Goal: Task Accomplishment & Management: Use online tool/utility

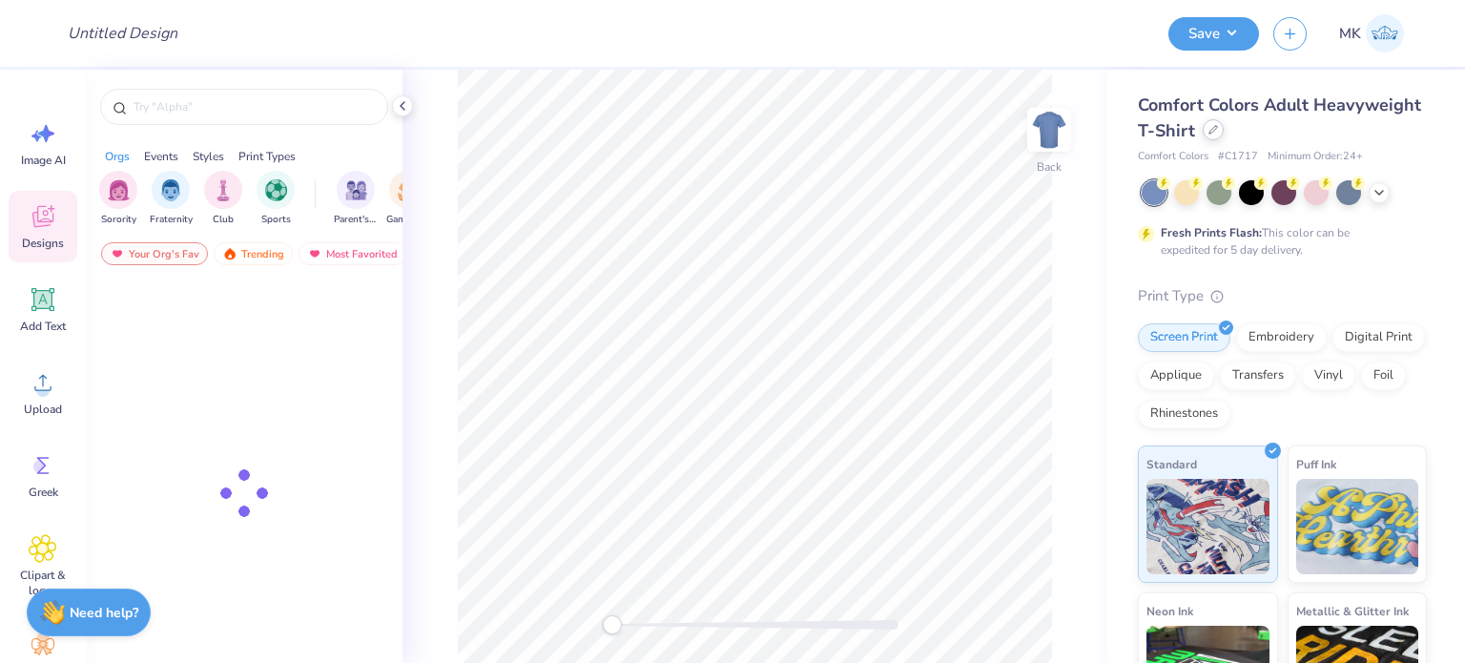
click at [1218, 127] on icon at bounding box center [1214, 130] width 10 height 10
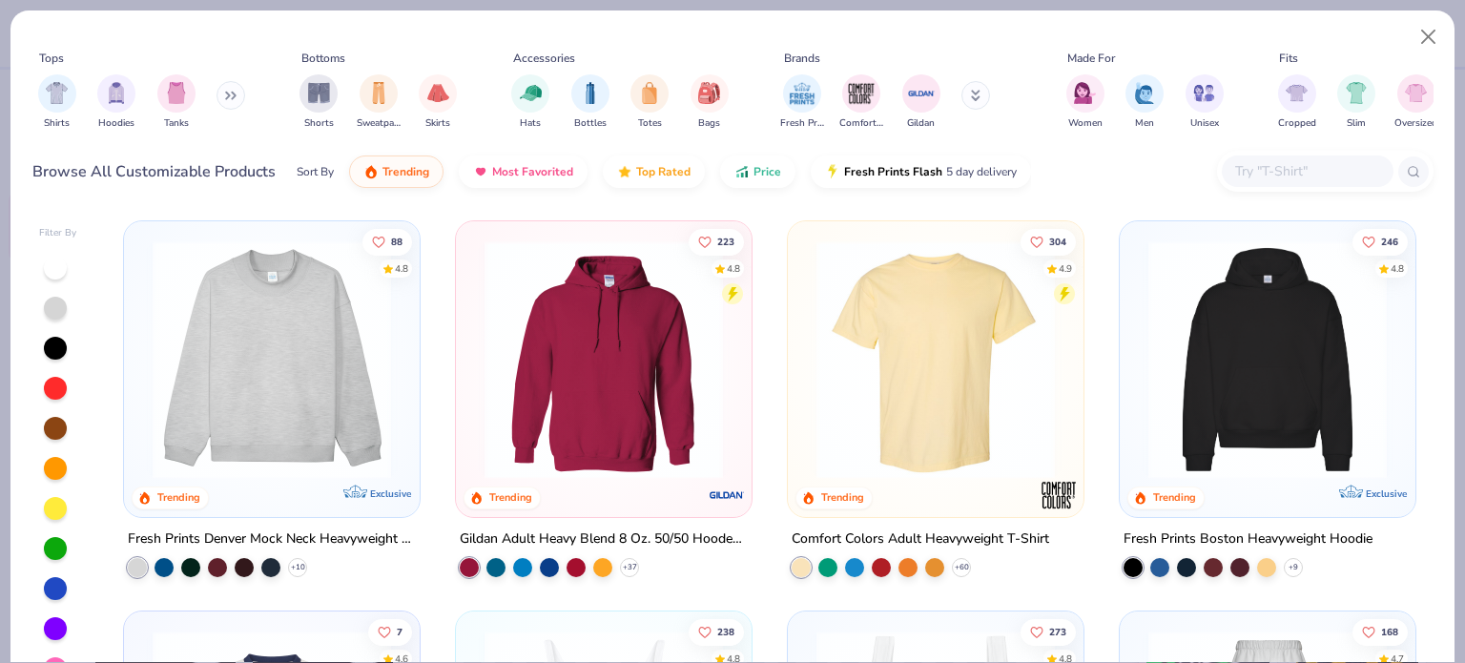
click at [1271, 167] on input "text" at bounding box center [1306, 171] width 147 height 22
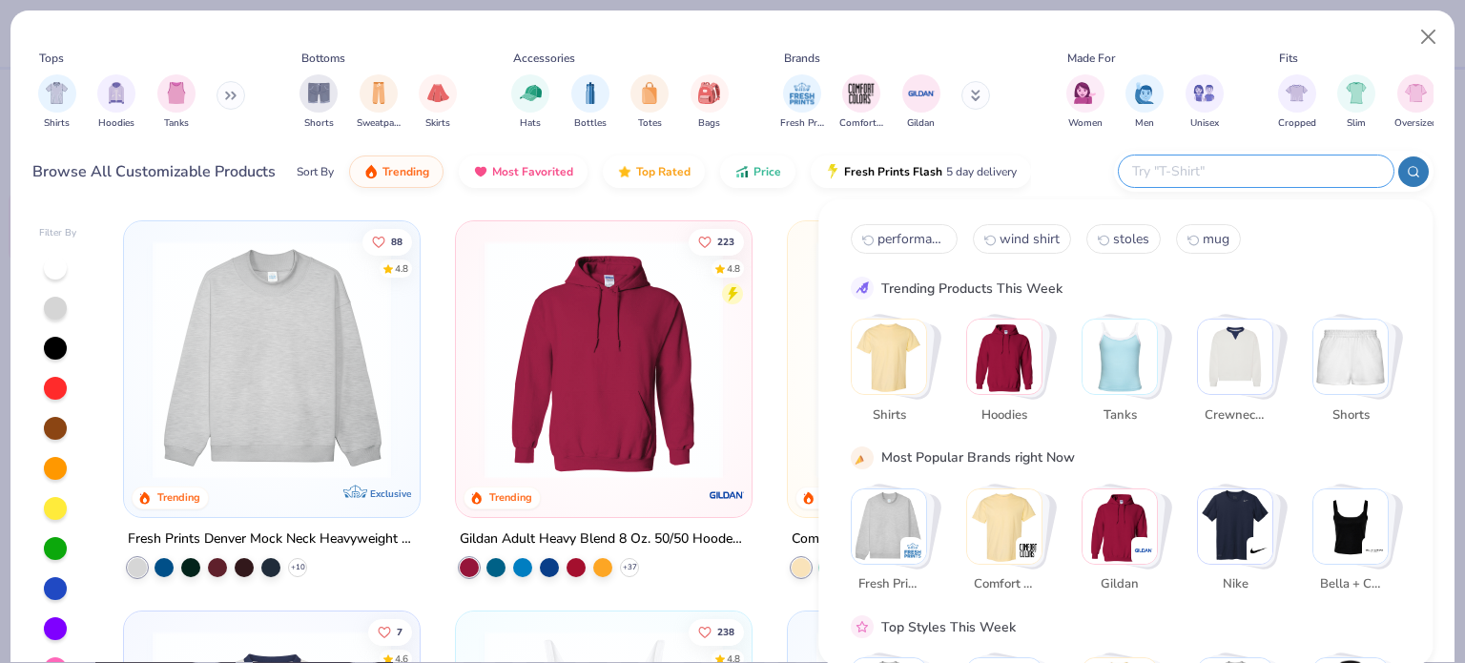
paste input "G185"
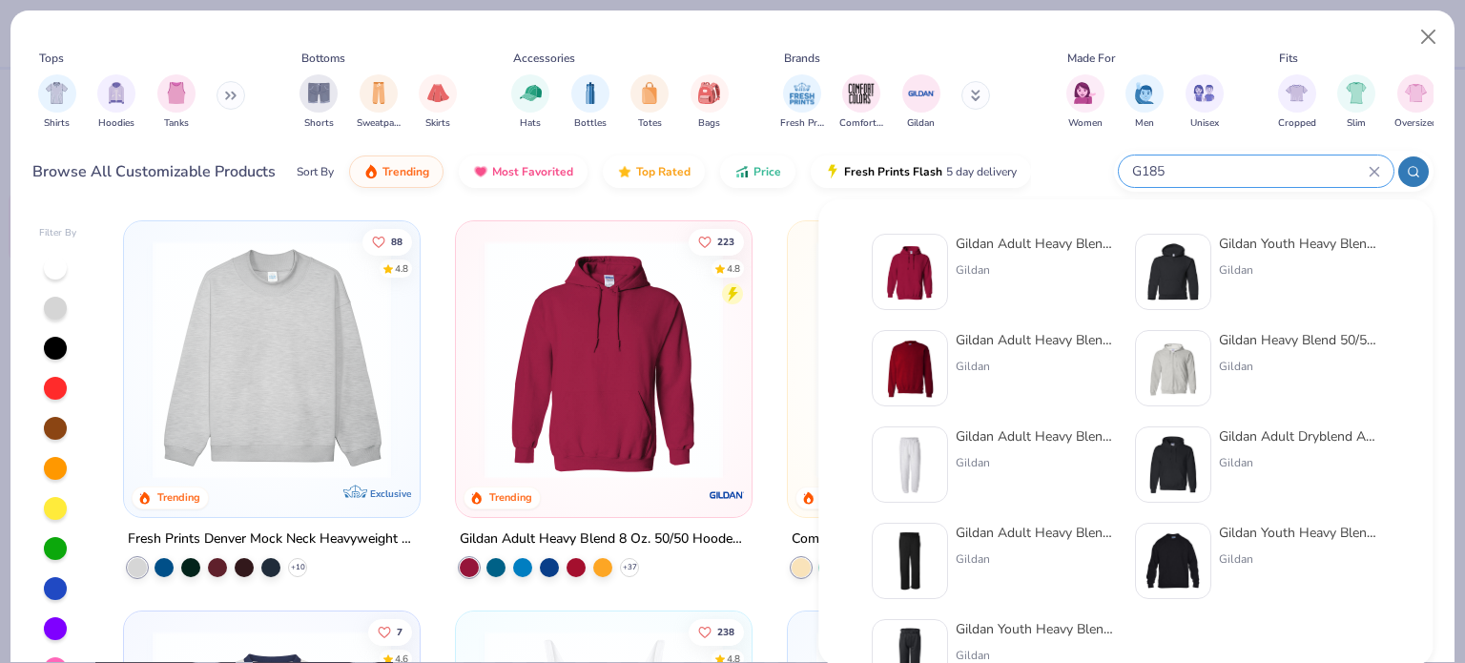
type input "G185"
click at [1004, 258] on div "Gildan Adult Heavy Blend 8 Oz. 50/50 Hooded Sweatshirt Gildan" at bounding box center [1036, 272] width 160 height 76
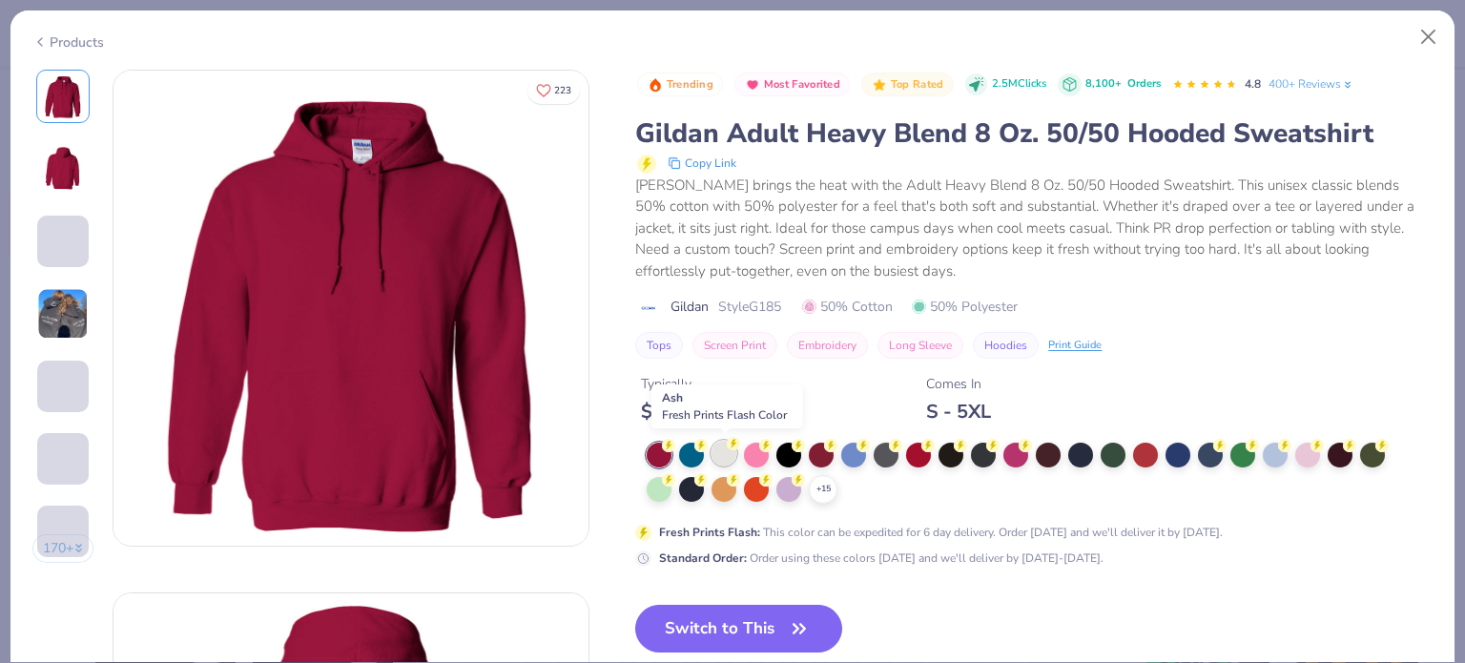
click at [729, 449] on div at bounding box center [724, 453] width 25 height 25
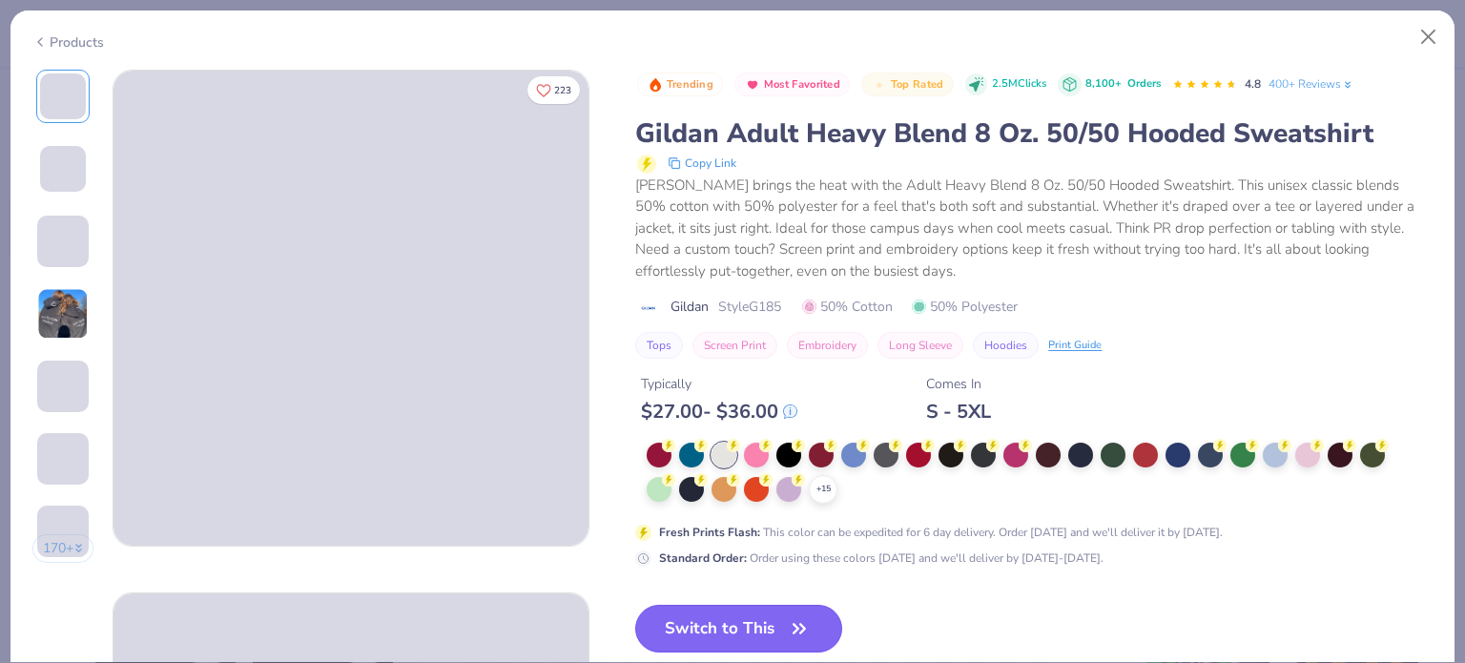
click at [725, 620] on button "Switch to This" at bounding box center [738, 629] width 207 height 48
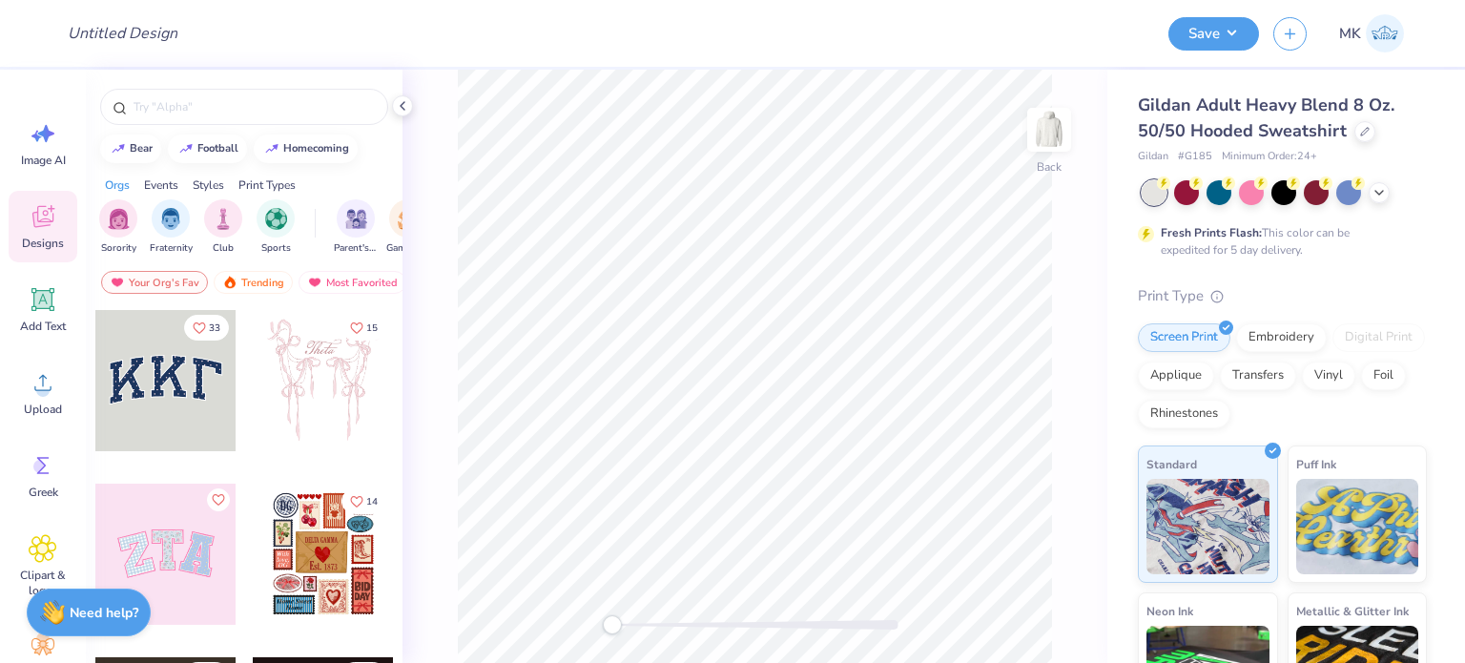
click at [743, 621] on div at bounding box center [755, 625] width 286 height 10
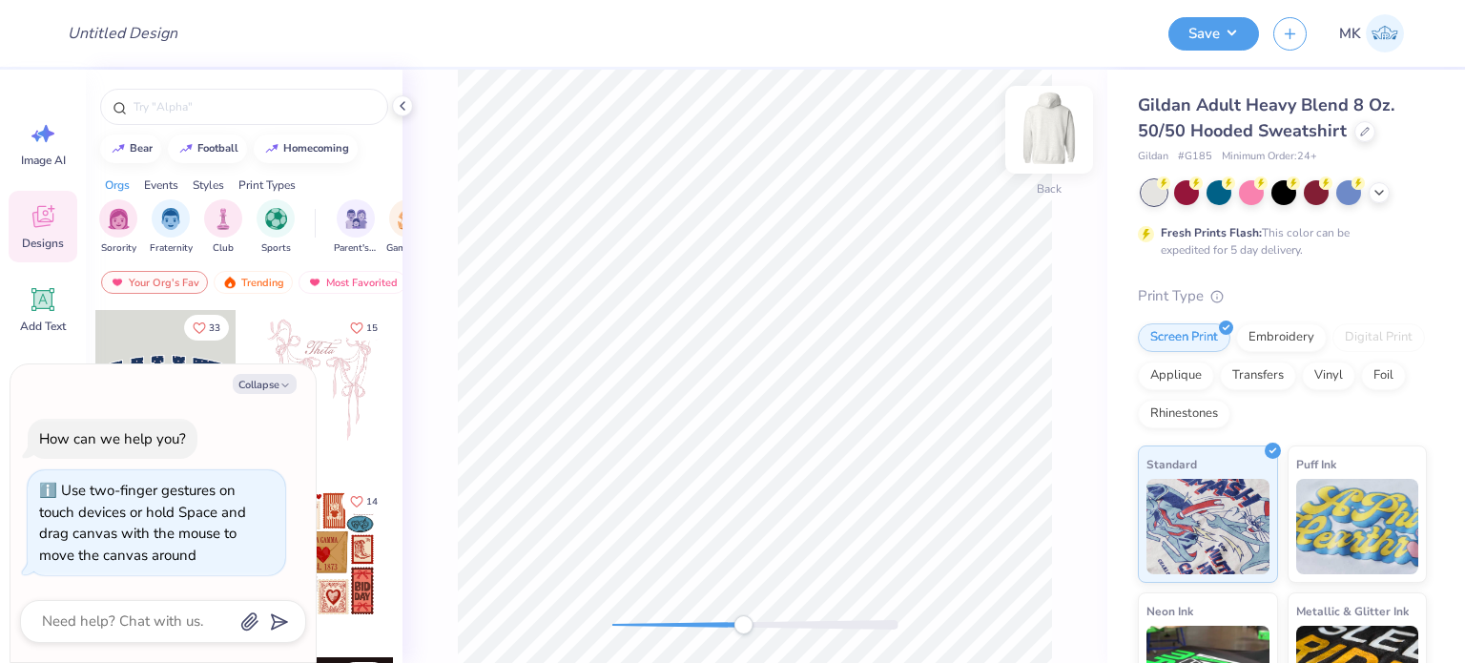
click at [1061, 139] on img at bounding box center [1049, 130] width 76 height 76
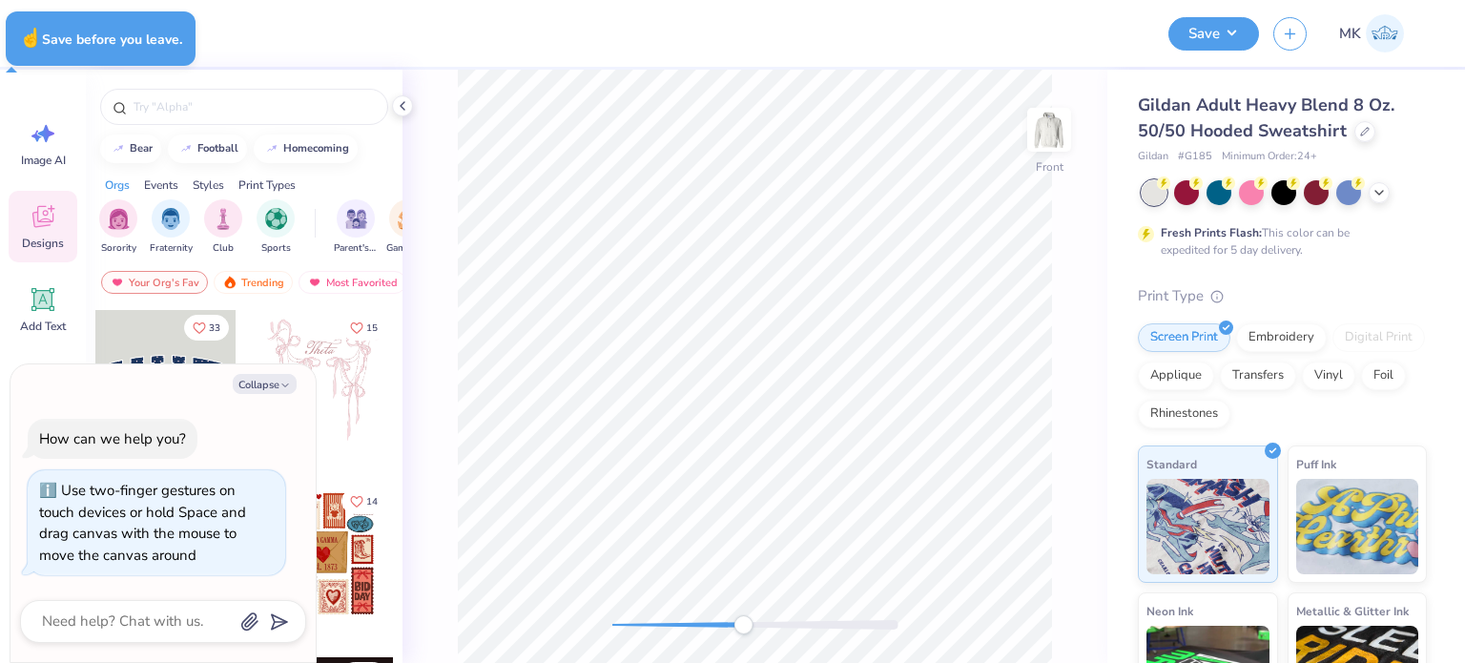
type textarea "x"
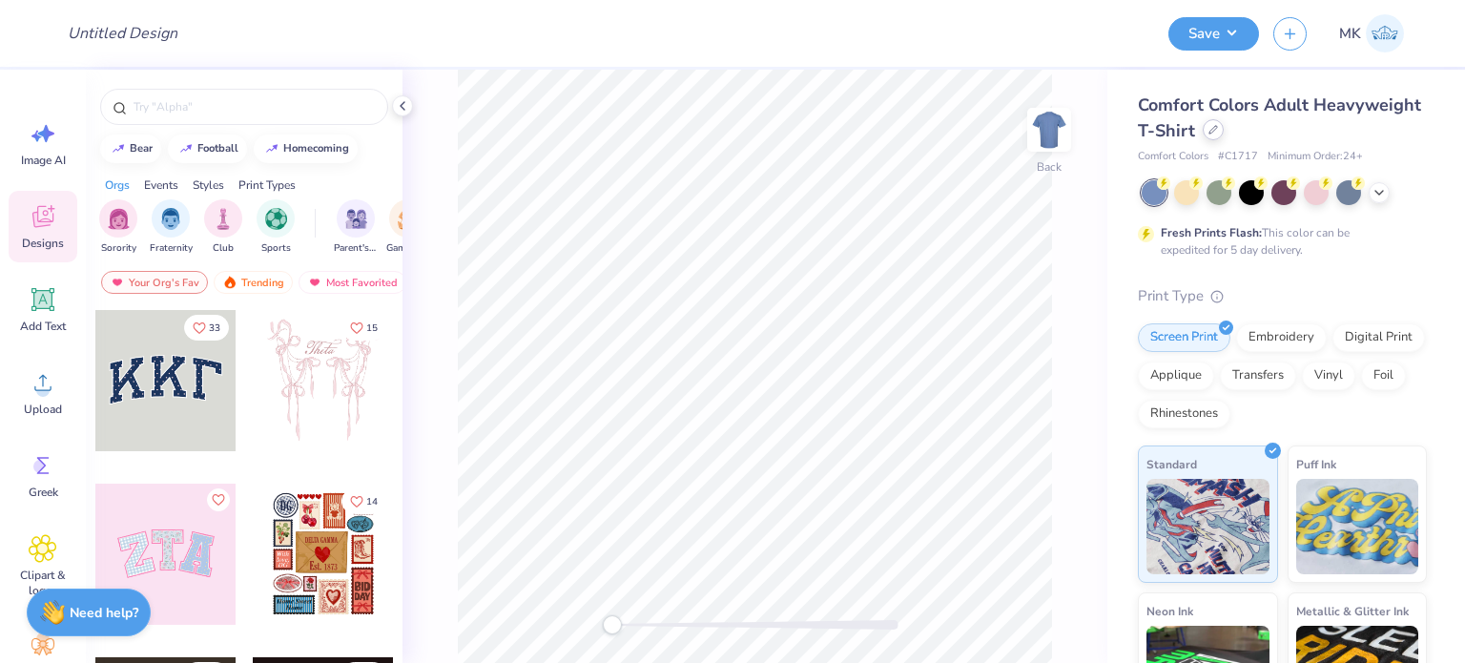
click at [1224, 125] on div at bounding box center [1213, 129] width 21 height 21
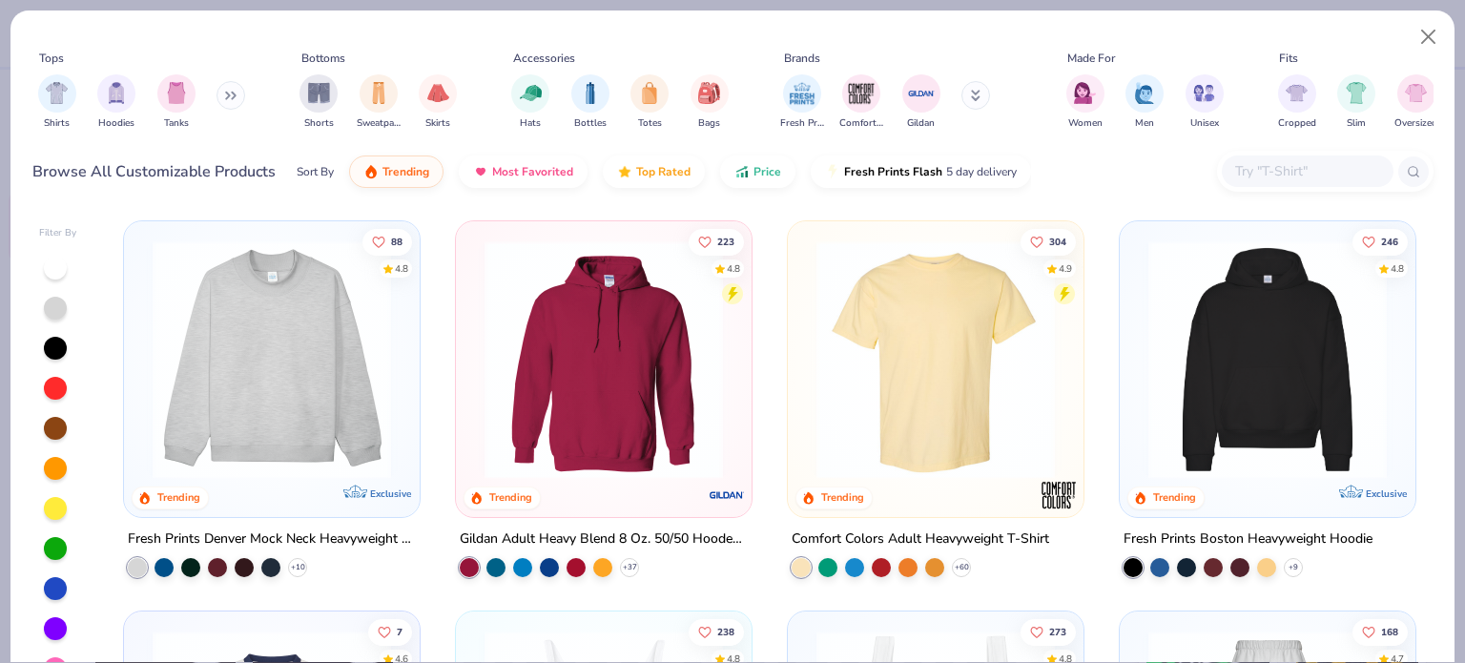
click at [1295, 177] on input "text" at bounding box center [1306, 171] width 147 height 22
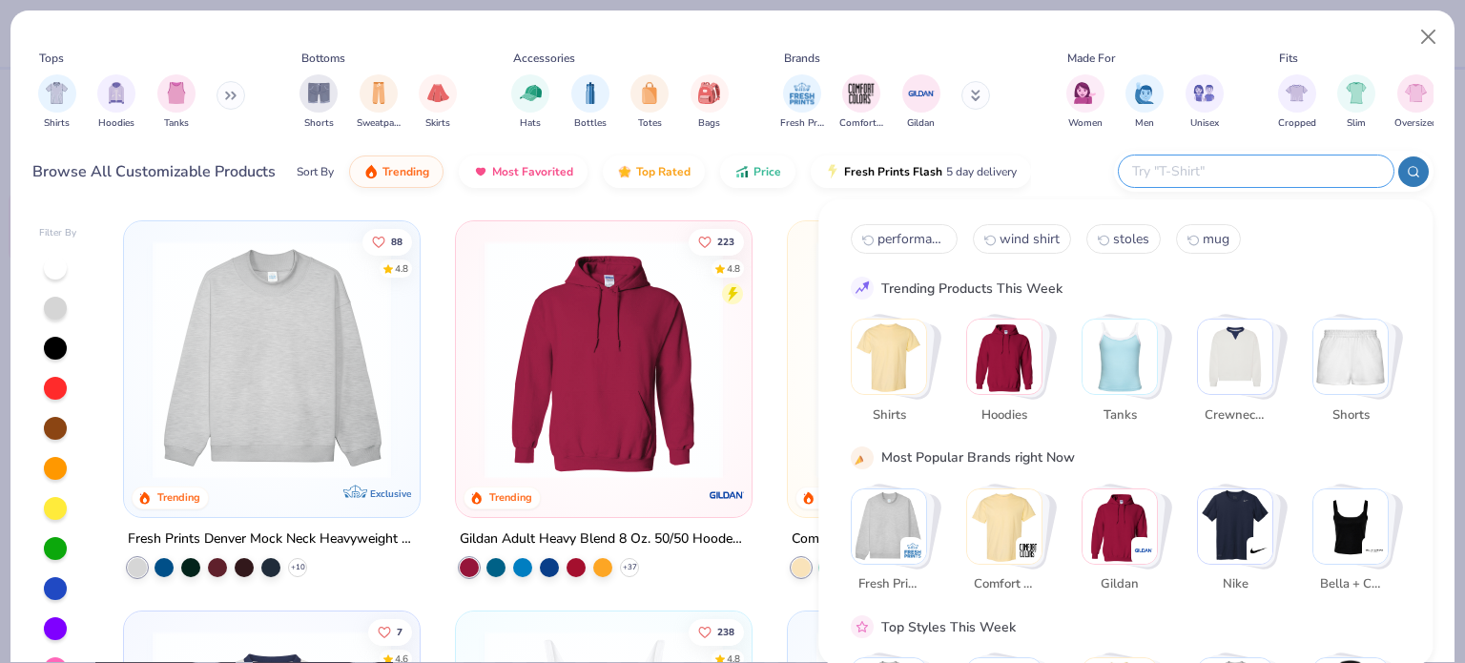
paste input "G185"
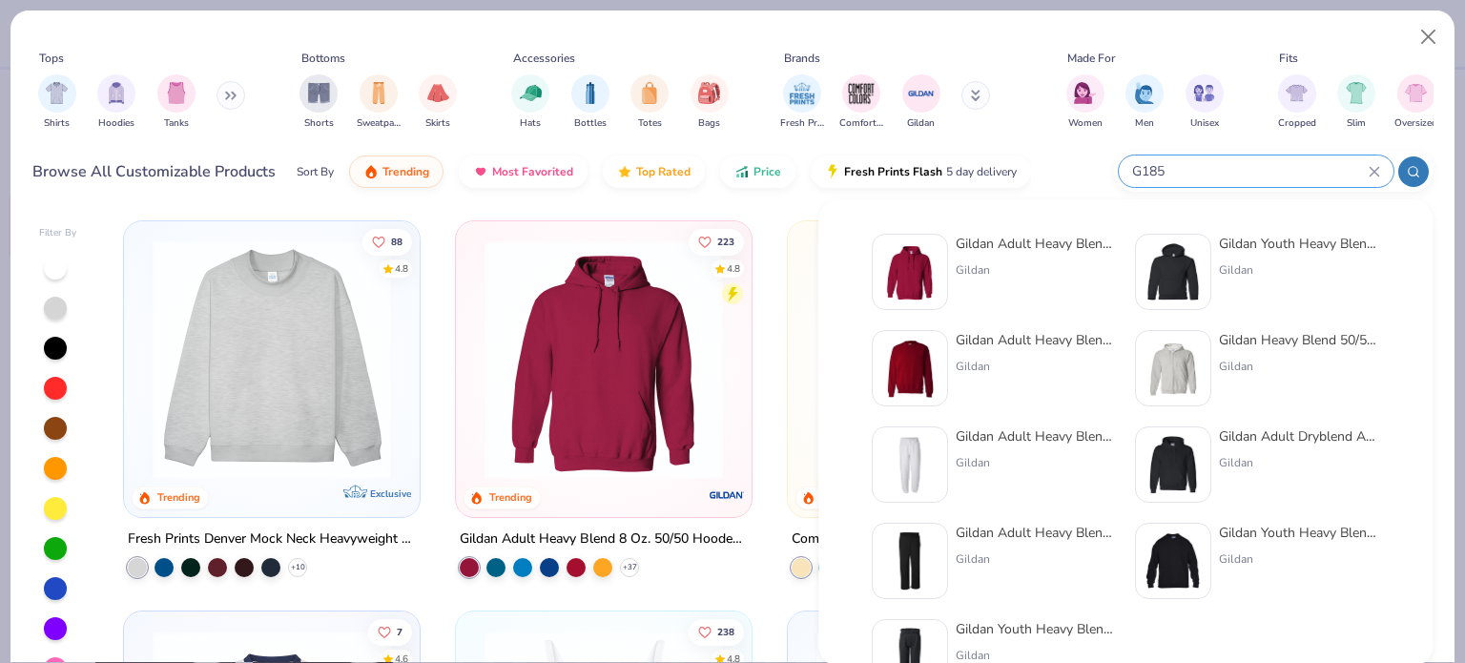
type input "G185"
click at [965, 262] on div "Gildan" at bounding box center [1036, 269] width 160 height 17
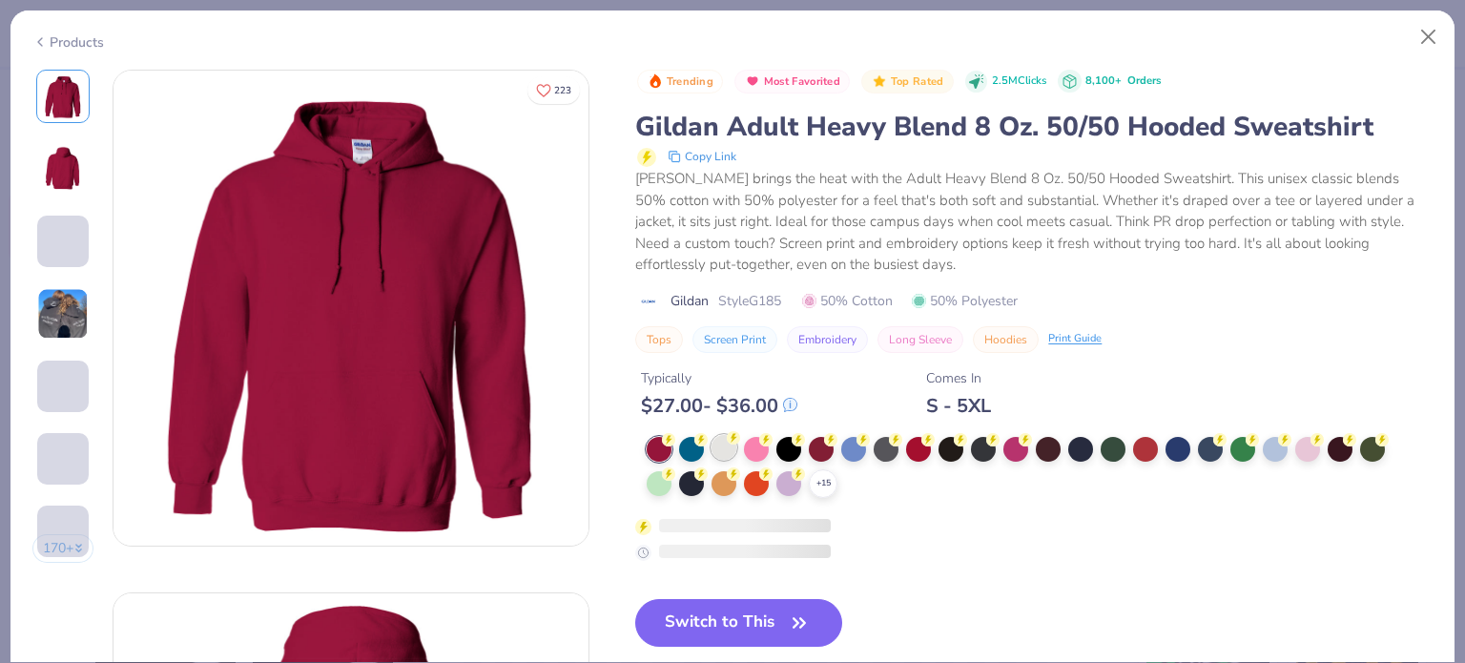
click at [721, 445] on div at bounding box center [724, 447] width 25 height 25
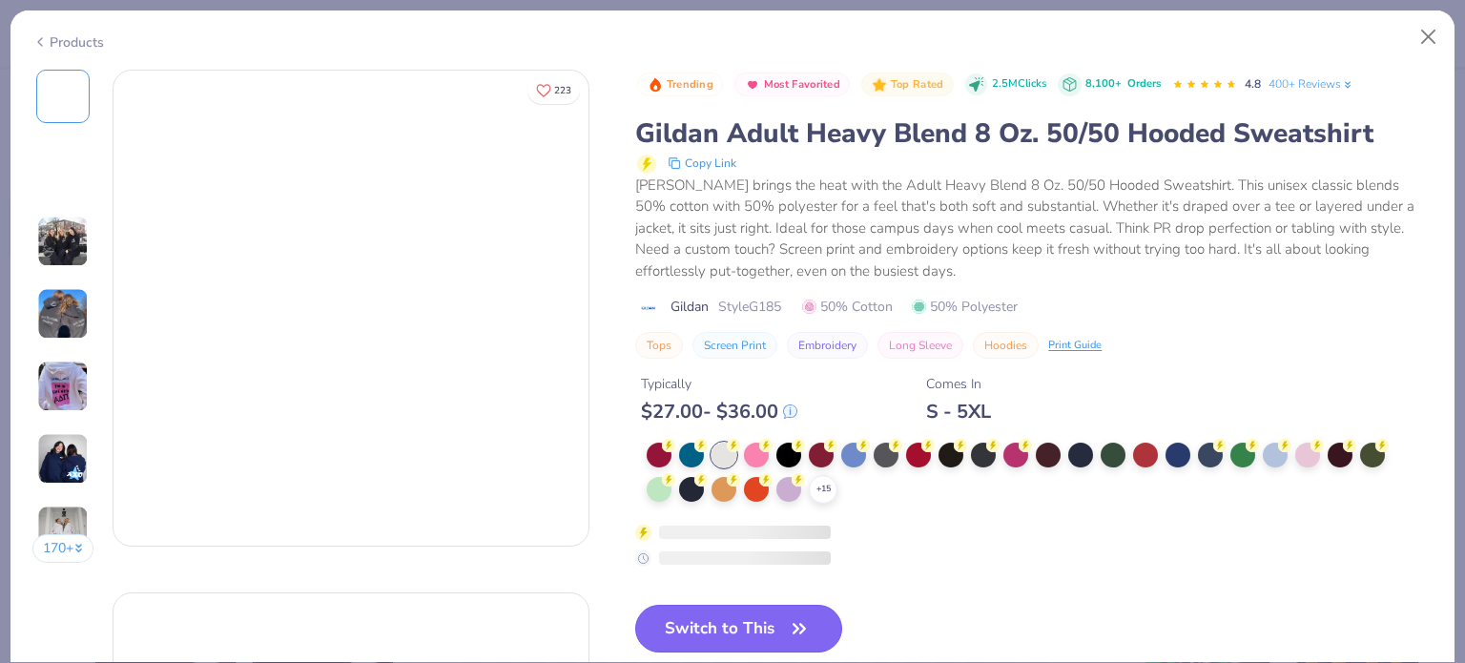
click at [714, 616] on button "Switch to This" at bounding box center [738, 629] width 207 height 48
click at [736, 626] on button "Switch to This" at bounding box center [738, 629] width 207 height 48
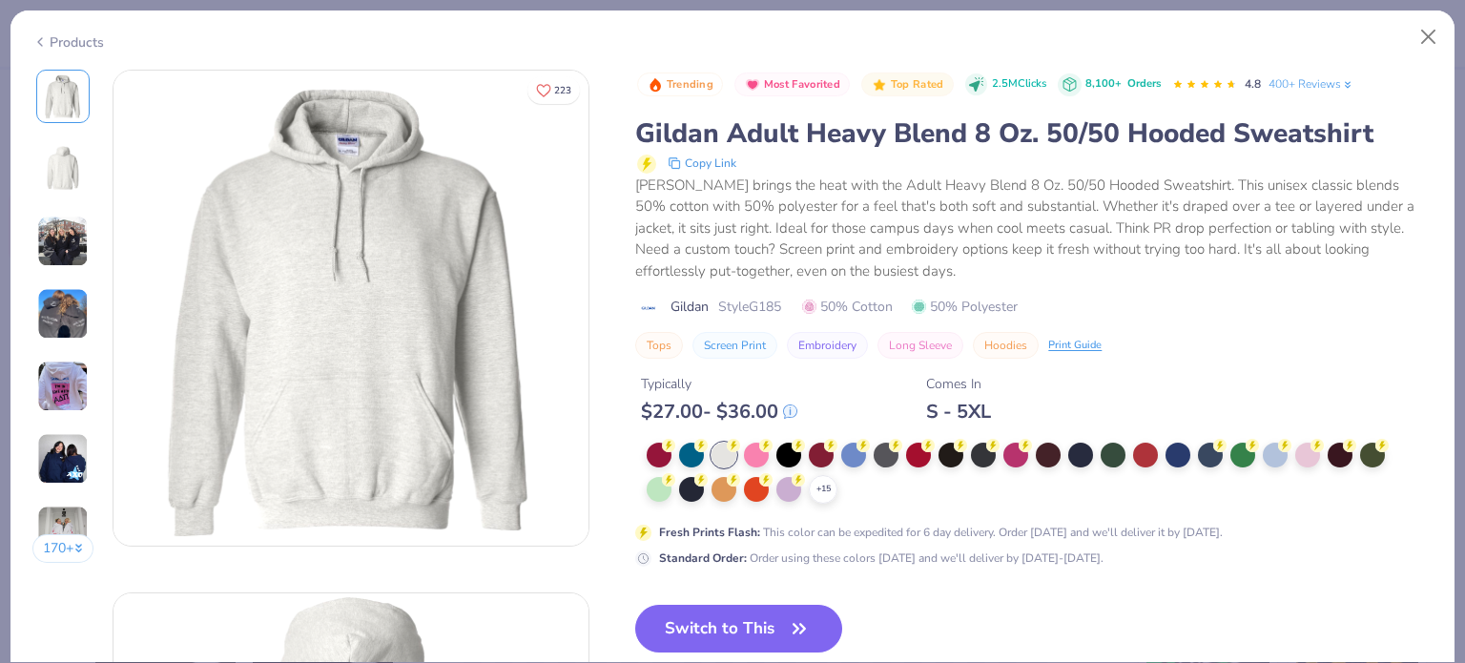
scroll to position [191, 0]
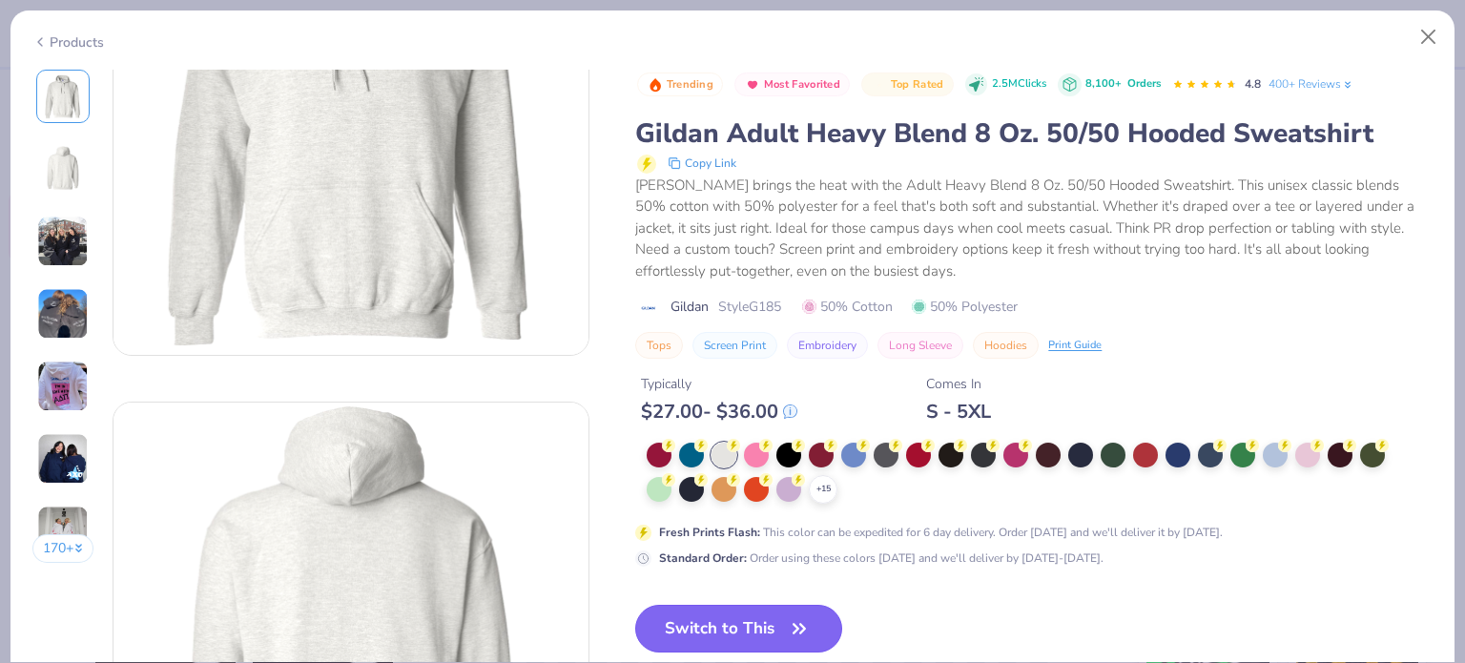
click at [773, 629] on button "Switch to This" at bounding box center [738, 629] width 207 height 48
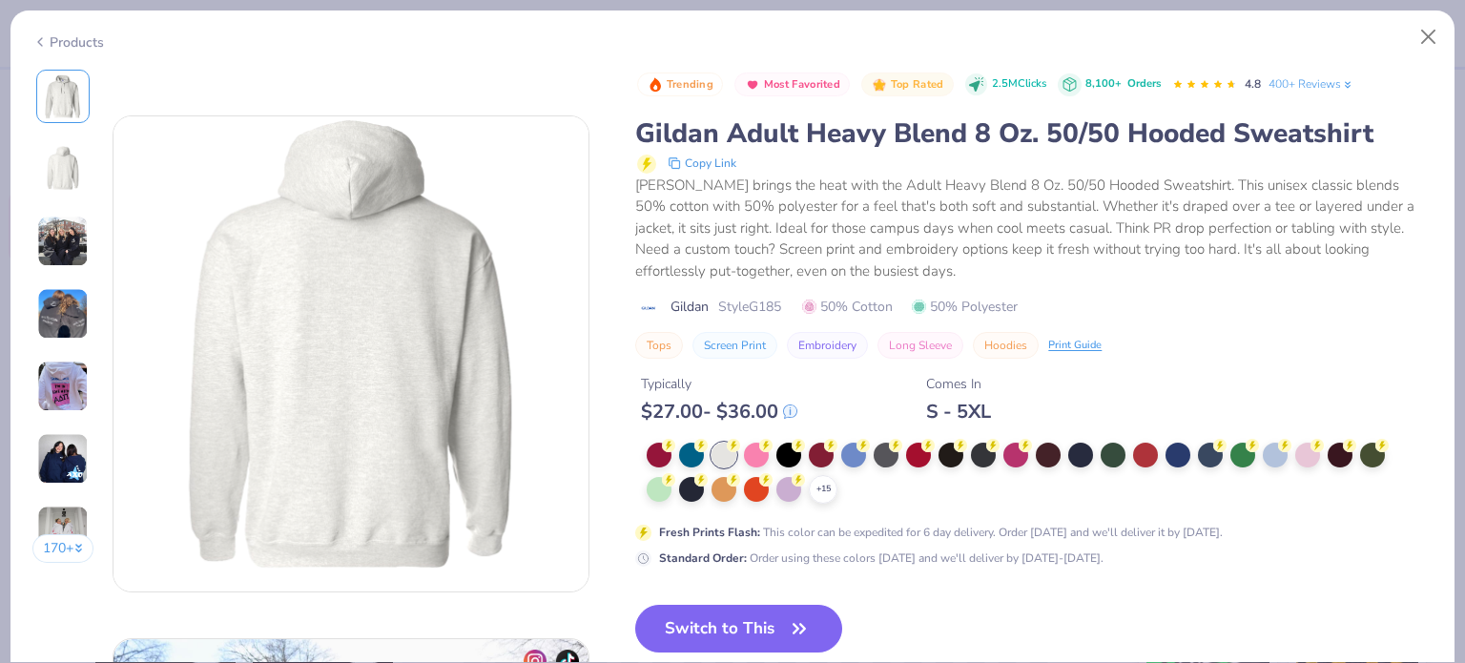
scroll to position [0, 0]
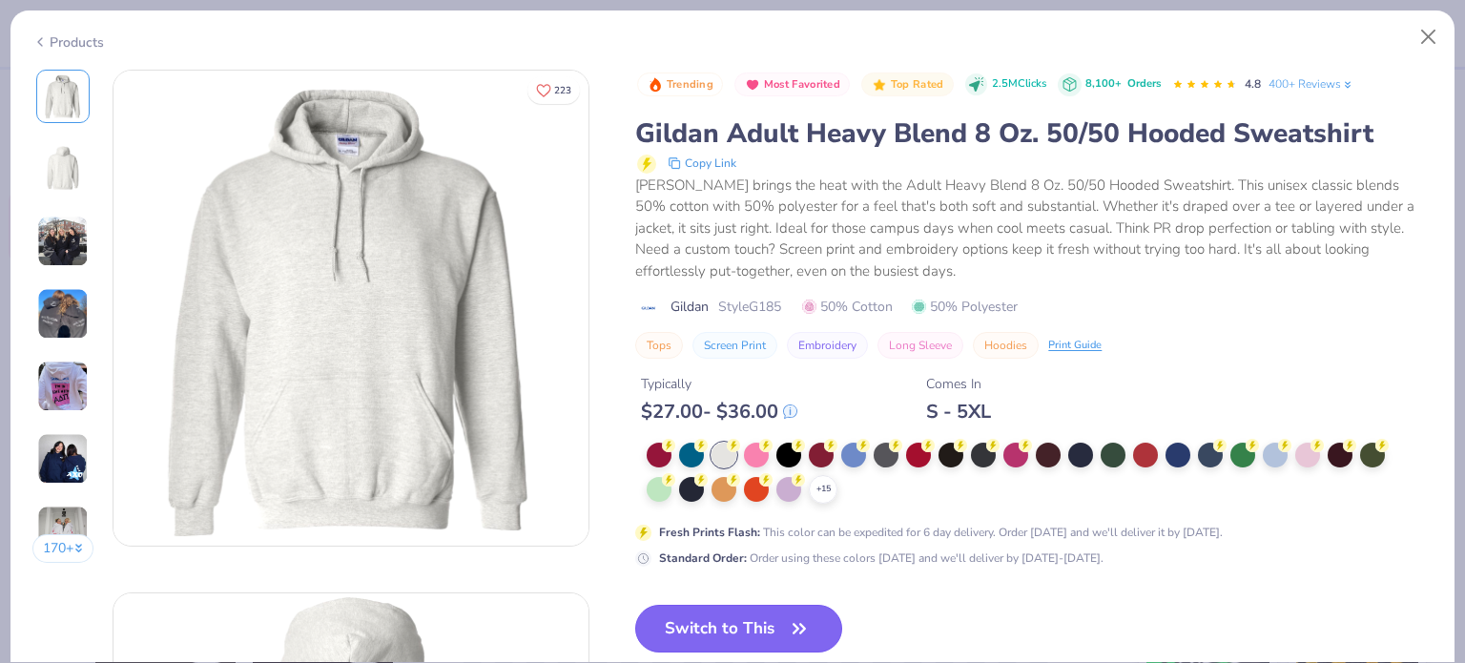
click at [710, 632] on button "Switch to This" at bounding box center [738, 629] width 207 height 48
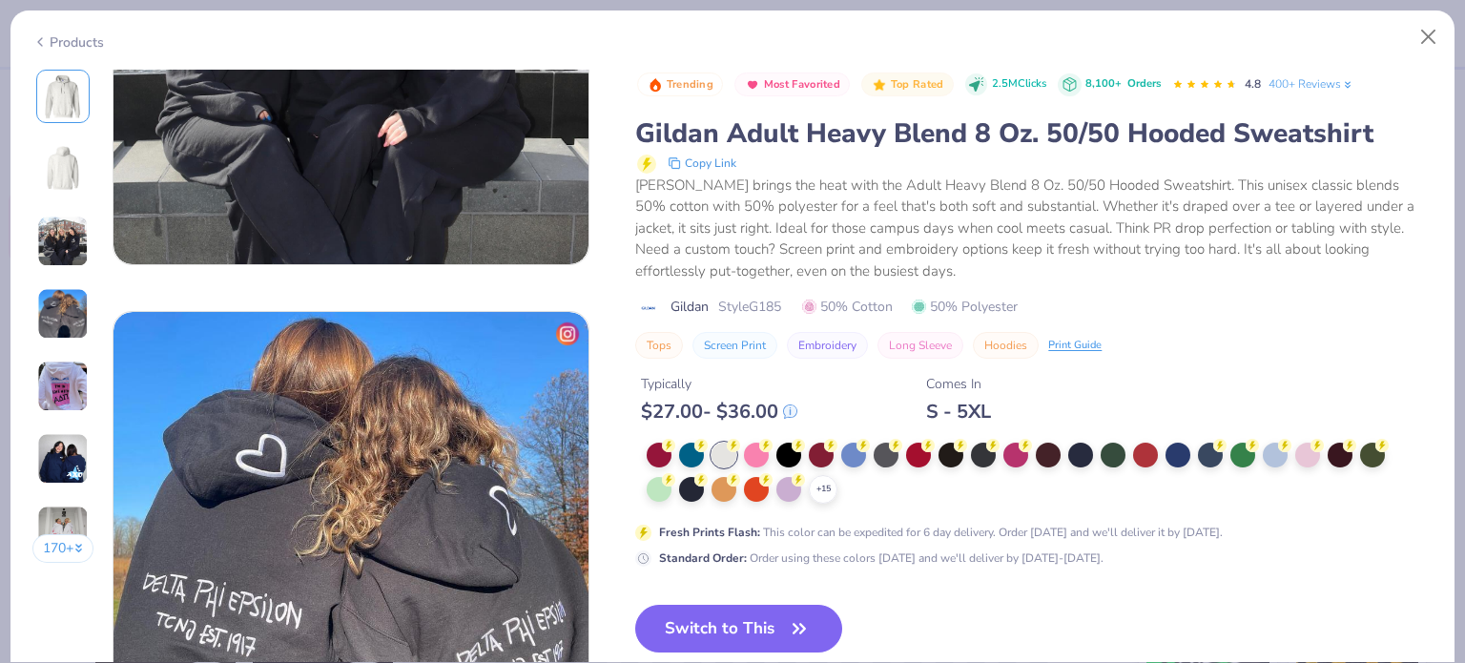
scroll to position [1431, 0]
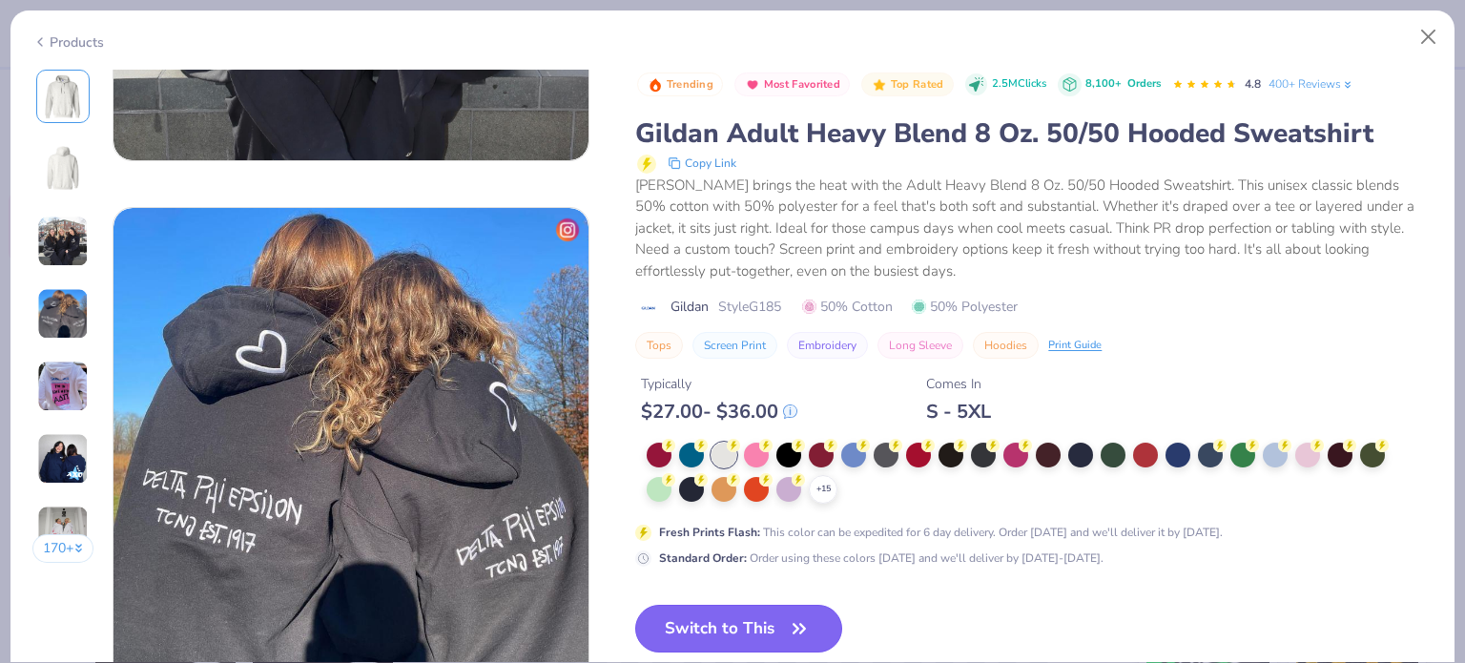
click at [733, 621] on button "Switch to This" at bounding box center [738, 629] width 207 height 48
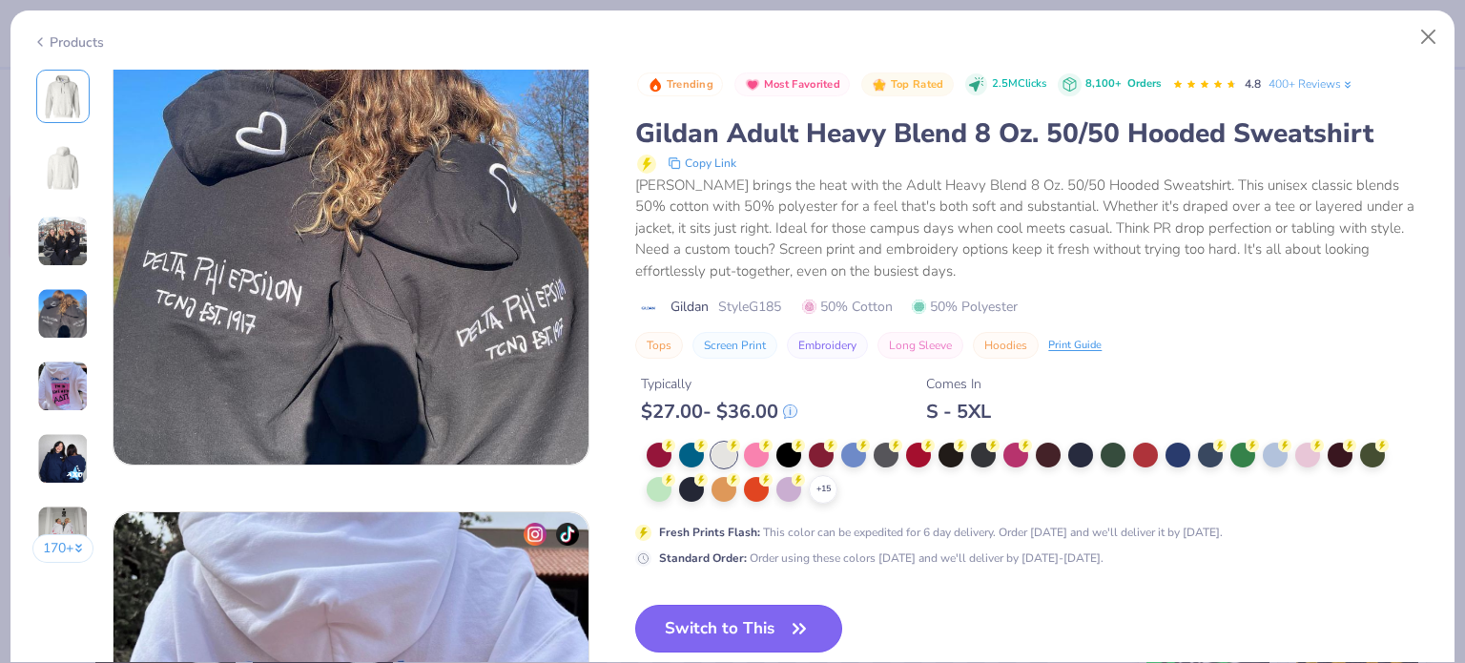
scroll to position [1717, 0]
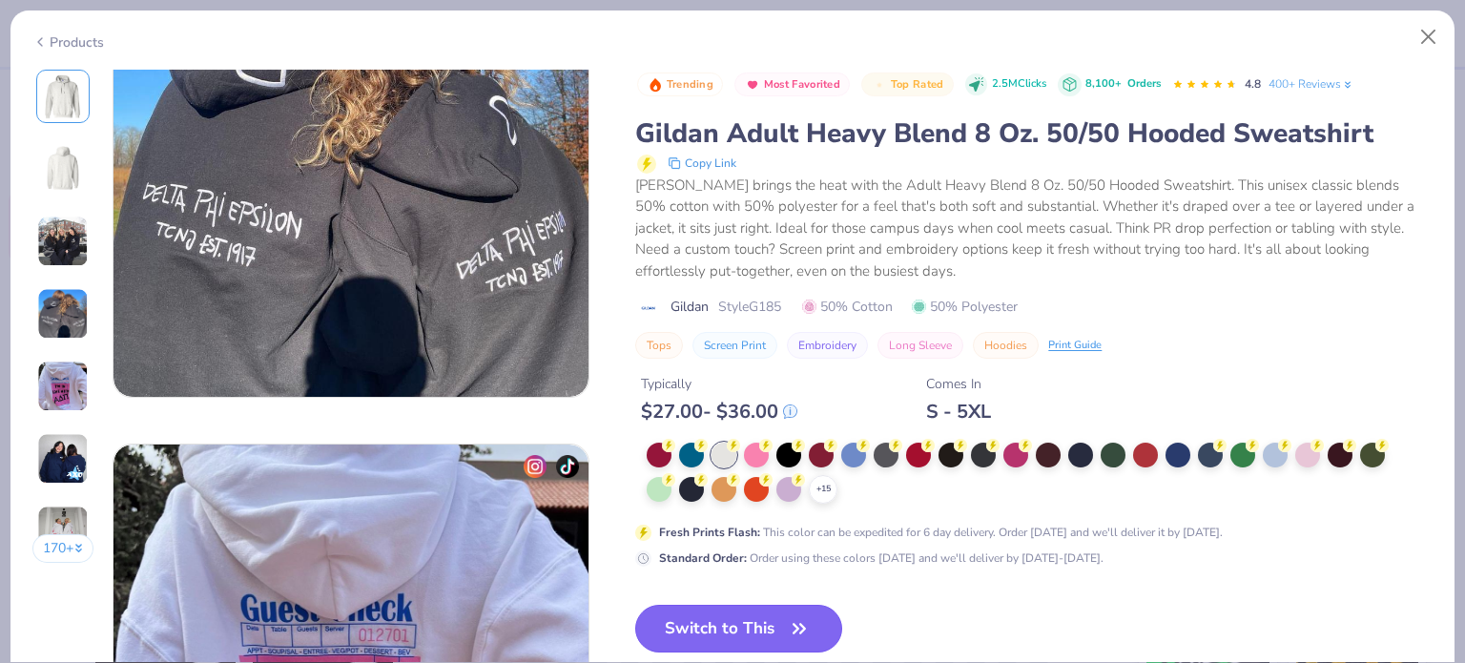
click at [715, 629] on button "Switch to This" at bounding box center [738, 629] width 207 height 48
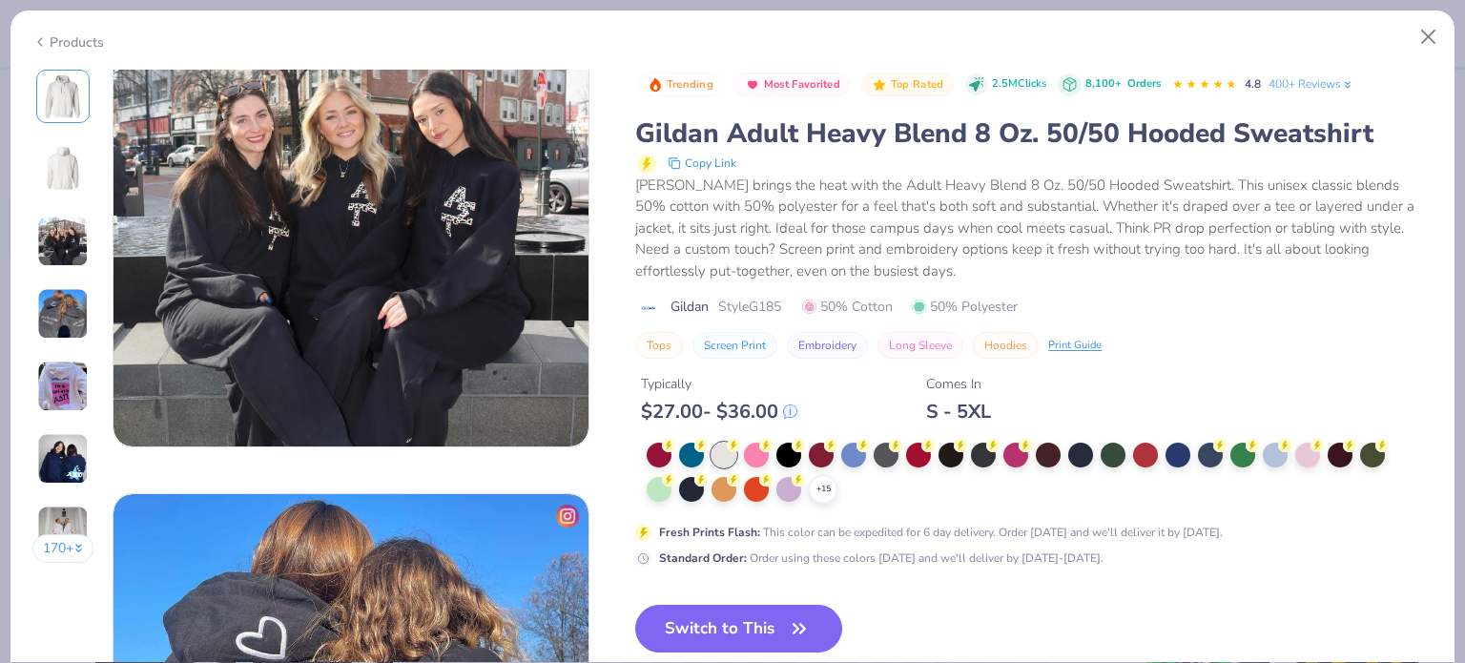
scroll to position [382, 0]
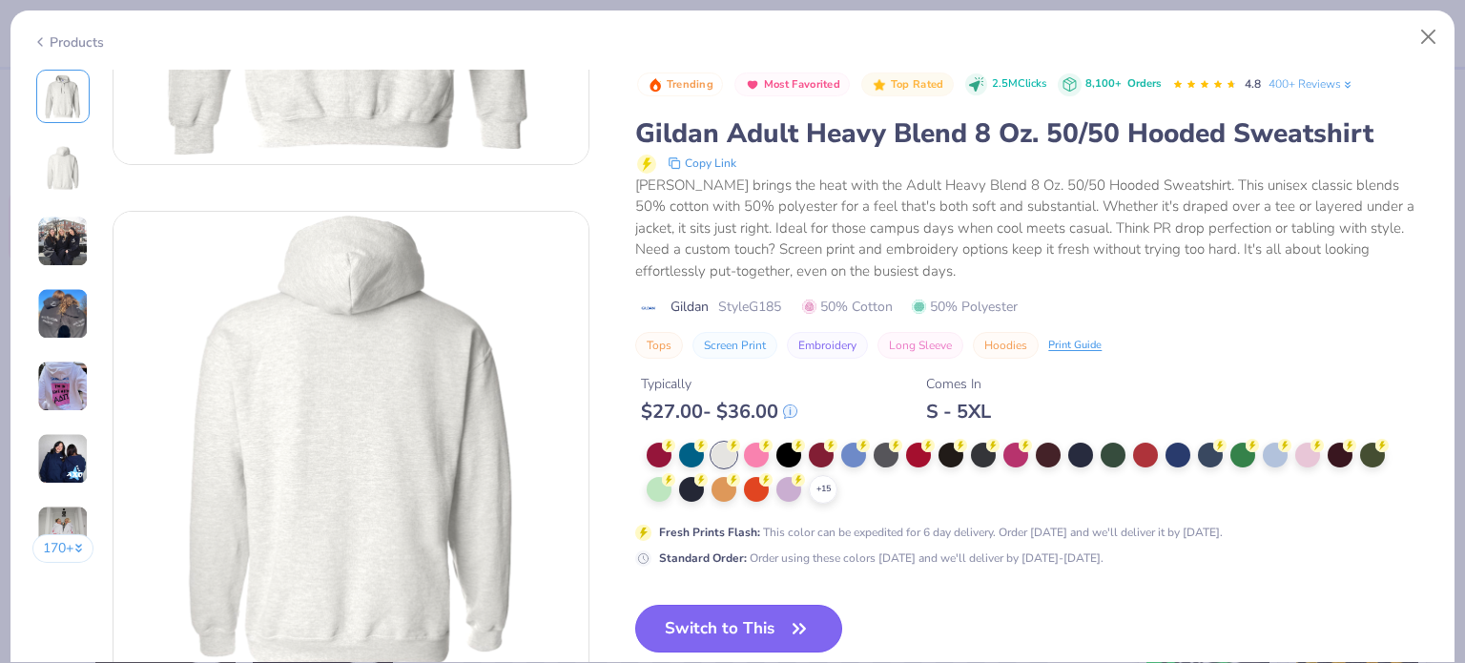
click at [706, 617] on button "Switch to This" at bounding box center [738, 629] width 207 height 48
click at [735, 617] on button "Switch to This" at bounding box center [738, 629] width 207 height 48
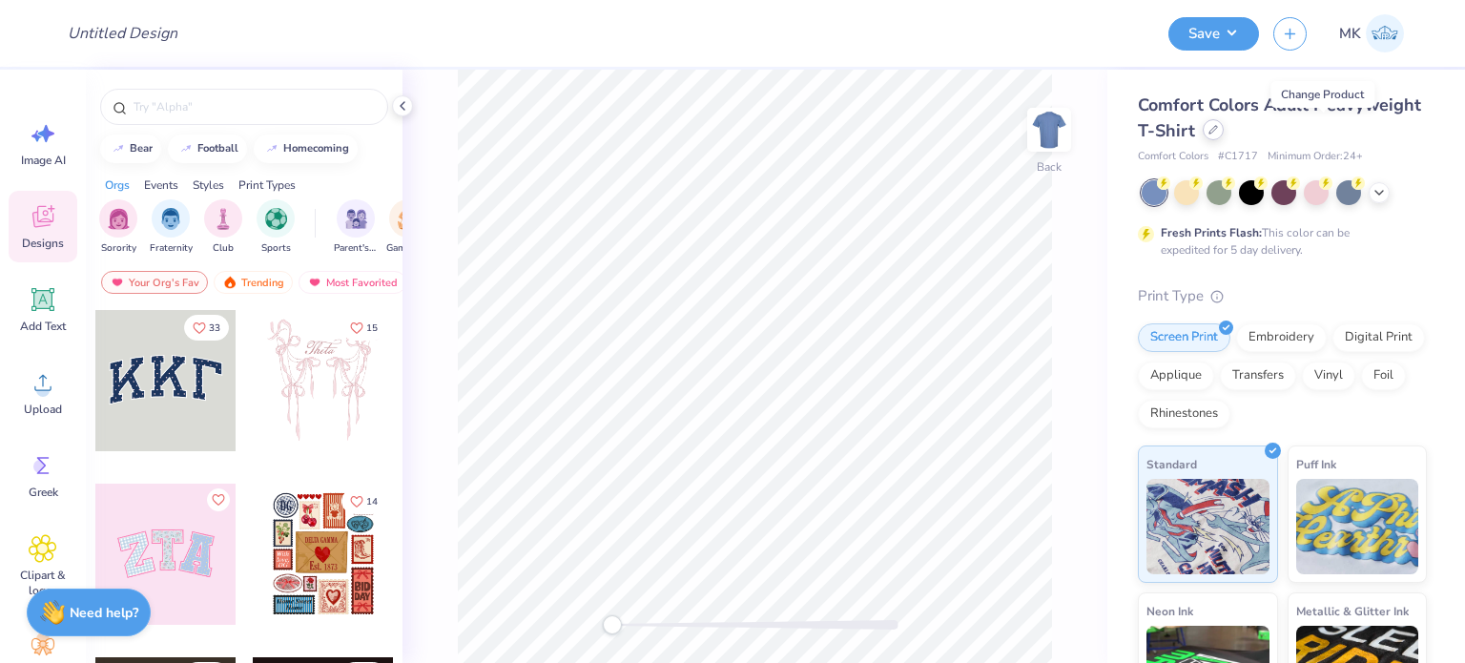
click at [1224, 132] on div at bounding box center [1213, 129] width 21 height 21
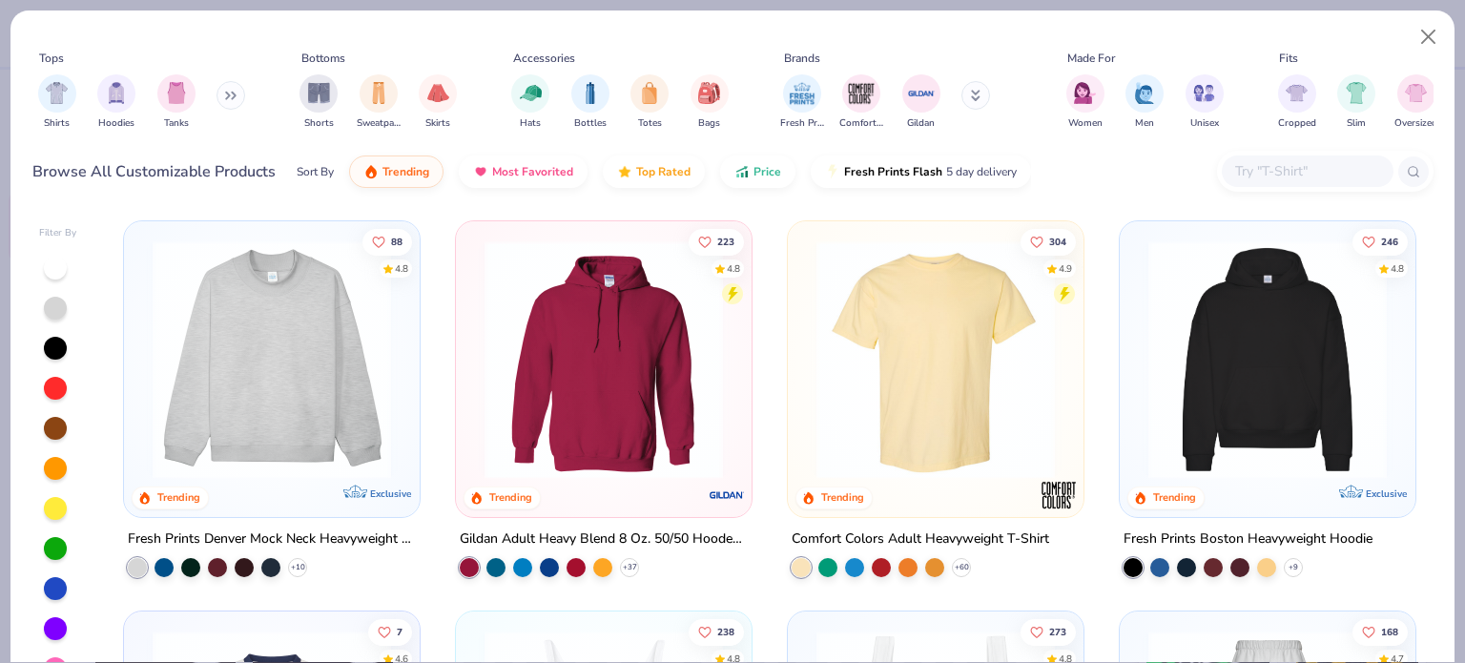
click at [656, 411] on img at bounding box center [604, 359] width 258 height 238
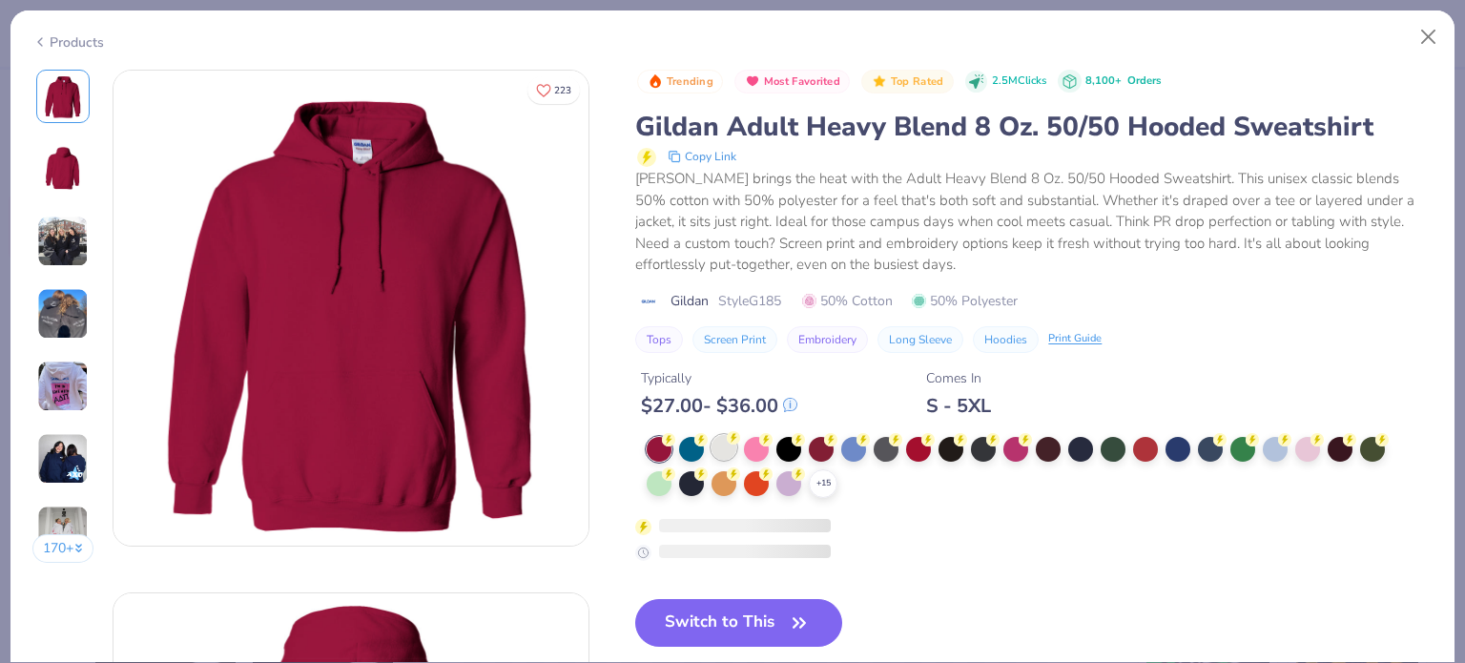
click at [733, 445] on div at bounding box center [724, 447] width 25 height 25
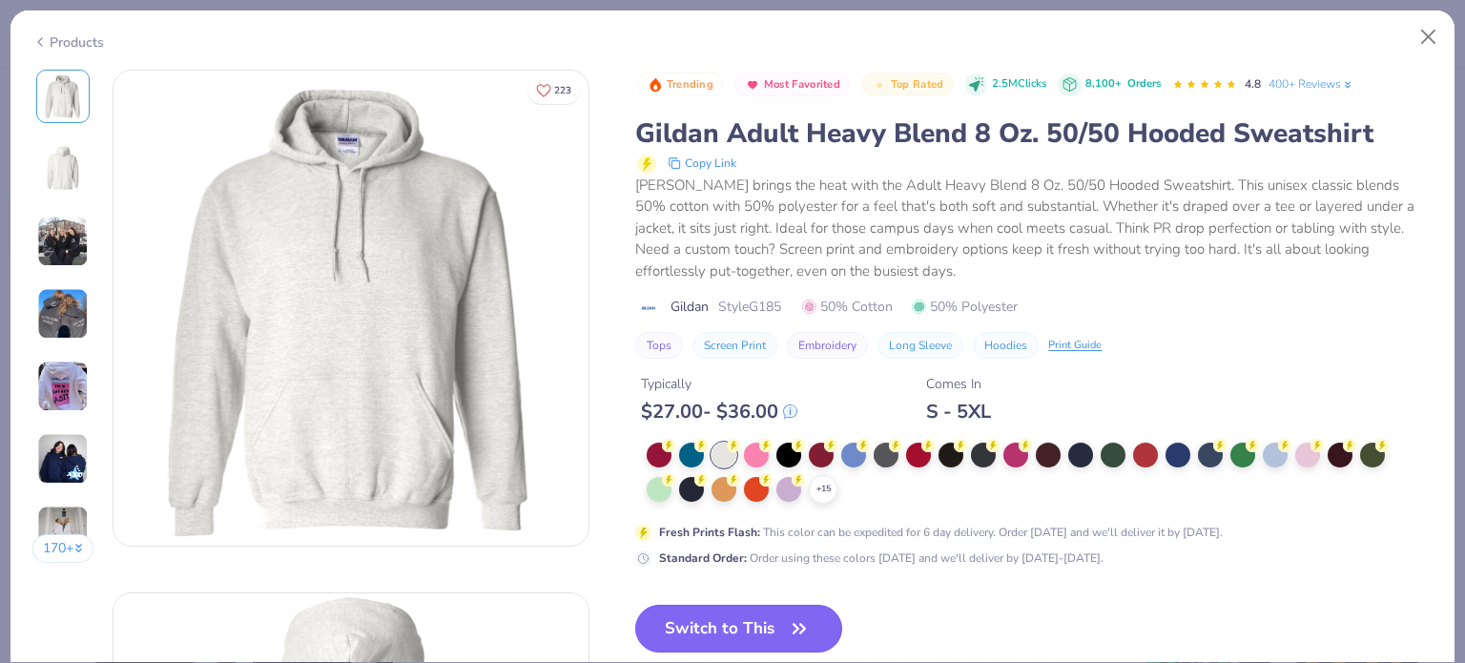
click at [744, 626] on button "Switch to This" at bounding box center [738, 629] width 207 height 48
click at [797, 621] on icon "button" at bounding box center [799, 628] width 27 height 27
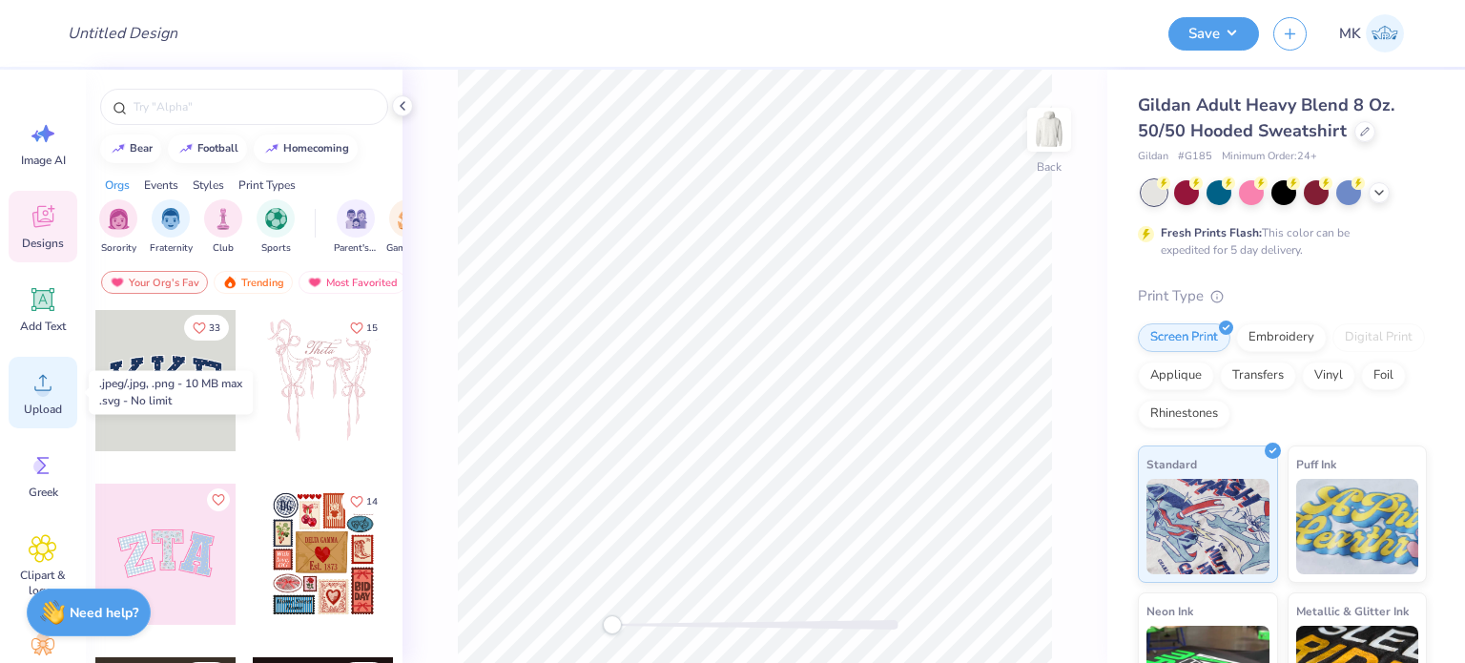
click at [46, 390] on icon at bounding box center [42, 383] width 17 height 16
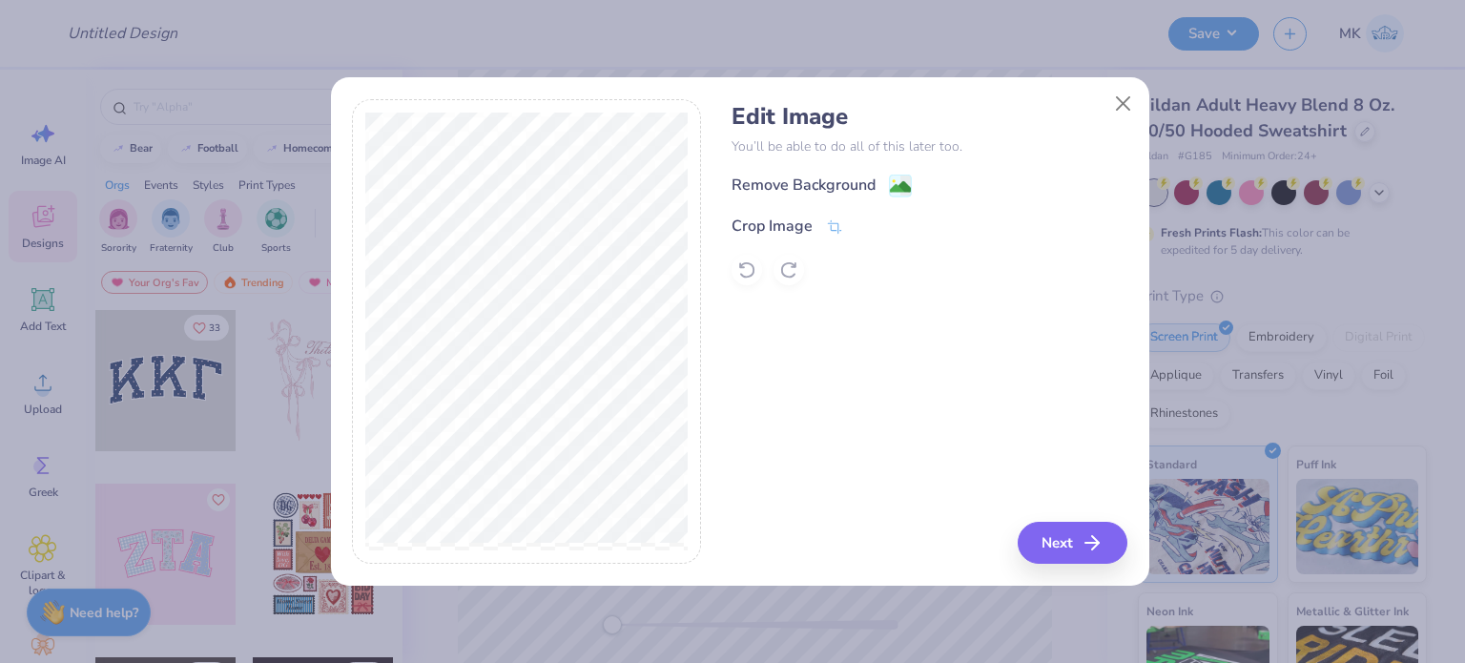
click at [913, 186] on div "Remove Background" at bounding box center [930, 186] width 396 height 24
click at [907, 185] on image at bounding box center [900, 188] width 21 height 21
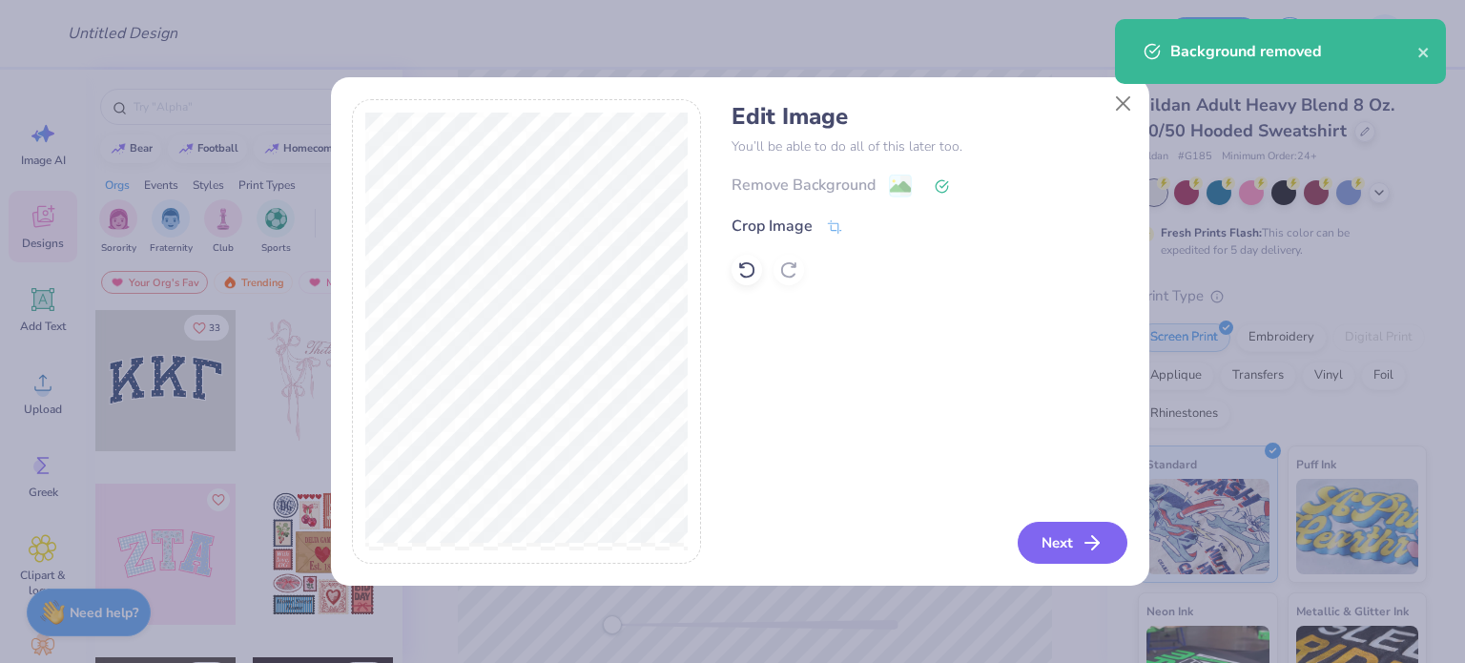
click at [1072, 540] on button "Next" at bounding box center [1073, 543] width 110 height 42
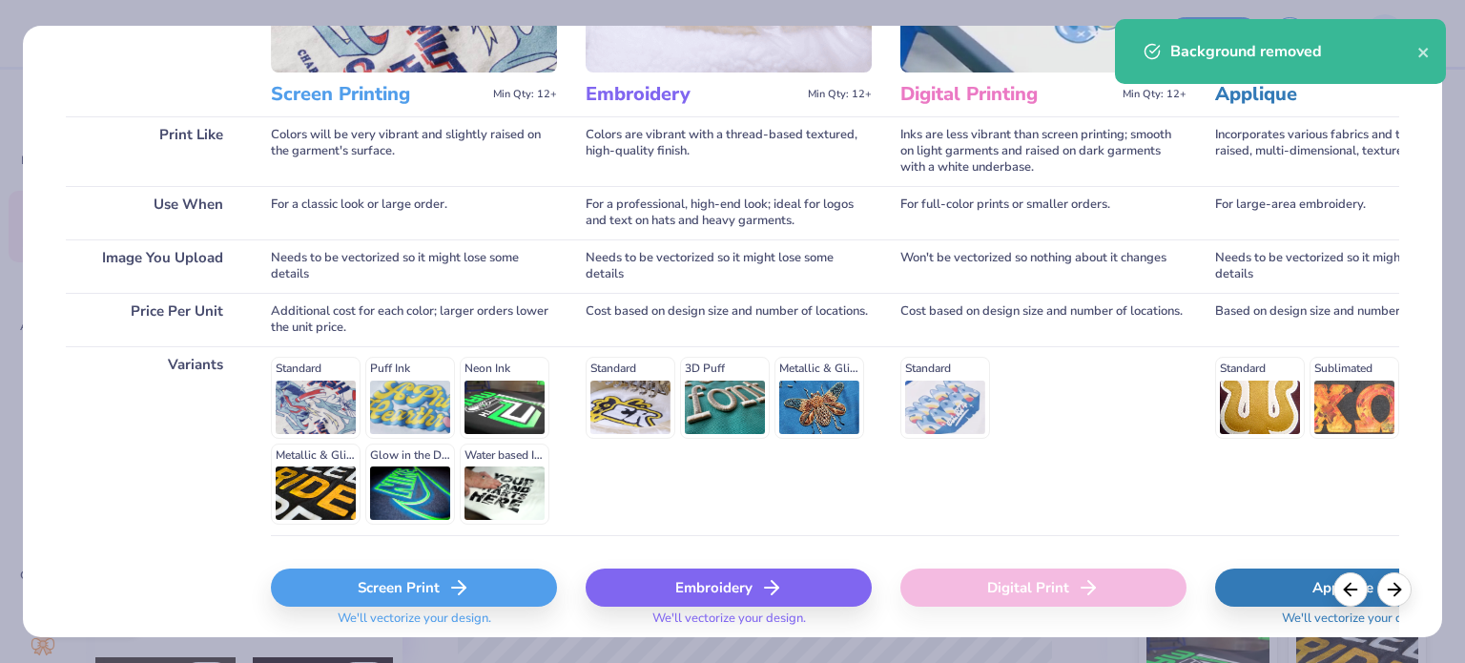
scroll to position [287, 0]
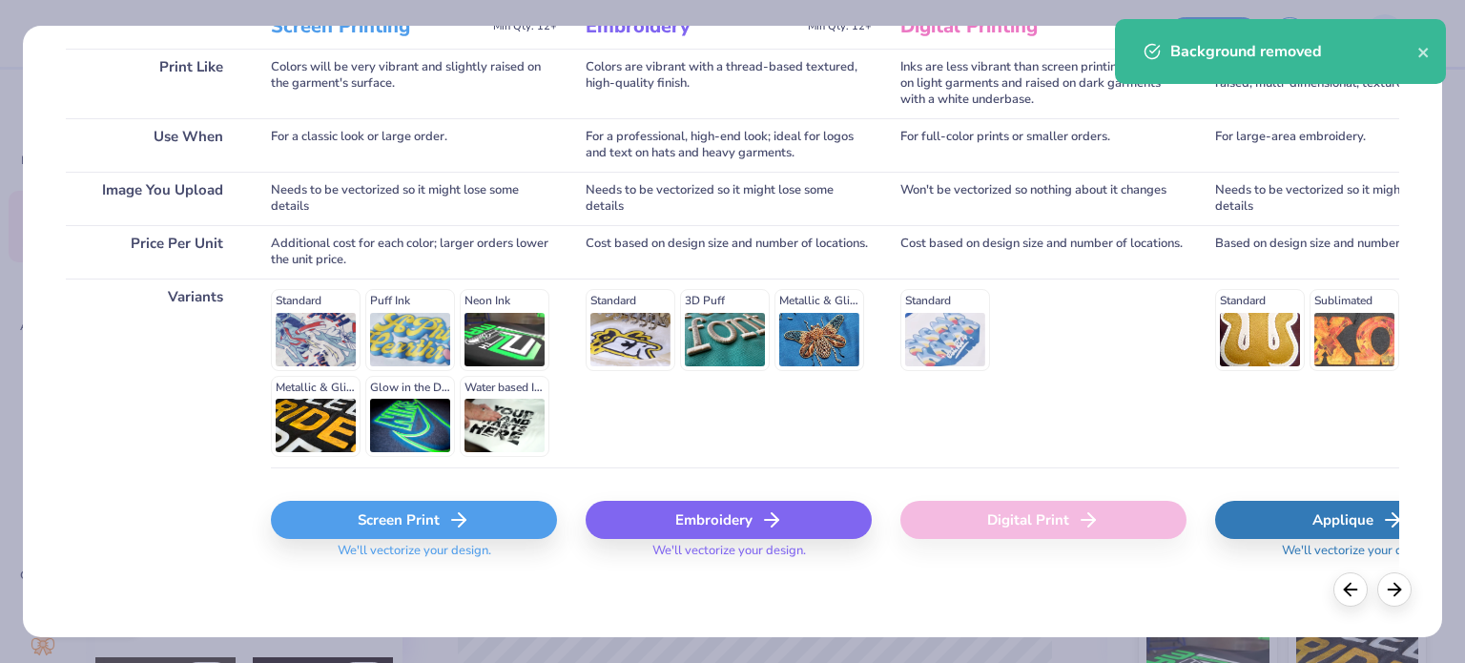
click at [390, 514] on div "Screen Print" at bounding box center [414, 520] width 286 height 38
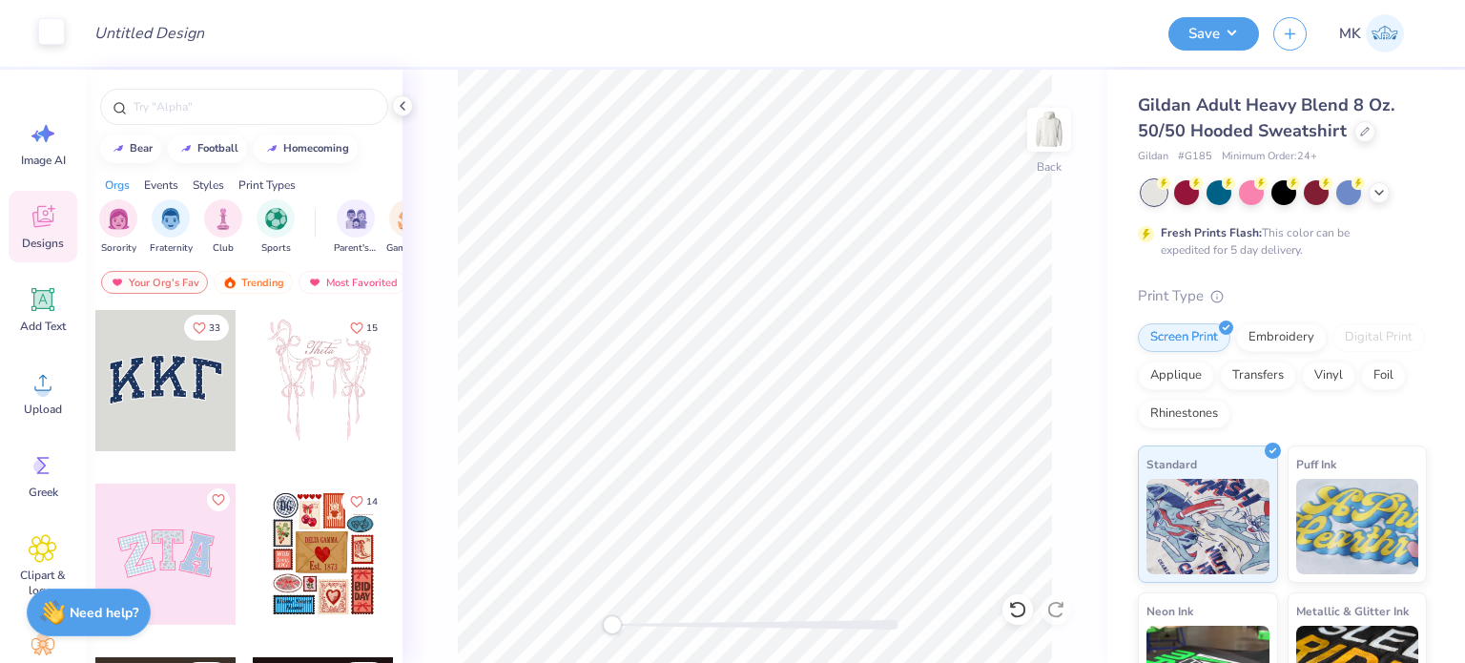
click at [59, 45] on div at bounding box center [51, 31] width 27 height 27
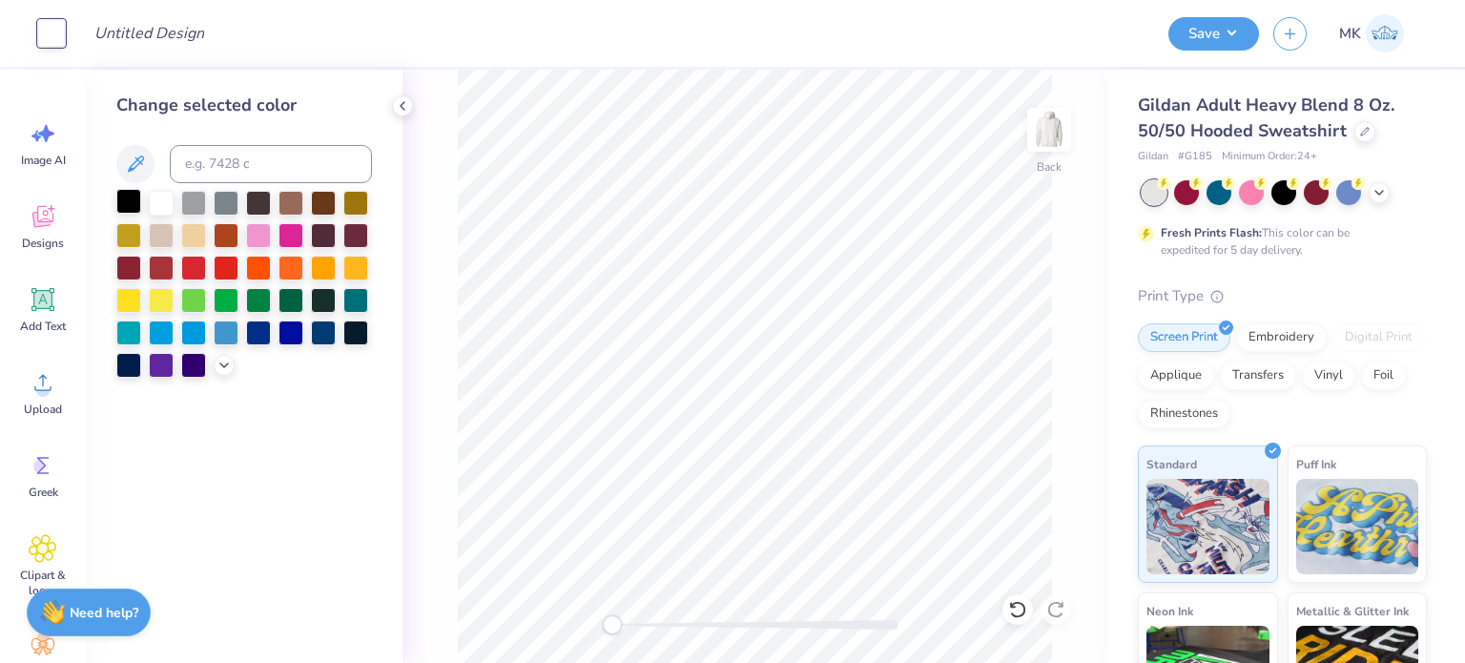
click at [121, 207] on div at bounding box center [128, 201] width 25 height 25
click at [1035, 127] on img at bounding box center [1049, 130] width 76 height 76
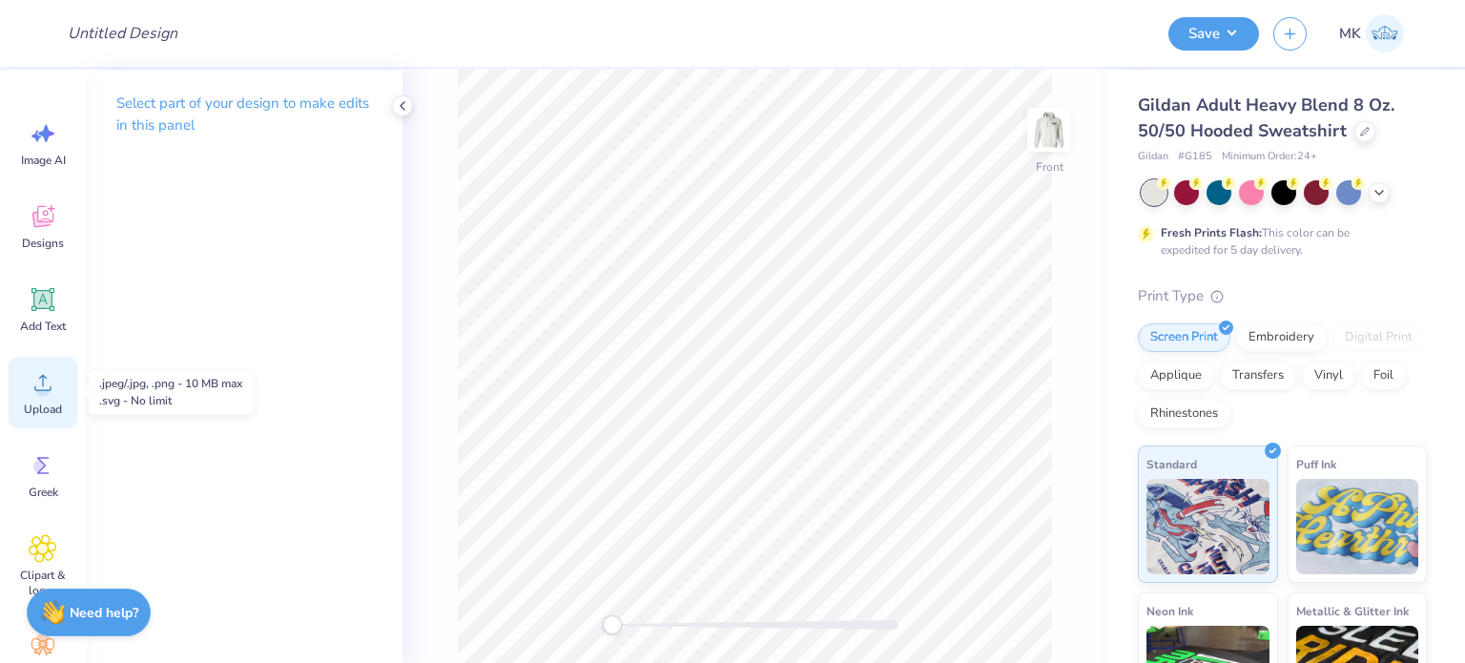
click at [54, 374] on icon at bounding box center [43, 382] width 29 height 29
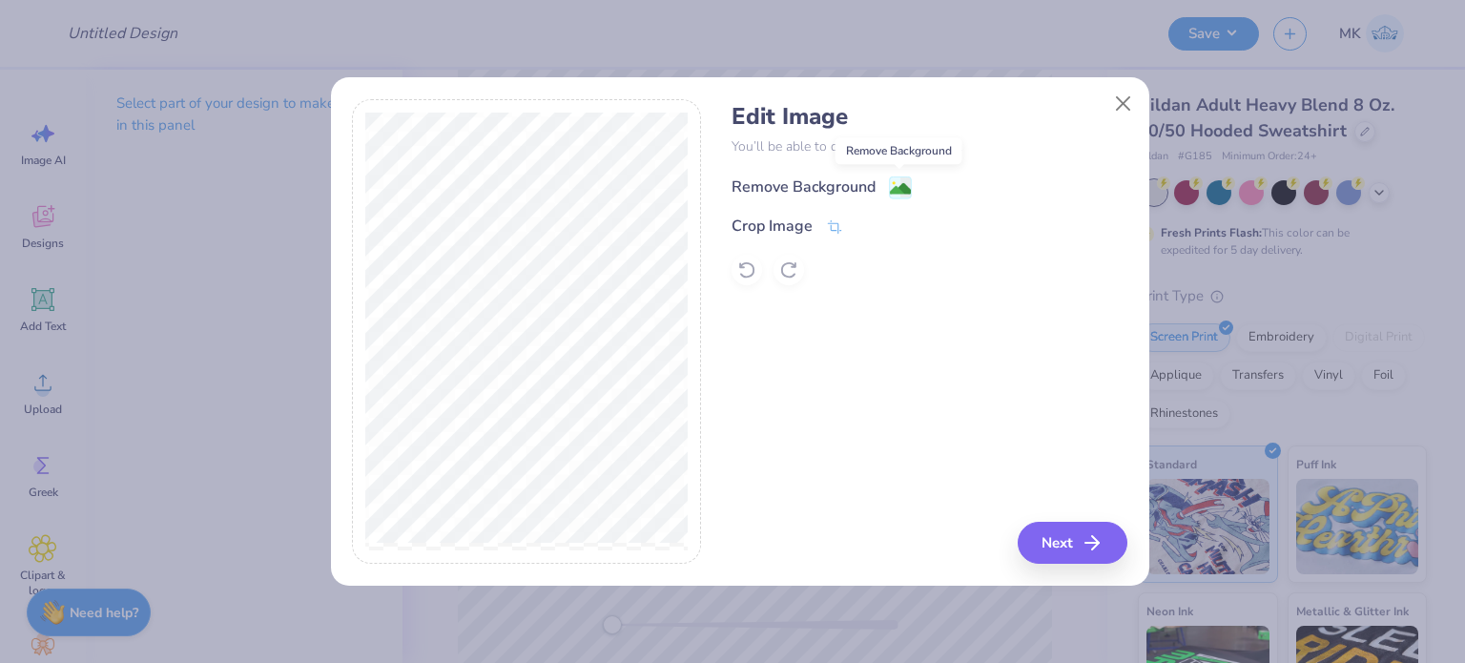
click at [894, 188] on image at bounding box center [900, 188] width 21 height 21
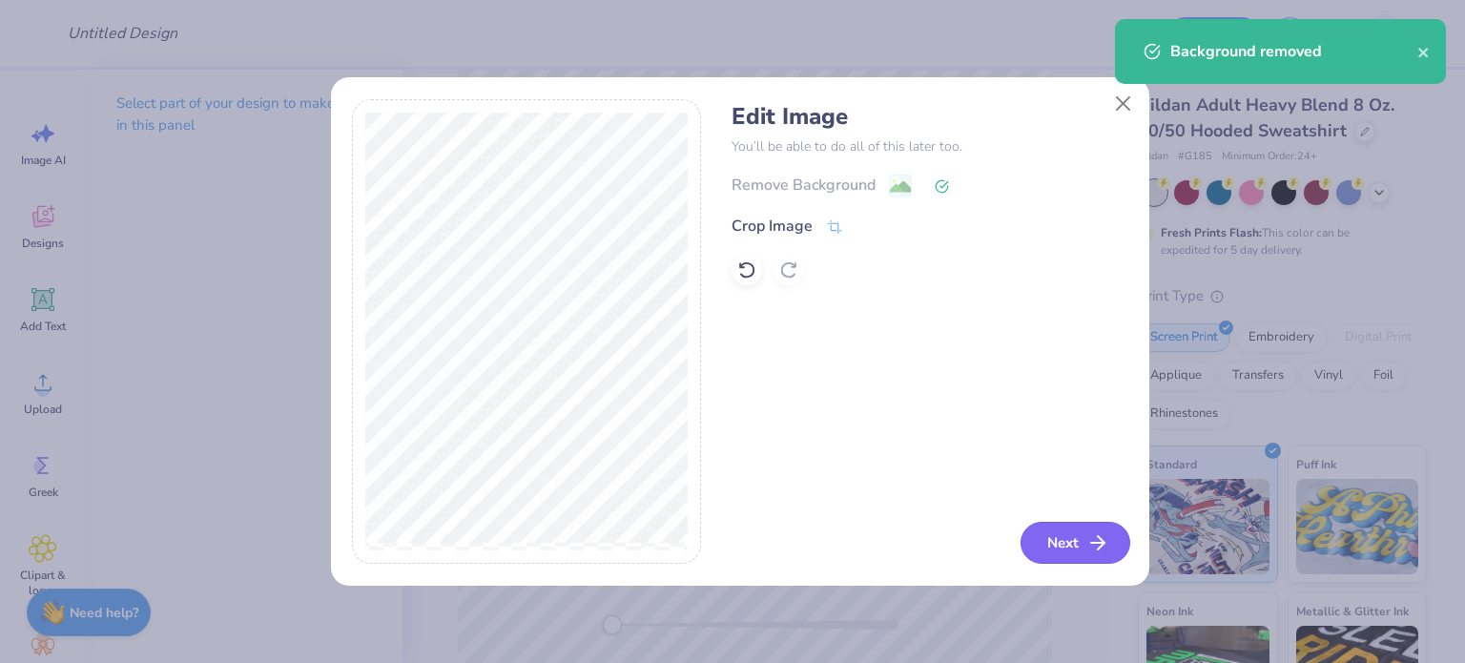
click at [1053, 548] on button "Next" at bounding box center [1076, 543] width 110 height 42
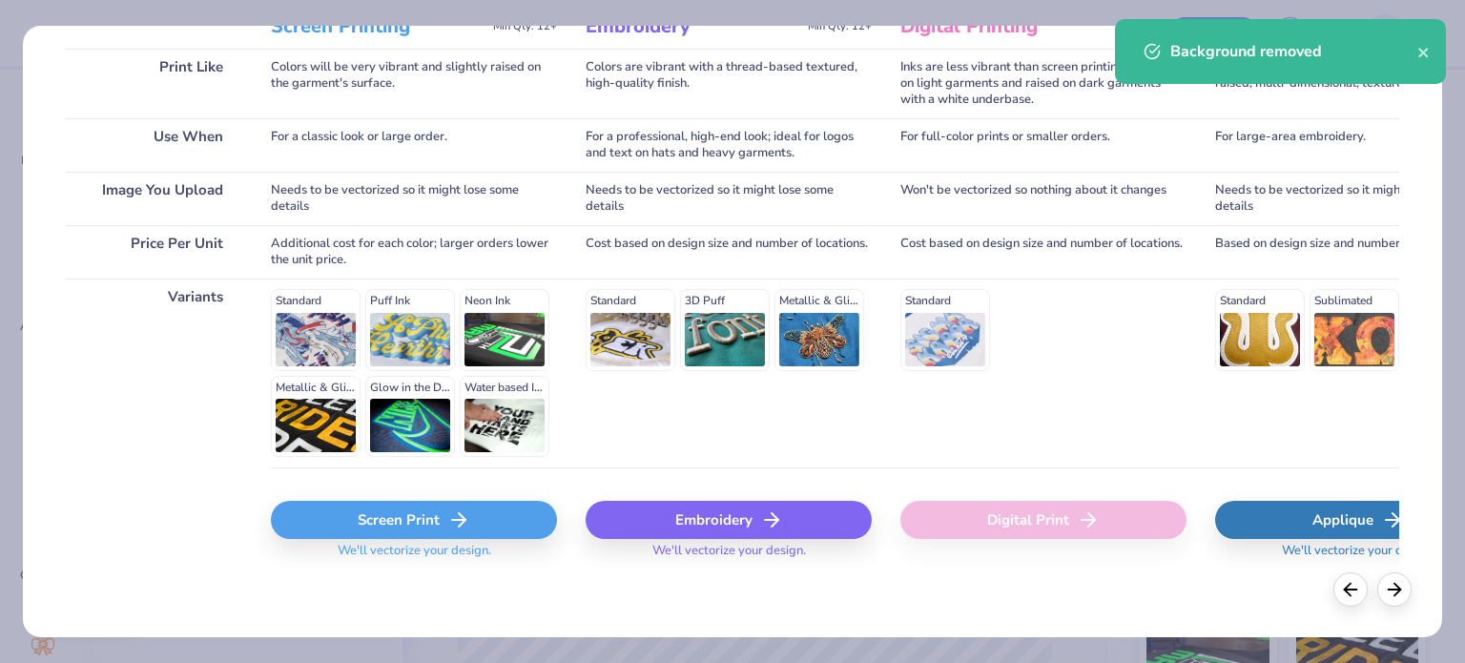
click at [377, 519] on div "Screen Print" at bounding box center [414, 520] width 286 height 38
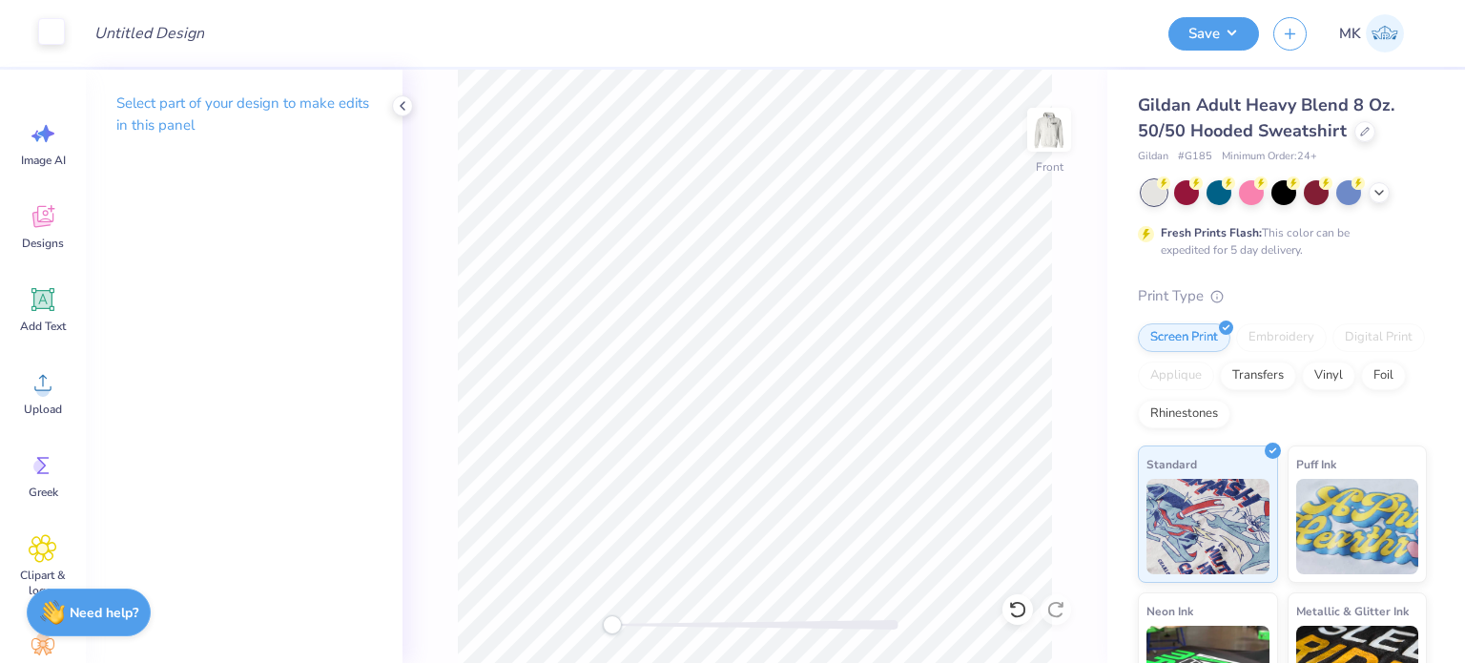
click at [54, 42] on div at bounding box center [51, 31] width 27 height 27
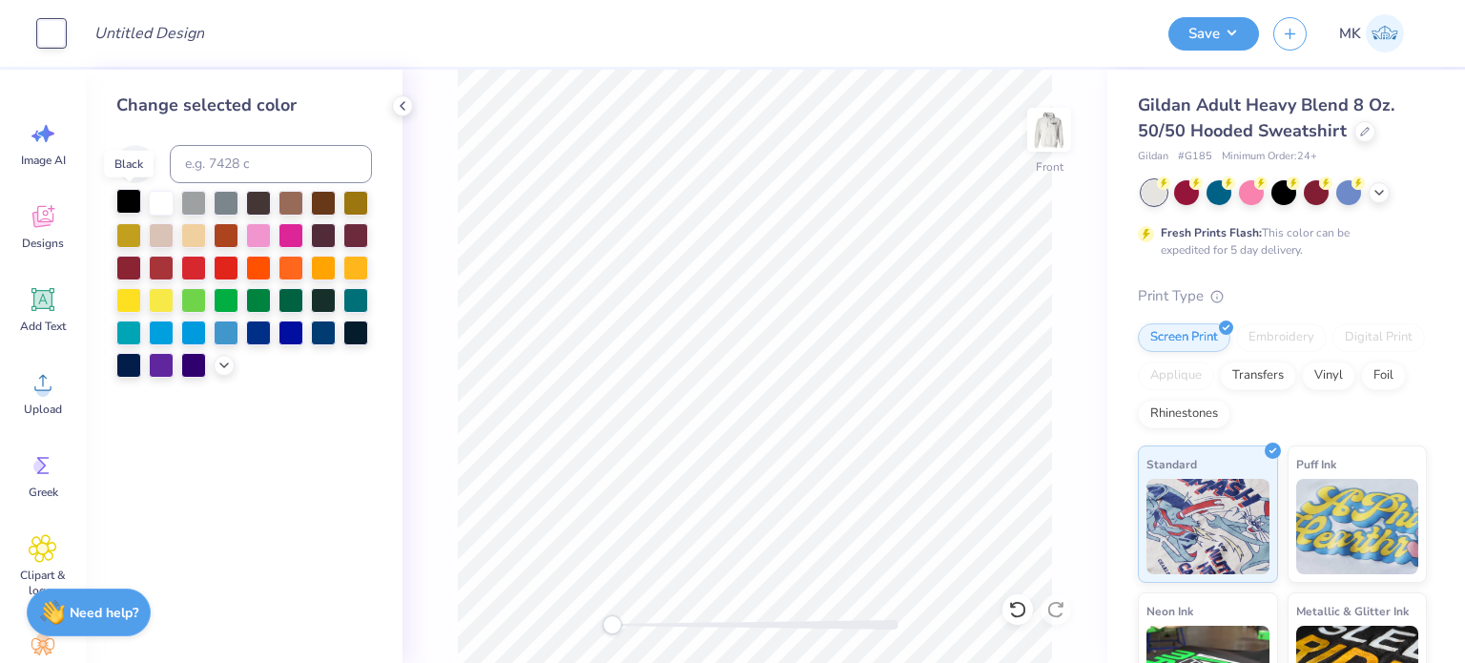
click at [118, 196] on div at bounding box center [128, 201] width 25 height 25
click at [1244, 26] on button "Save" at bounding box center [1214, 30] width 91 height 33
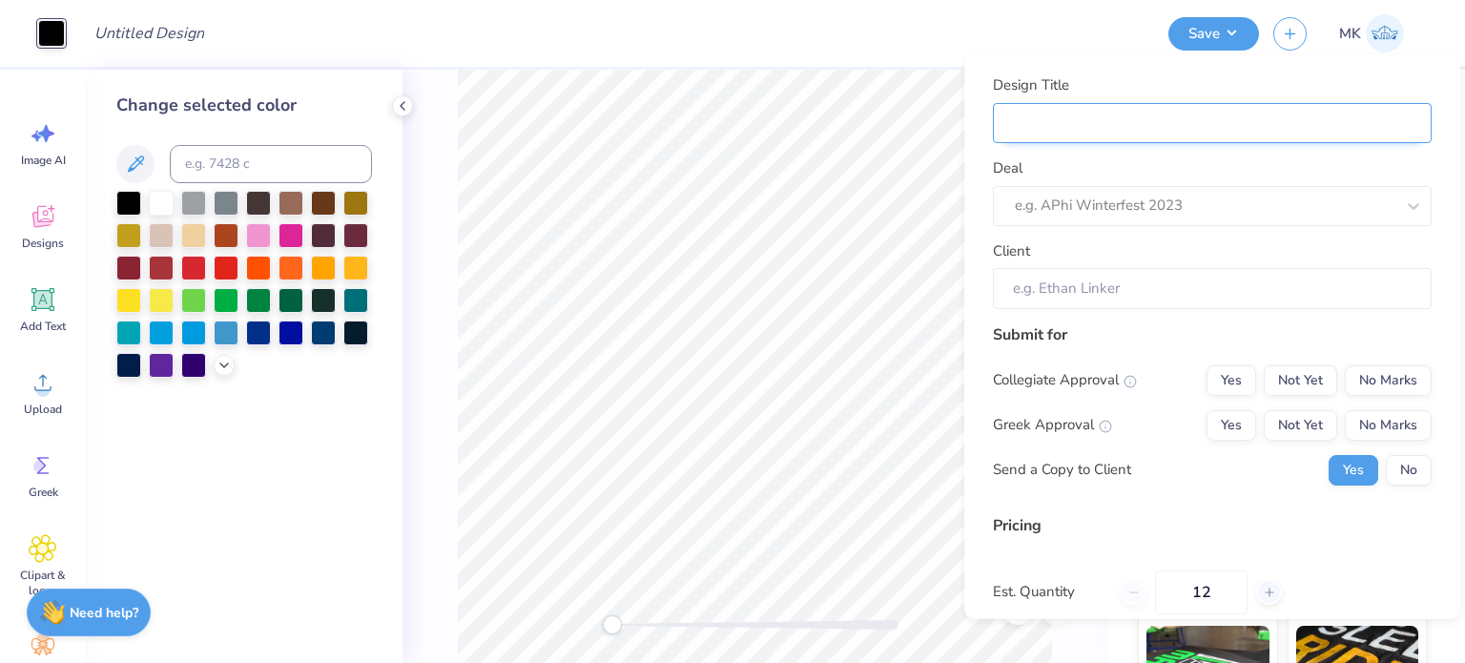
click at [1077, 129] on input "Design Title" at bounding box center [1212, 122] width 439 height 41
paste input "Phi Alpha Delta"
type input "Phi Alpha Delta"
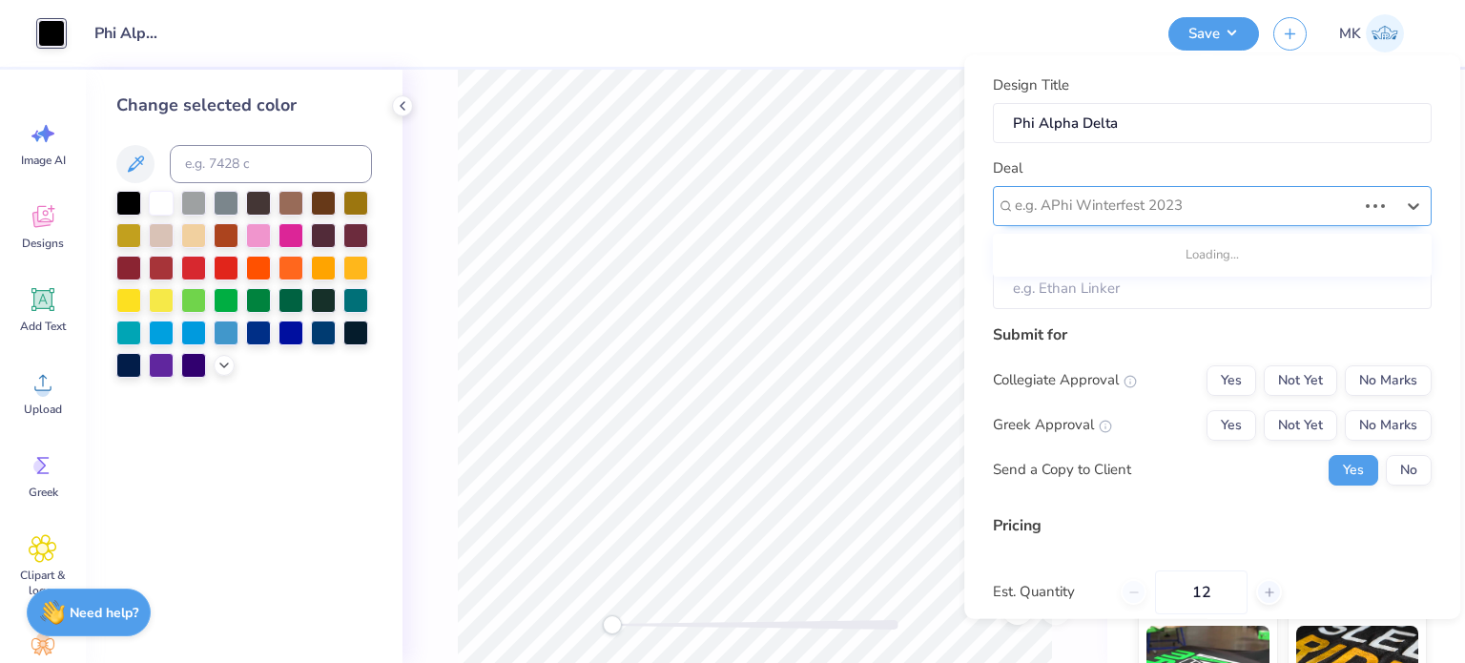
click at [1047, 221] on div "e.g. APhi Winterfest 2023" at bounding box center [1212, 205] width 439 height 40
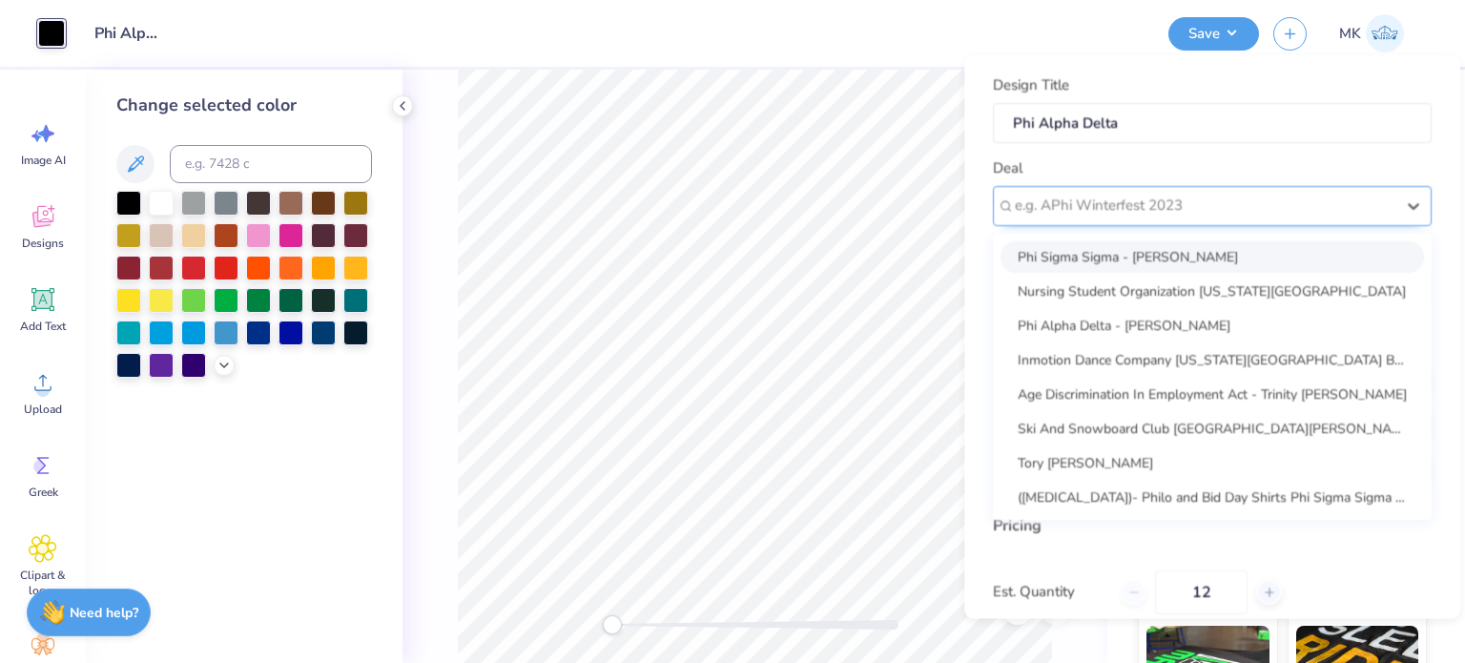
paste input "Phi Alpha Delta"
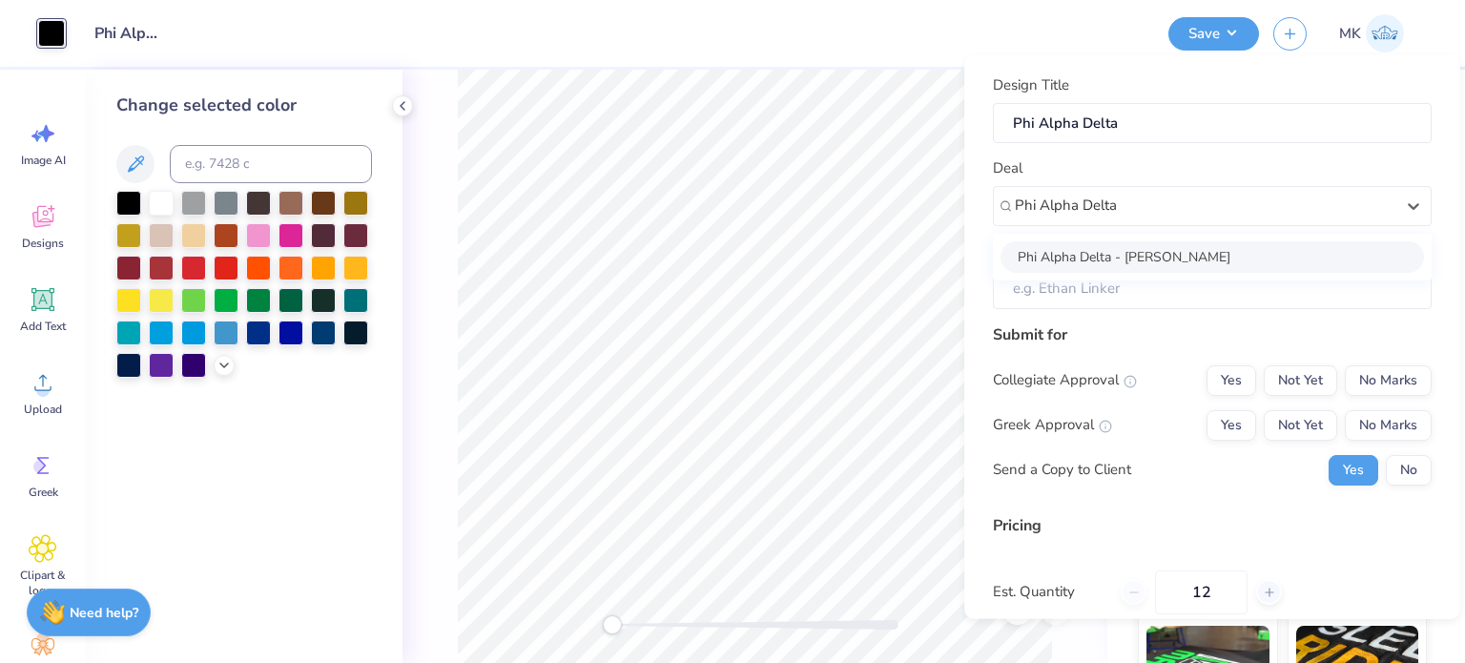
click at [1195, 253] on div "Phi Alpha Delta - Ashley Simonis" at bounding box center [1213, 255] width 424 height 31
type input "Phi Alpha Delta"
type input "Ashley Simonis"
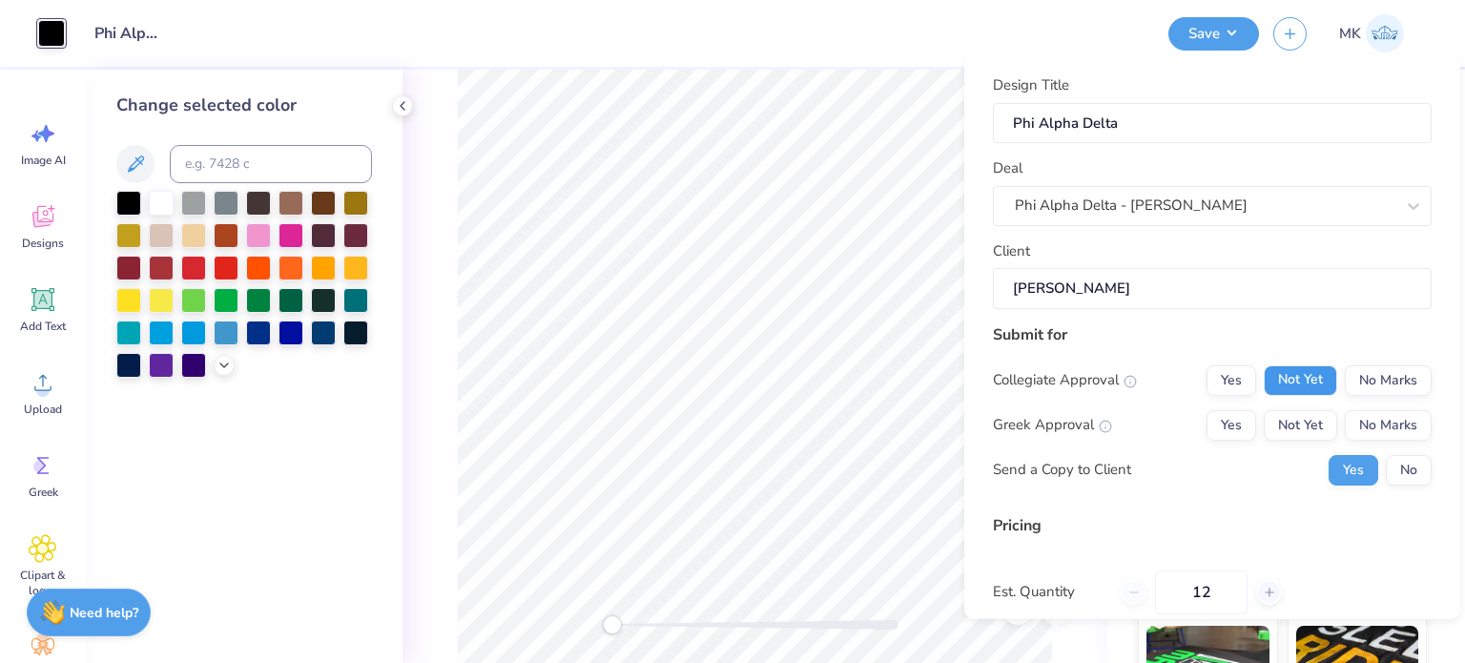
click at [1307, 381] on button "Not Yet" at bounding box center [1300, 379] width 73 height 31
click at [1294, 419] on button "Not Yet" at bounding box center [1300, 424] width 73 height 31
click at [1400, 471] on button "No" at bounding box center [1409, 469] width 46 height 31
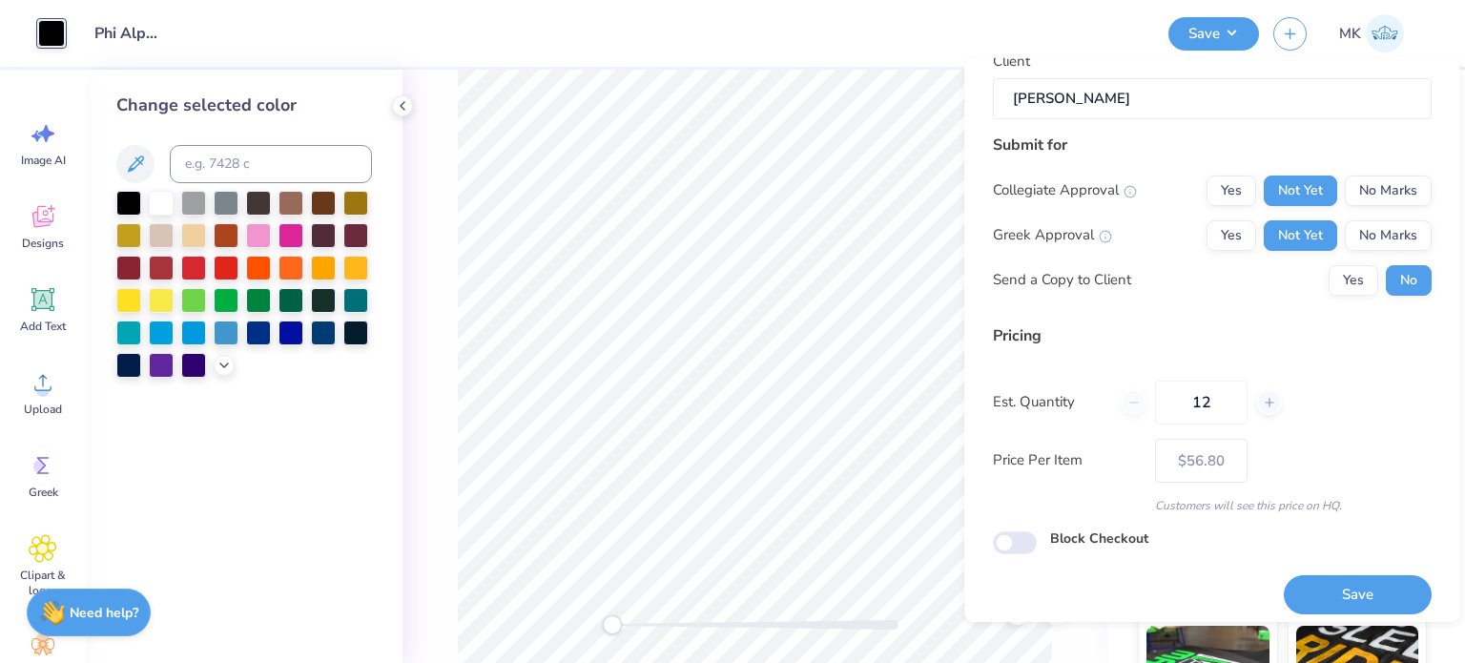
scroll to position [202, 0]
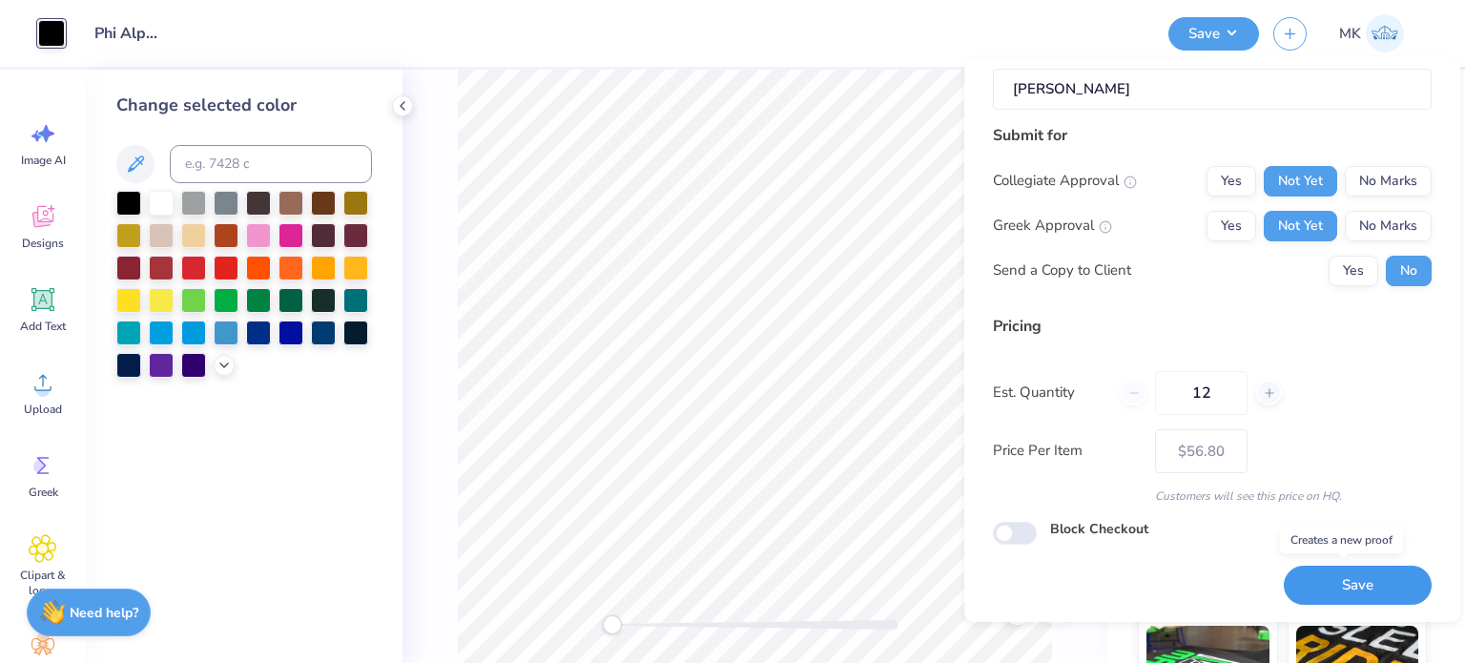
click at [1339, 579] on button "Save" at bounding box center [1358, 585] width 148 height 39
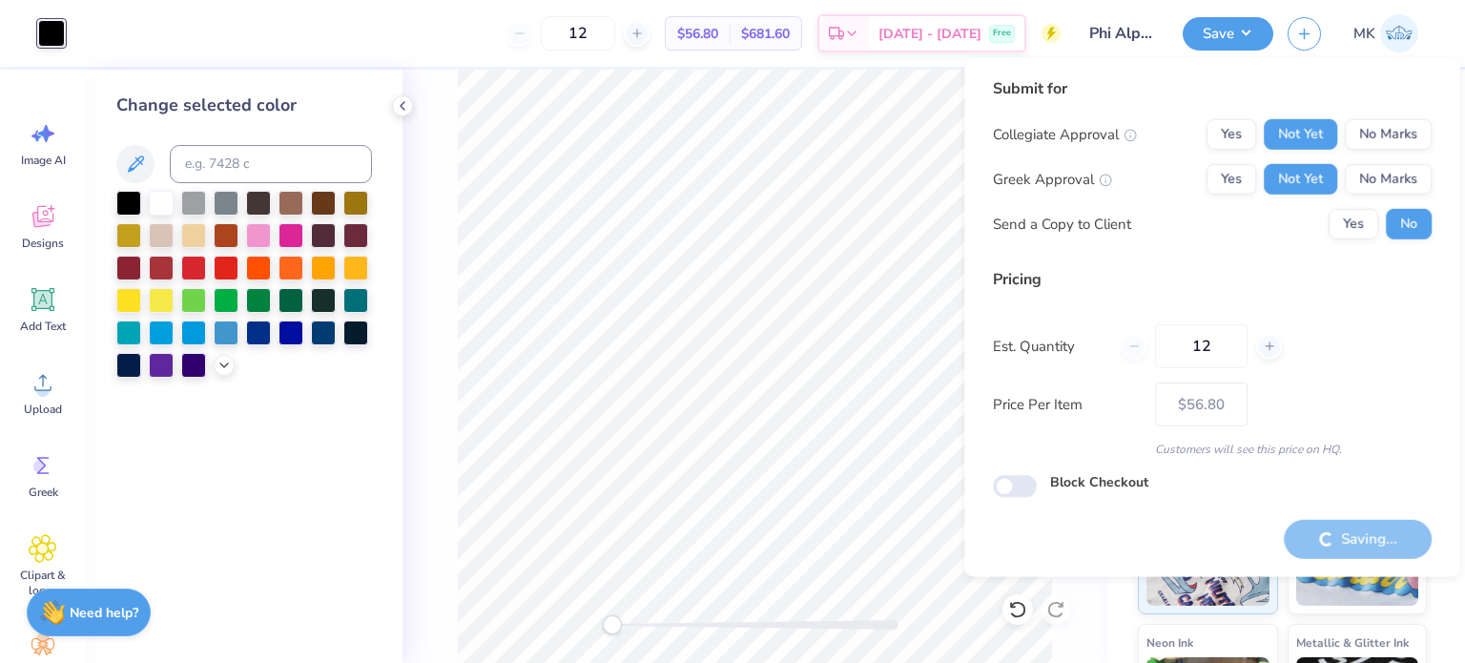
type input "– –"
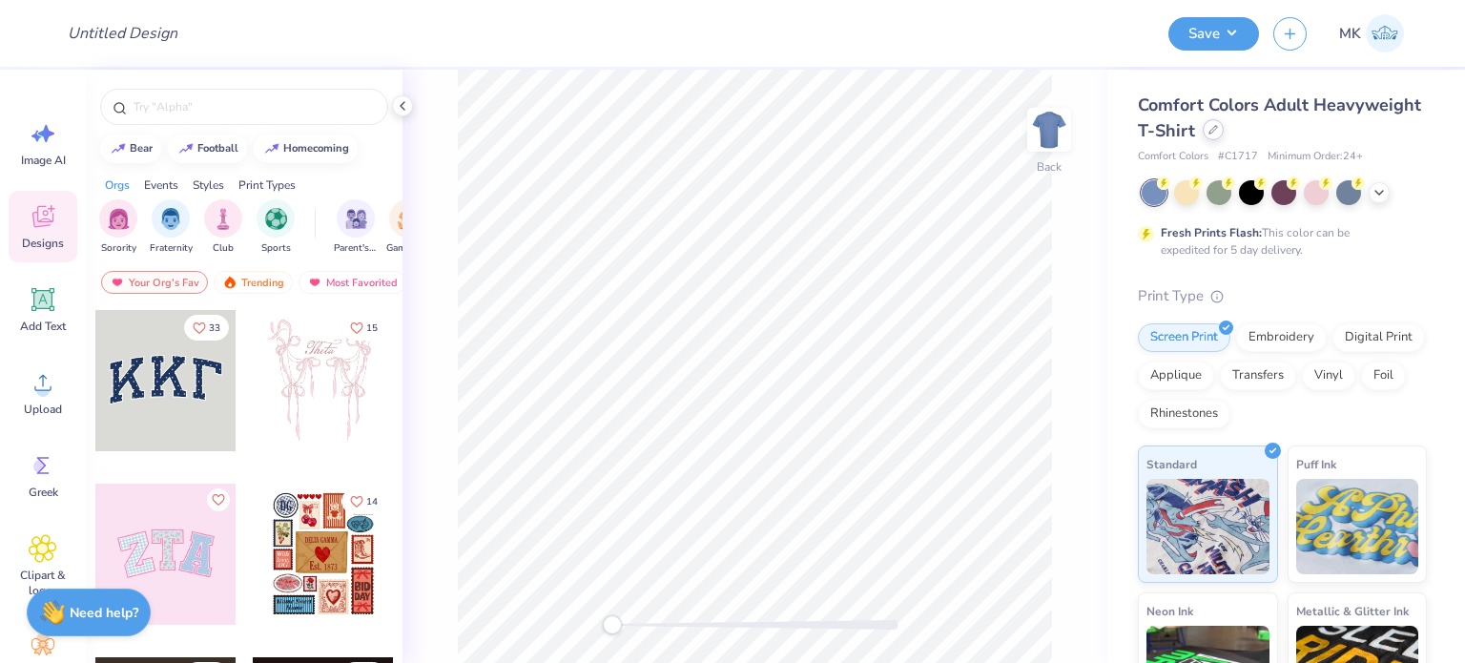
click at [1218, 129] on icon at bounding box center [1214, 130] width 10 height 10
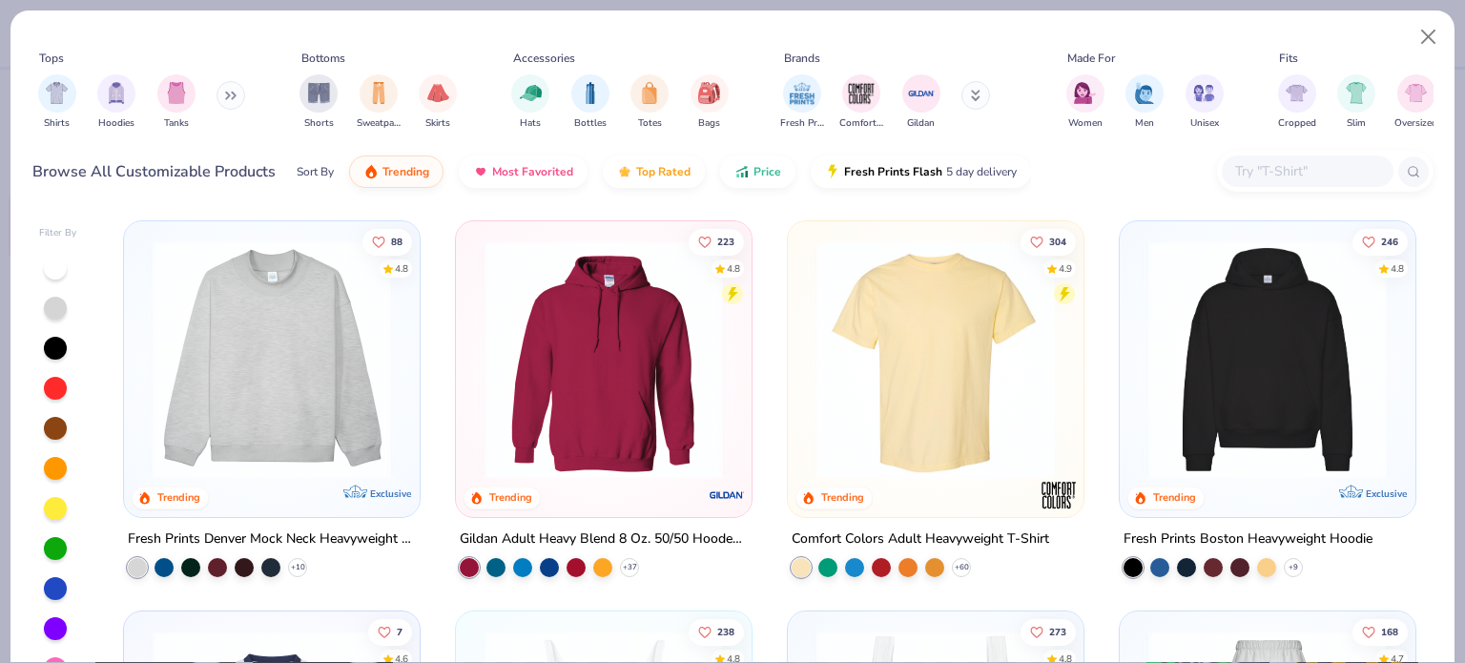
click at [1269, 172] on input "text" at bounding box center [1306, 171] width 147 height 22
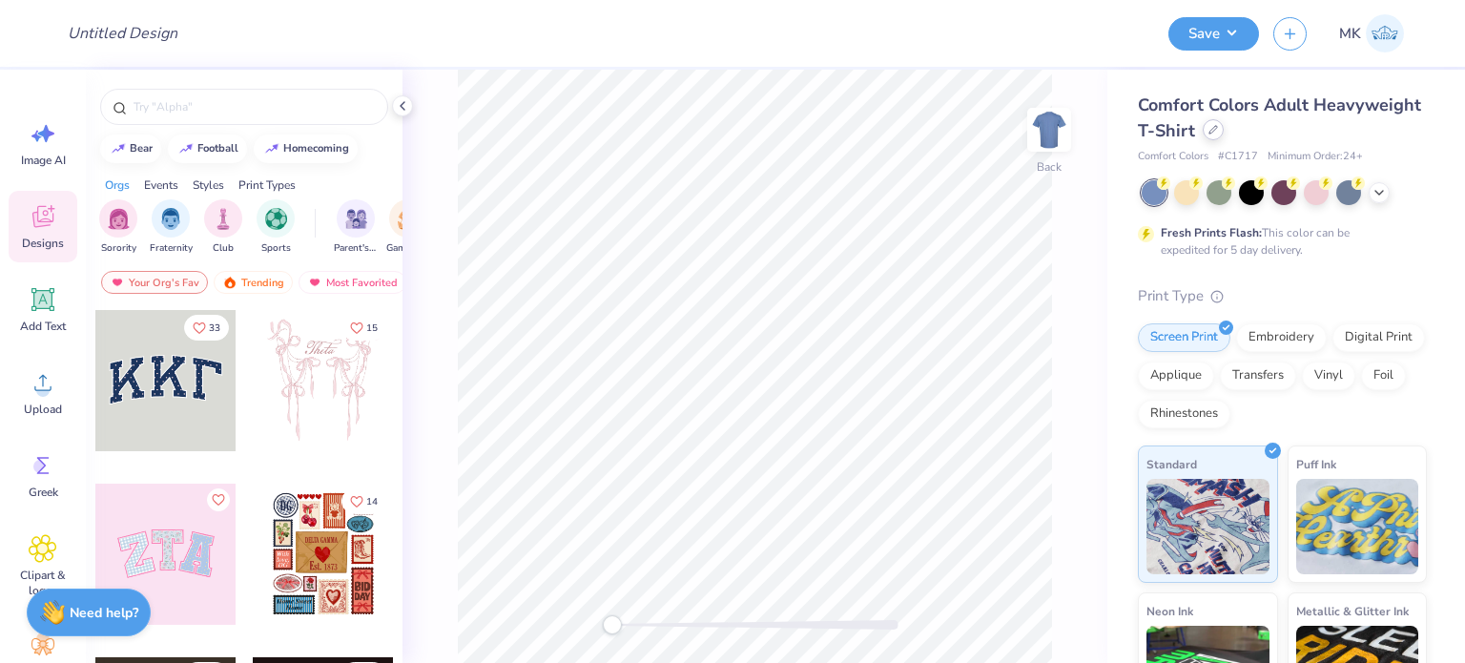
click at [1217, 130] on icon at bounding box center [1214, 130] width 8 height 8
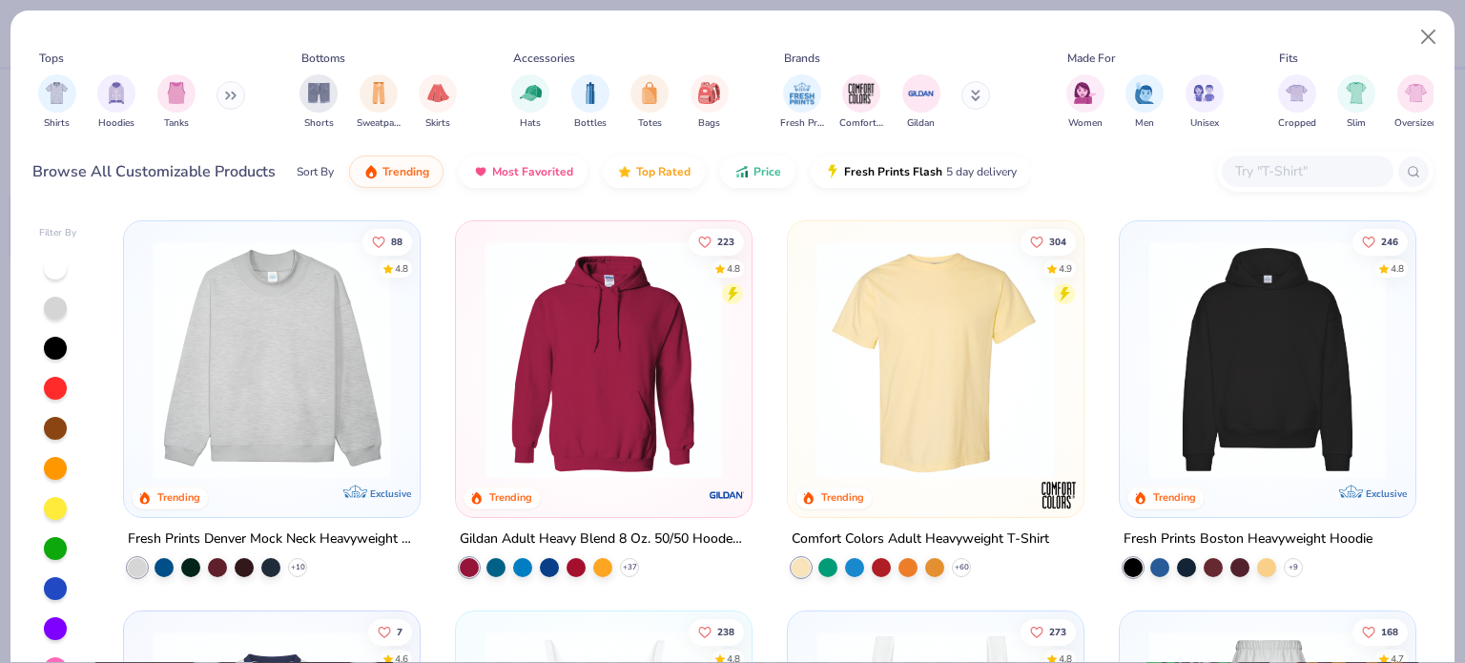
click at [1315, 166] on input "text" at bounding box center [1306, 171] width 147 height 22
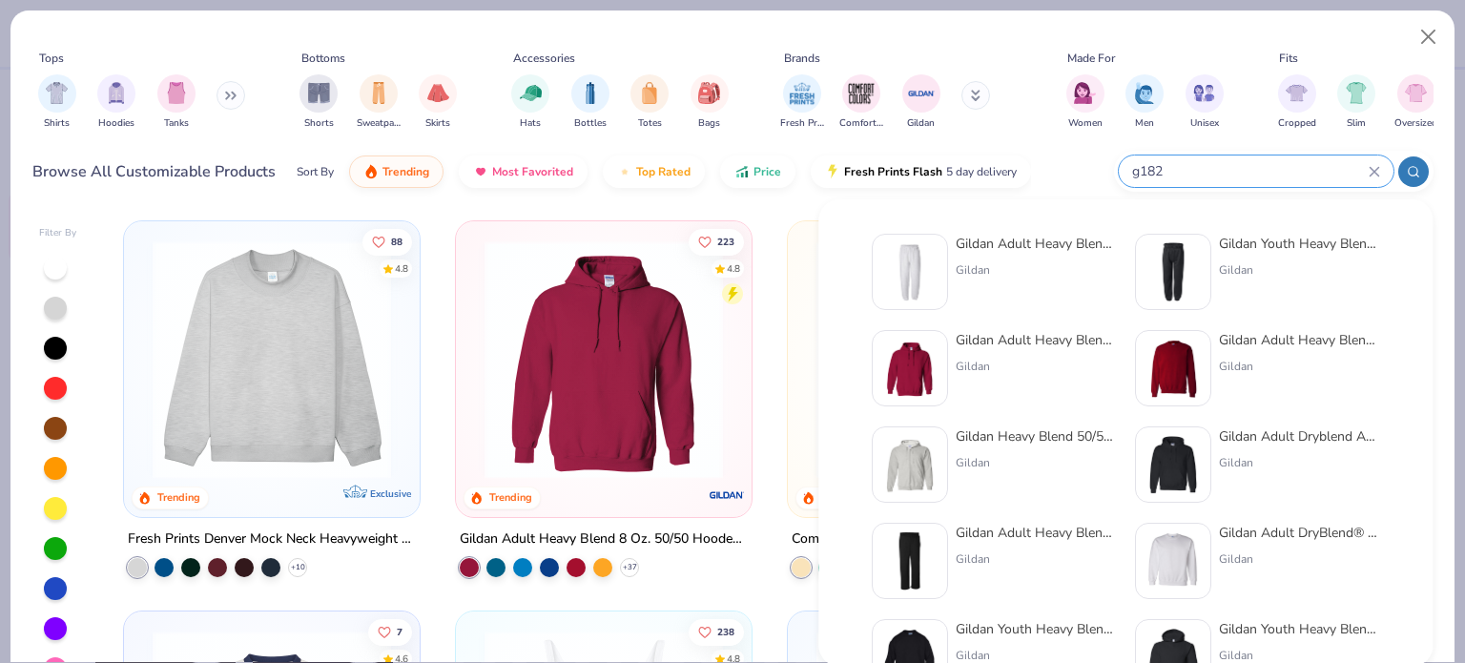
type input "g182"
click at [977, 260] on div "Gildan Adult Heavy Blend Adult 8 Oz. 50/50 Sweatpants Gildan" at bounding box center [1036, 272] width 160 height 76
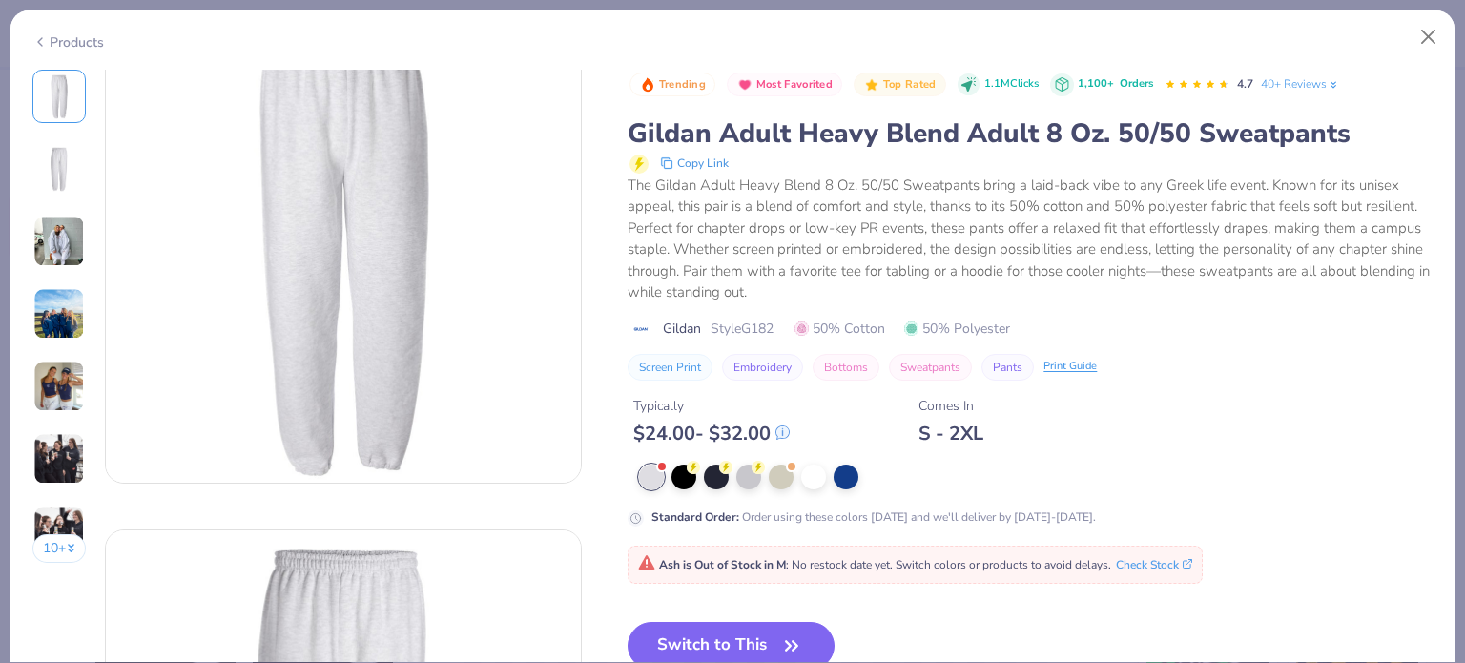
scroll to position [95, 0]
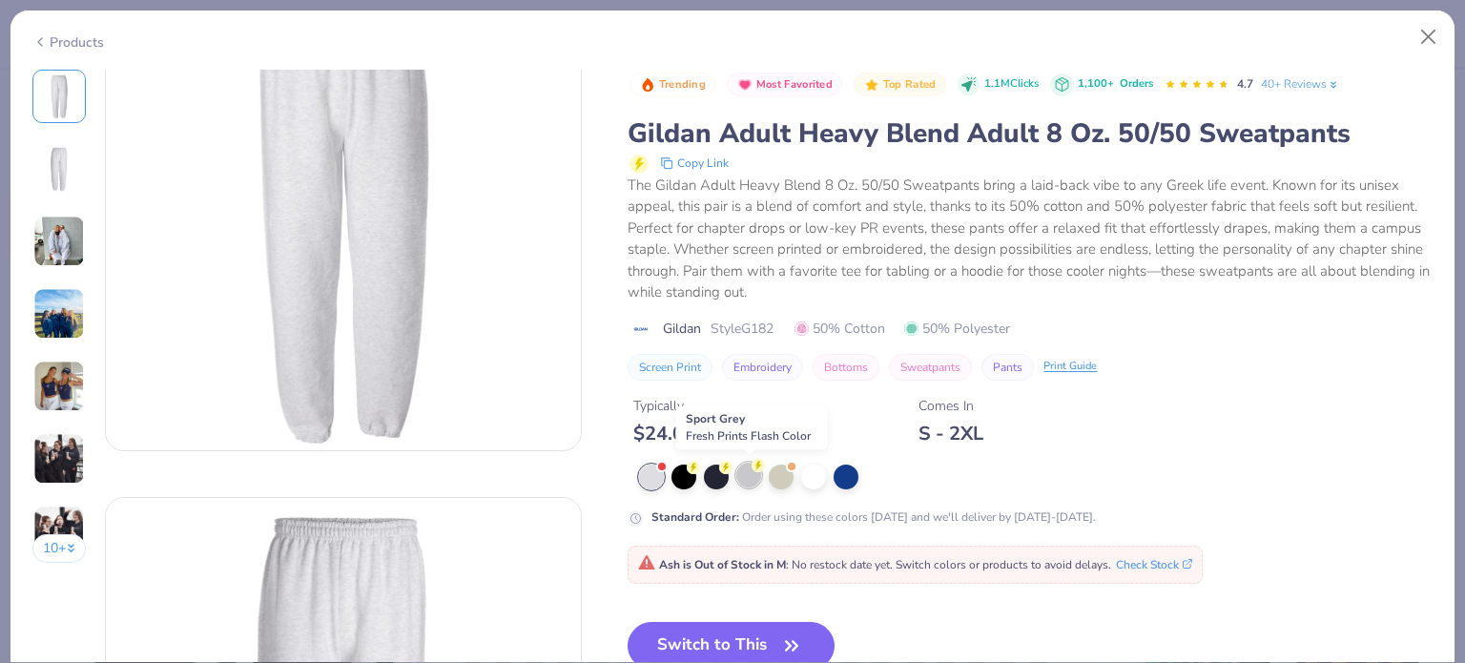
click at [756, 476] on div at bounding box center [748, 475] width 25 height 25
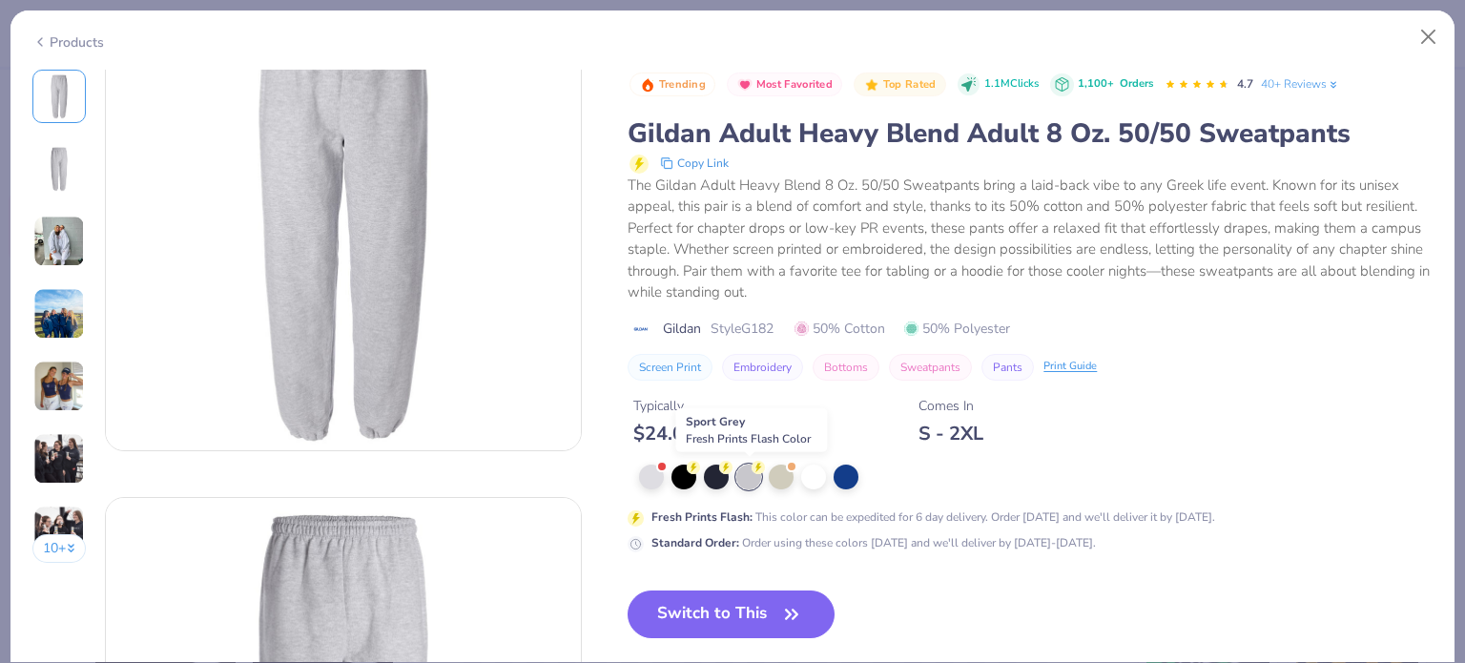
click at [751, 472] on div at bounding box center [748, 477] width 25 height 25
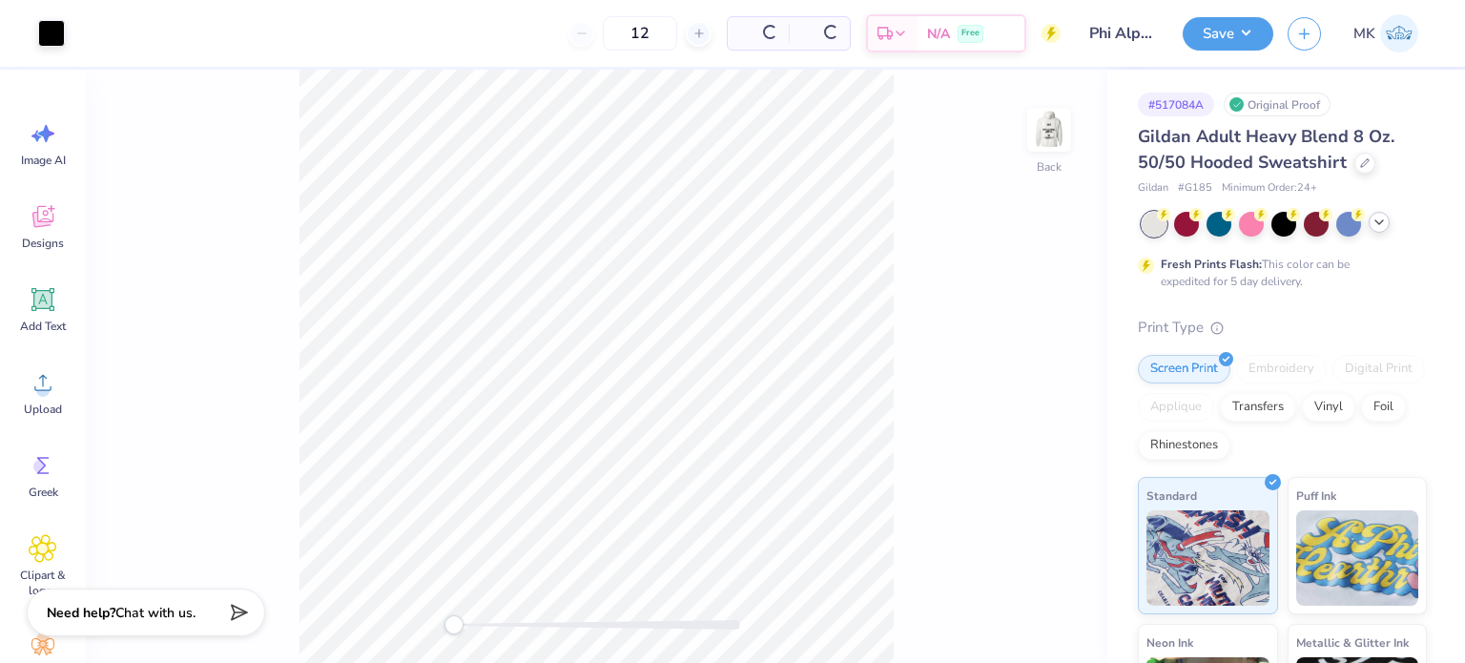
click at [1379, 232] on div at bounding box center [1379, 222] width 21 height 21
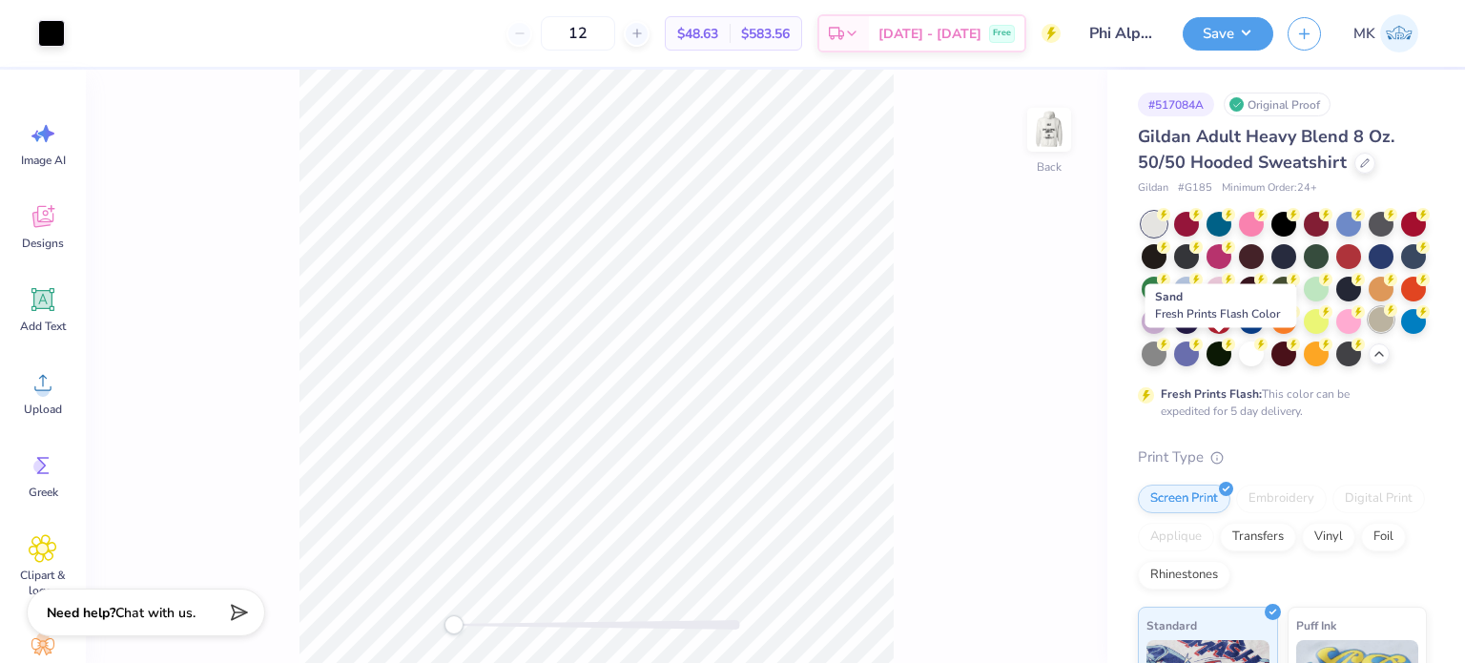
click at [1369, 332] on div at bounding box center [1381, 319] width 25 height 25
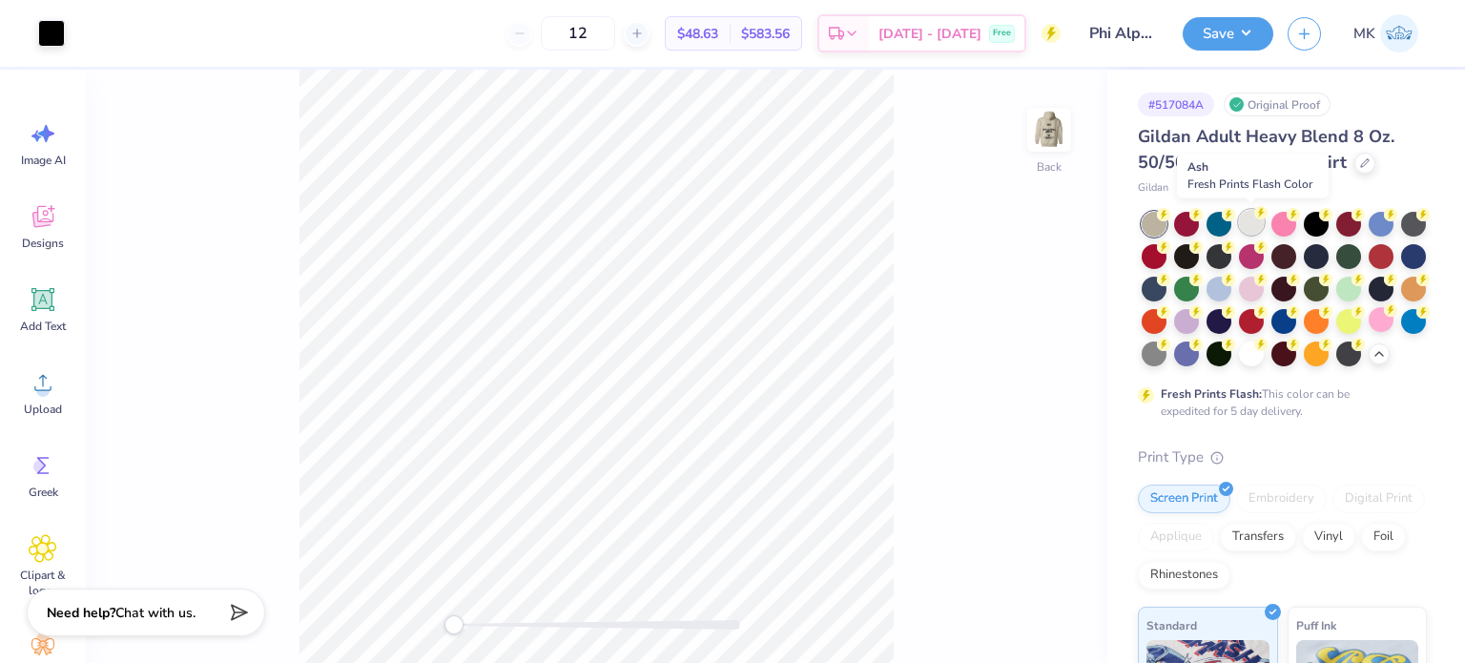
click at [1253, 224] on div at bounding box center [1251, 222] width 25 height 25
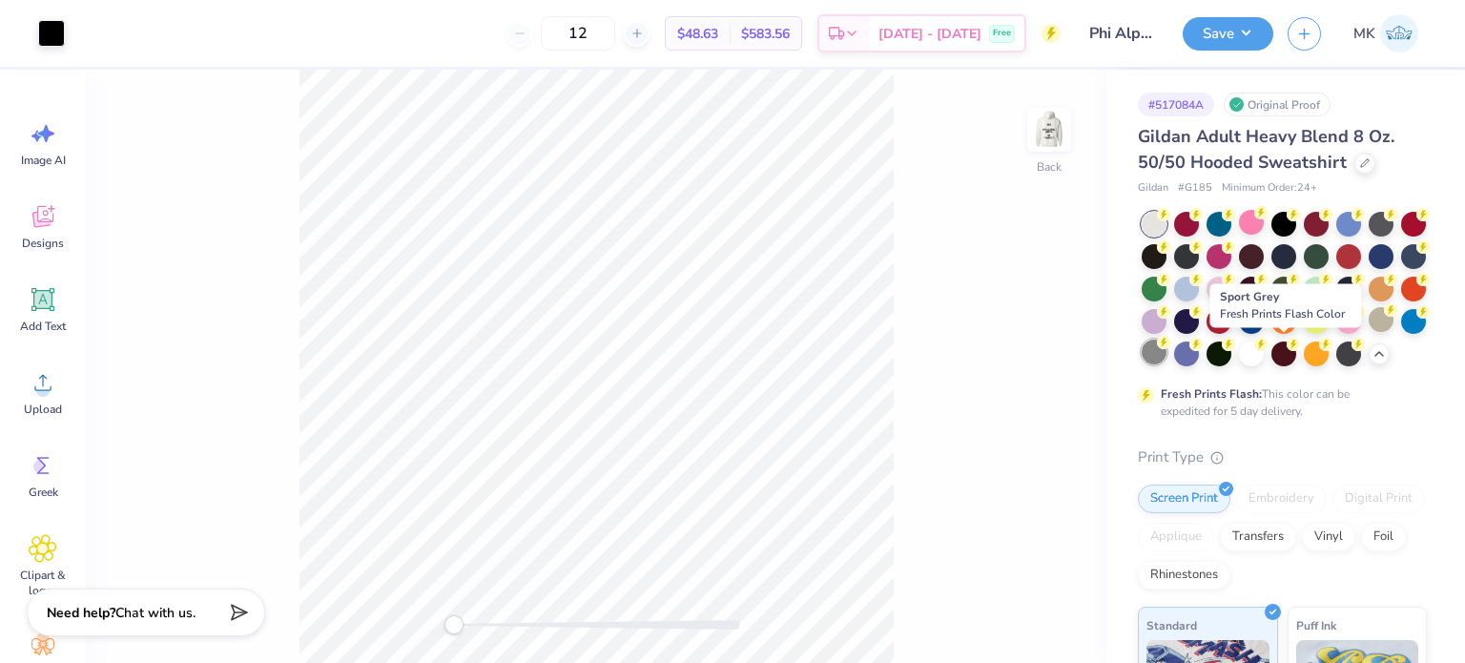
click at [1167, 351] on div at bounding box center [1154, 352] width 25 height 25
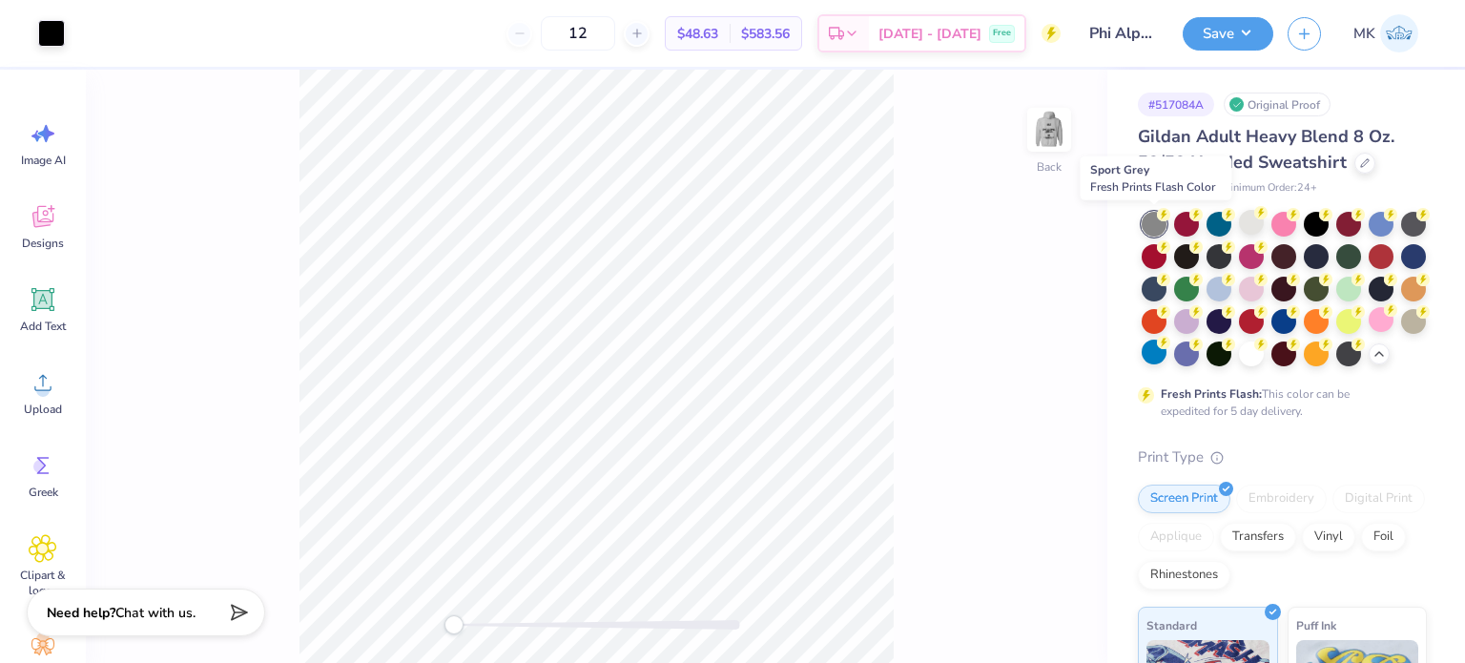
click at [1151, 227] on div at bounding box center [1154, 224] width 25 height 25
click at [1210, 41] on button "Save" at bounding box center [1228, 30] width 91 height 33
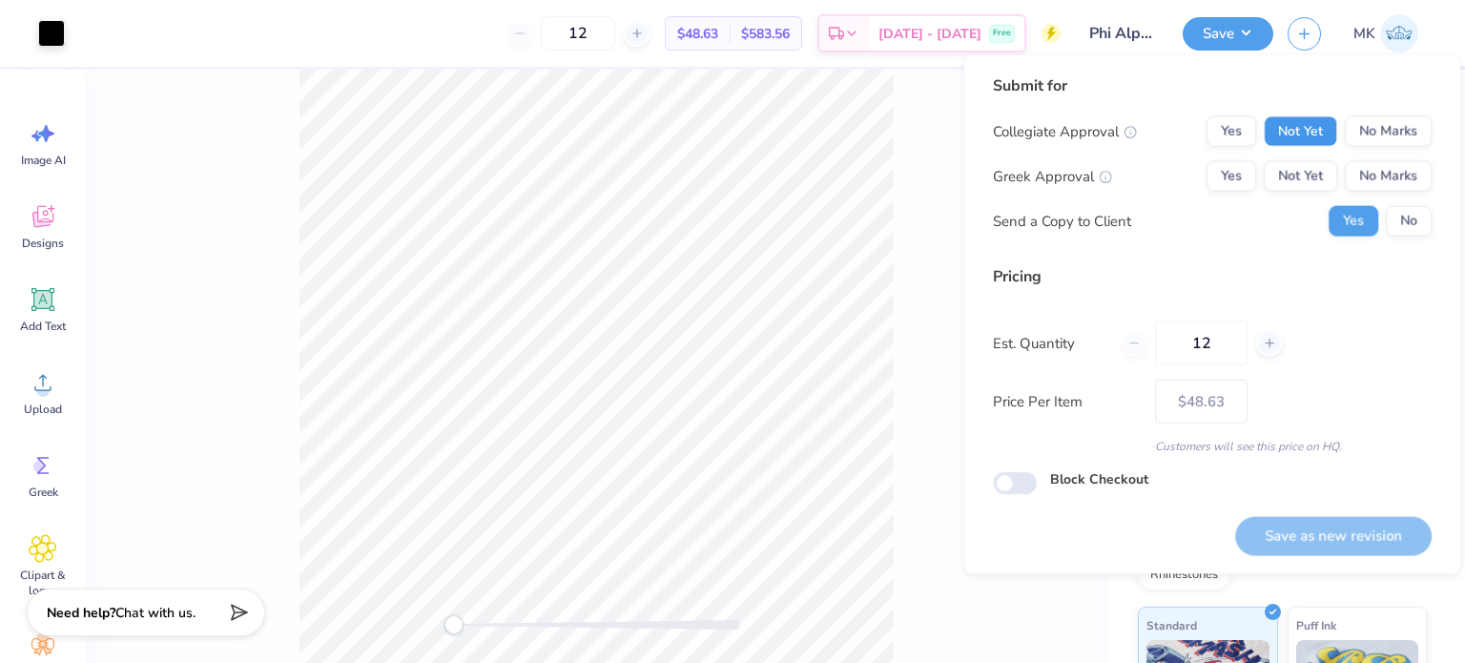
click at [1326, 129] on button "Not Yet" at bounding box center [1300, 131] width 73 height 31
click at [1294, 194] on div "Collegiate Approval Yes Not Yet No Marks Greek Approval Yes Not Yet No Marks Se…" at bounding box center [1212, 176] width 439 height 120
click at [1294, 173] on button "Not Yet" at bounding box center [1300, 176] width 73 height 31
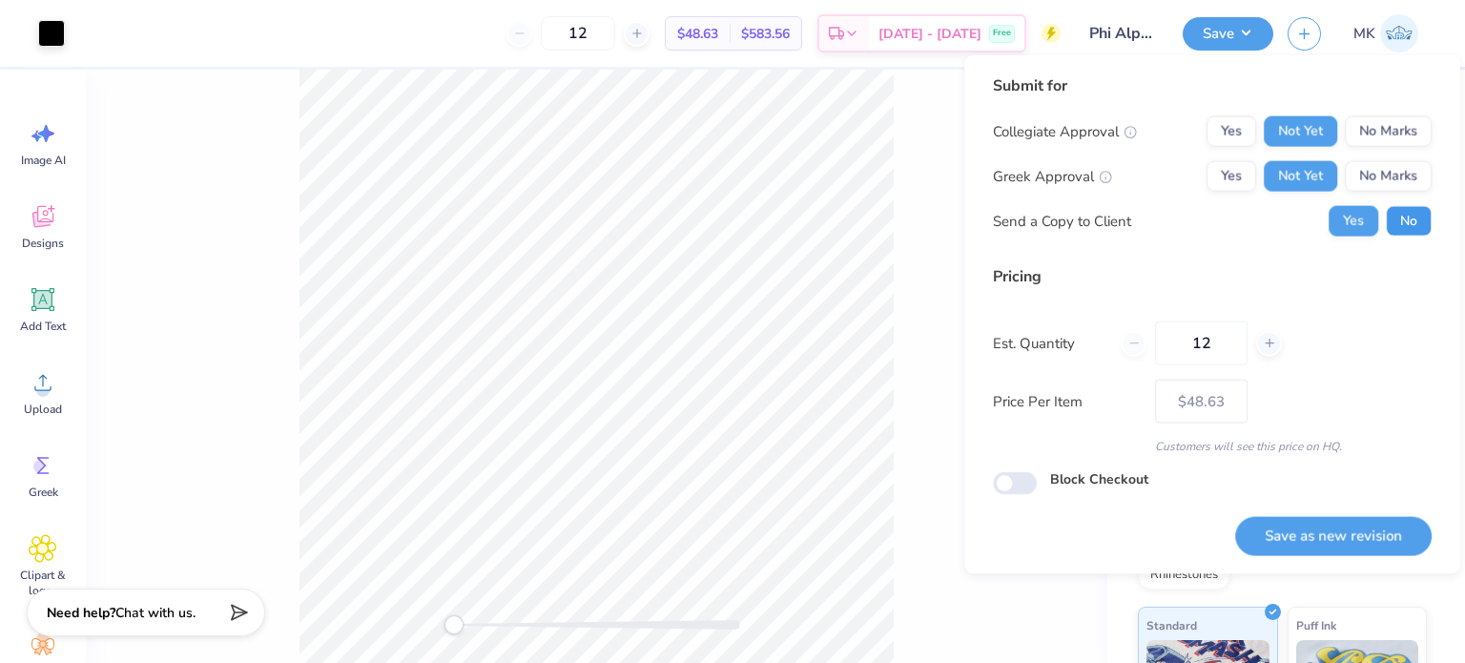
click at [1396, 228] on button "No" at bounding box center [1409, 221] width 46 height 31
click at [1320, 533] on button "Save as new revision" at bounding box center [1333, 535] width 197 height 39
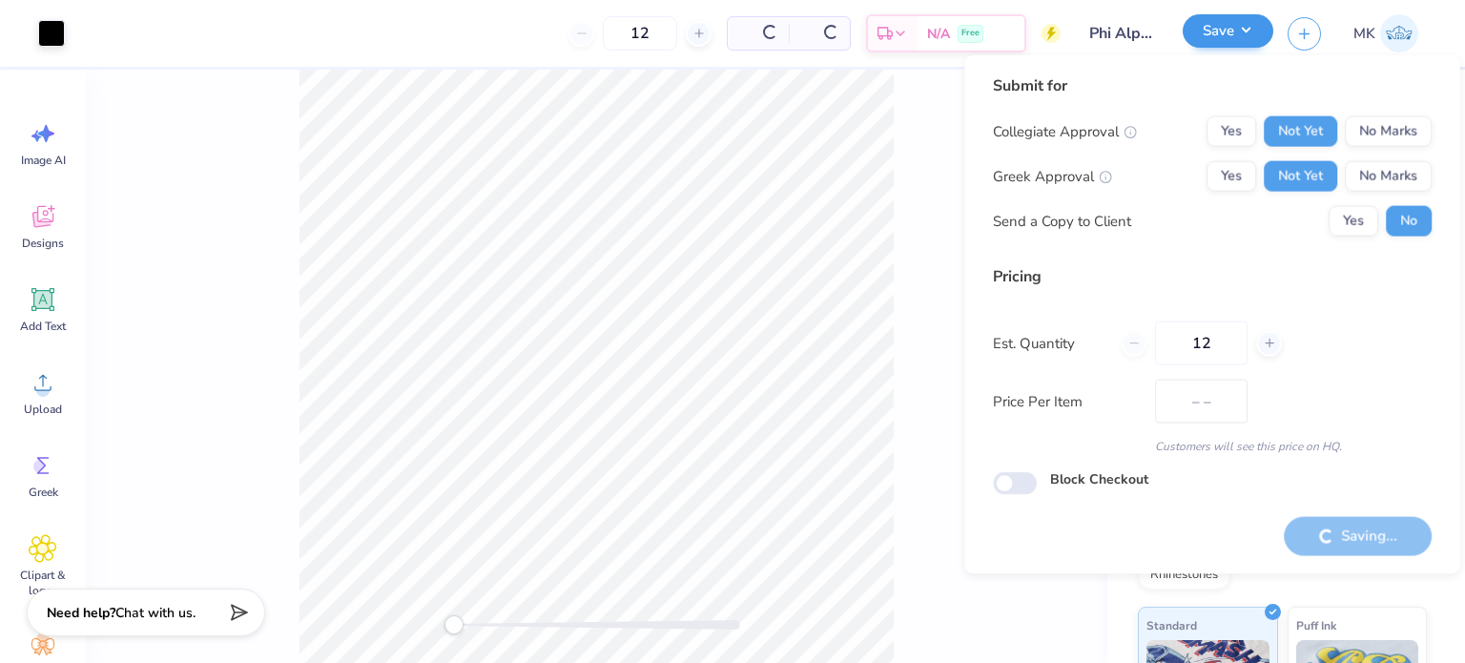
type input "$48.63"
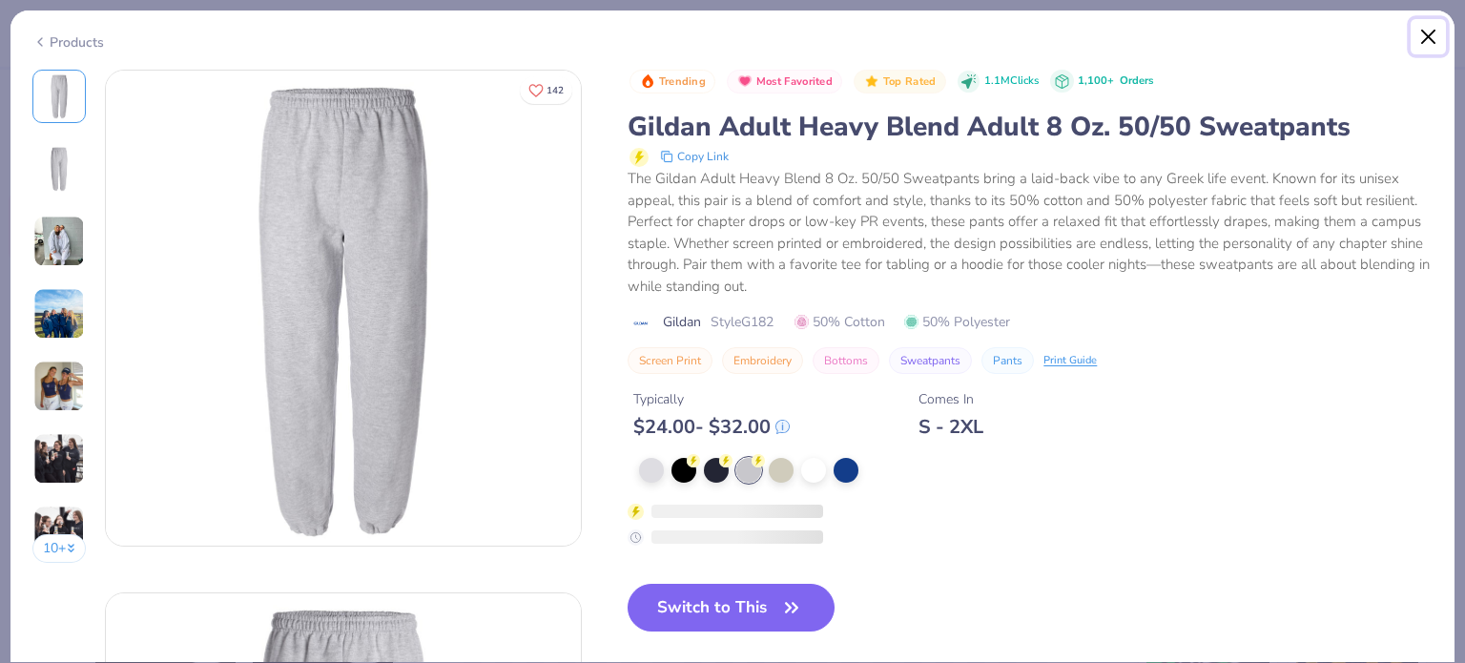
click at [1421, 39] on button "Close" at bounding box center [1429, 37] width 36 height 36
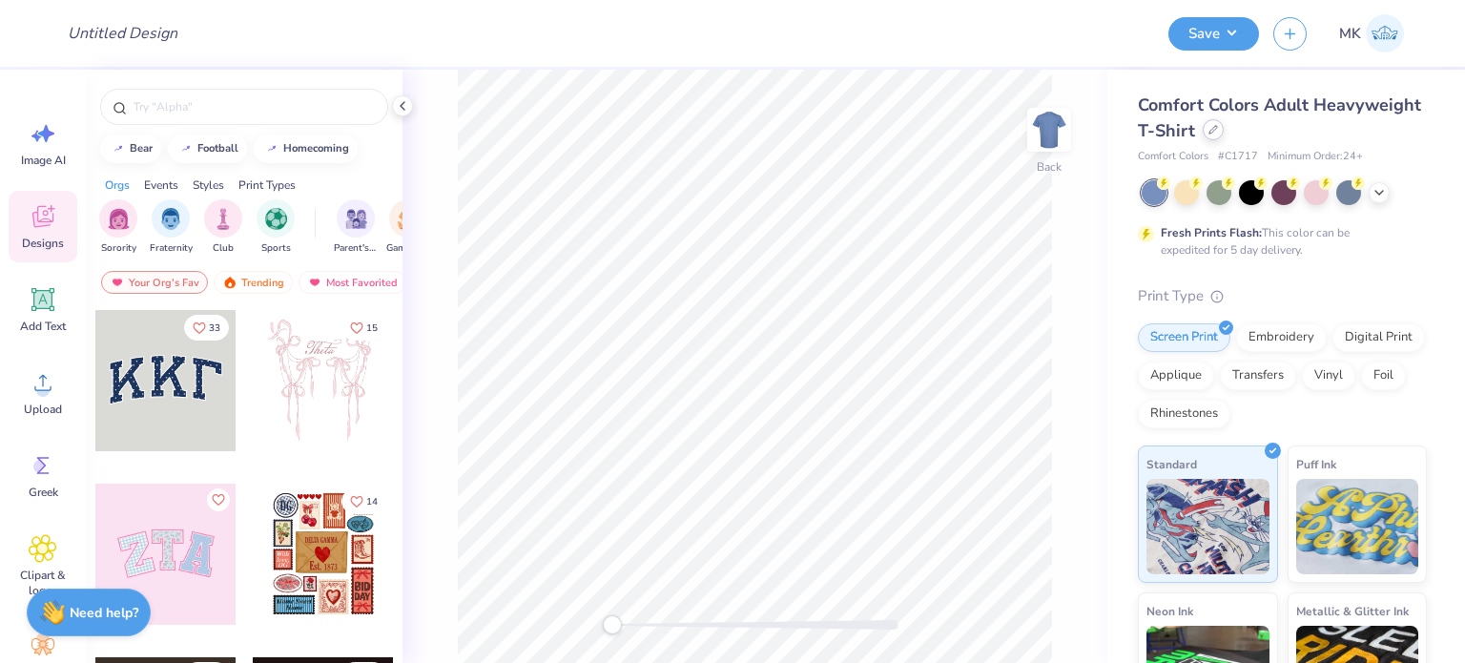
click at [1224, 127] on div at bounding box center [1213, 129] width 21 height 21
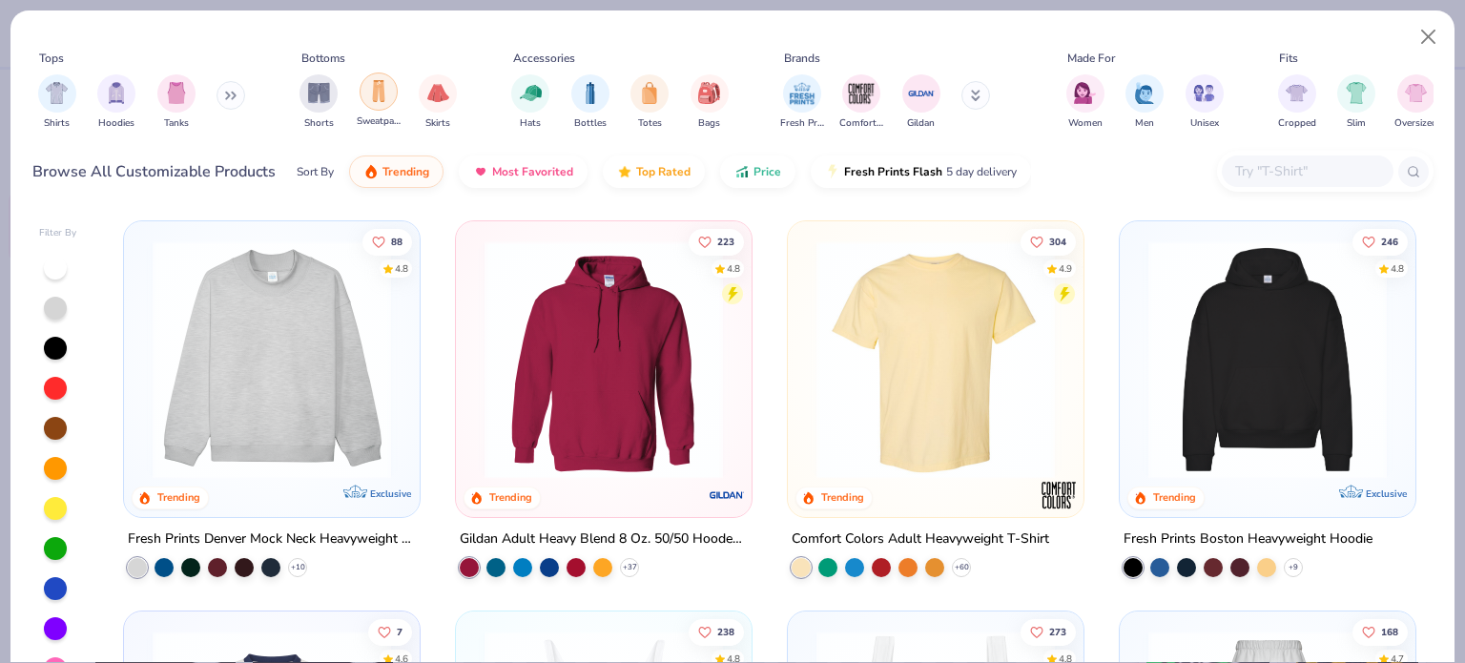
click at [375, 95] on img "filter for Sweatpants" at bounding box center [378, 91] width 21 height 22
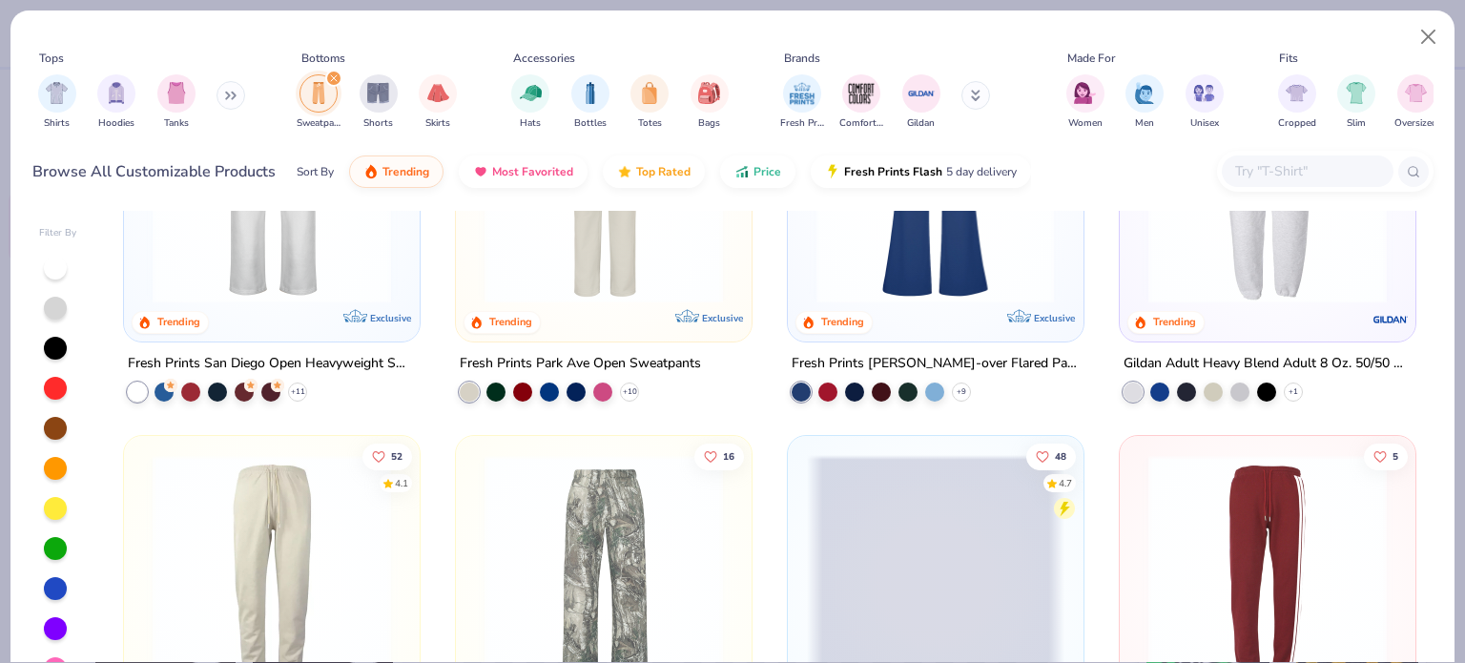
scroll to position [191, 0]
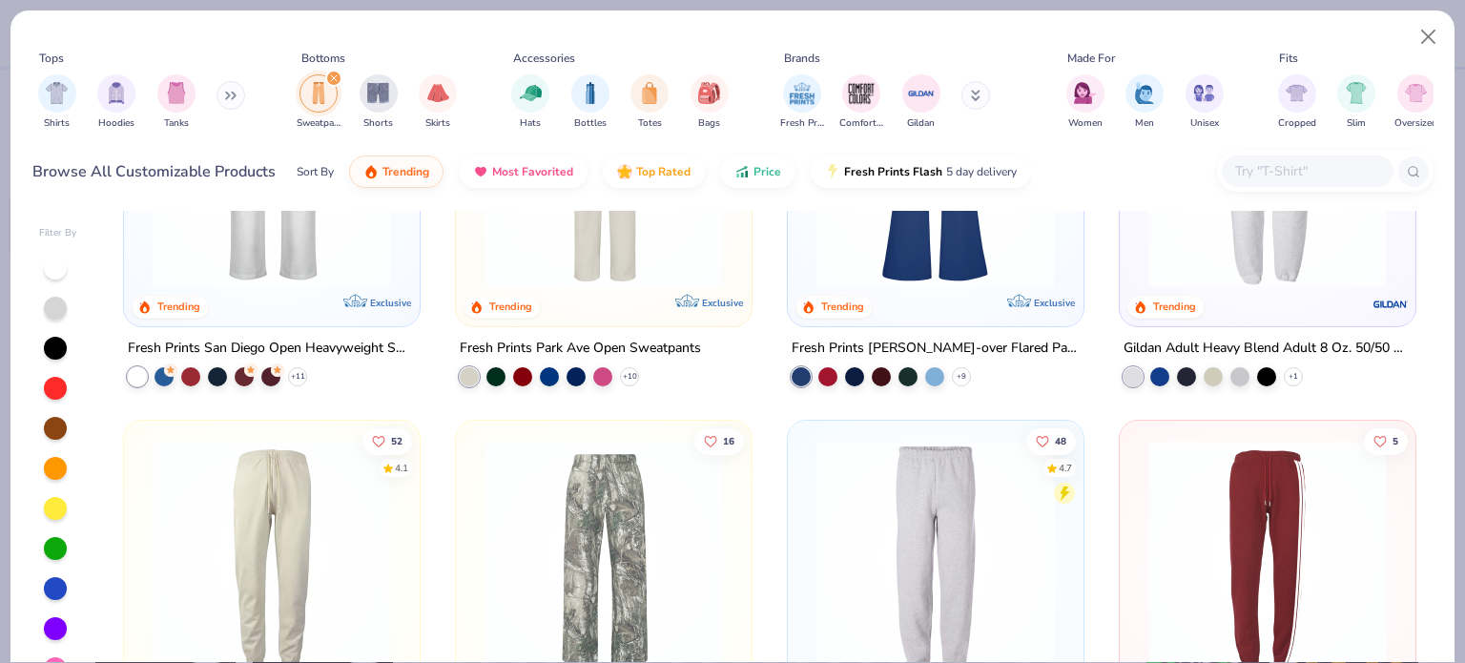
click at [1305, 249] on img at bounding box center [1268, 169] width 258 height 238
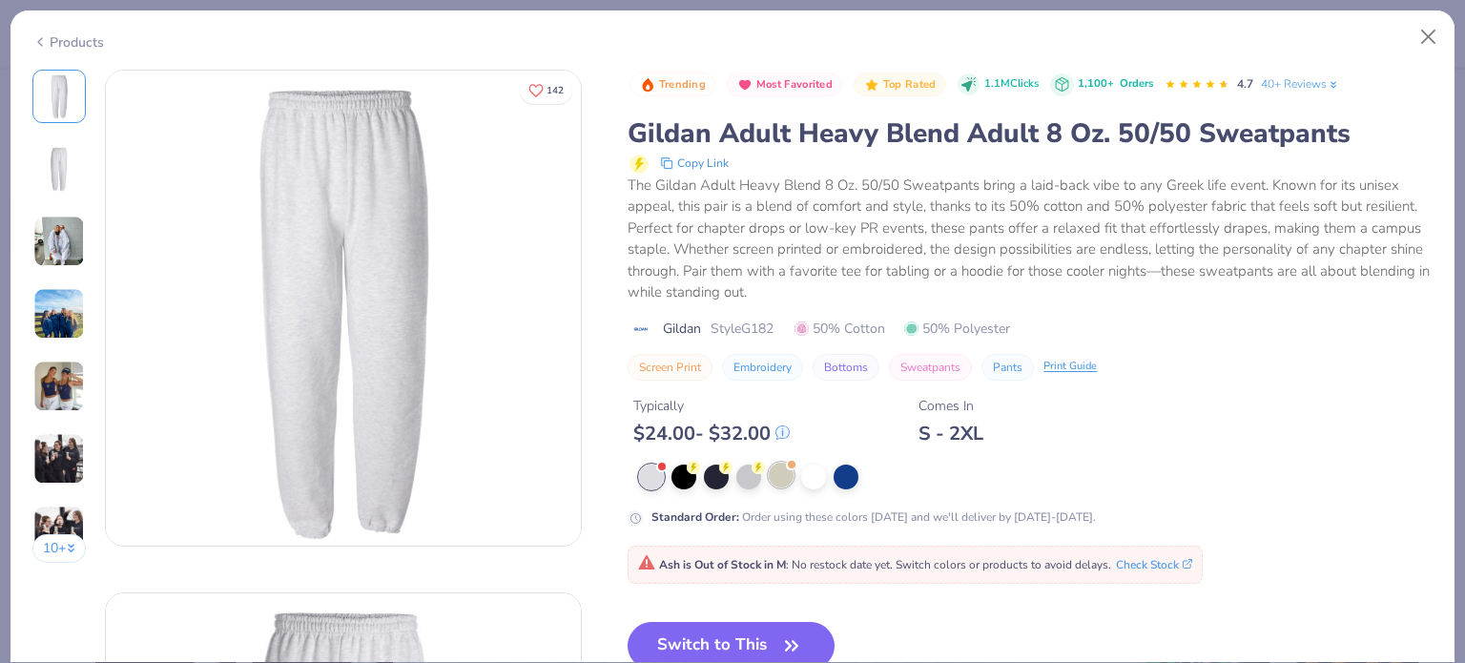
click at [779, 473] on div at bounding box center [781, 475] width 25 height 25
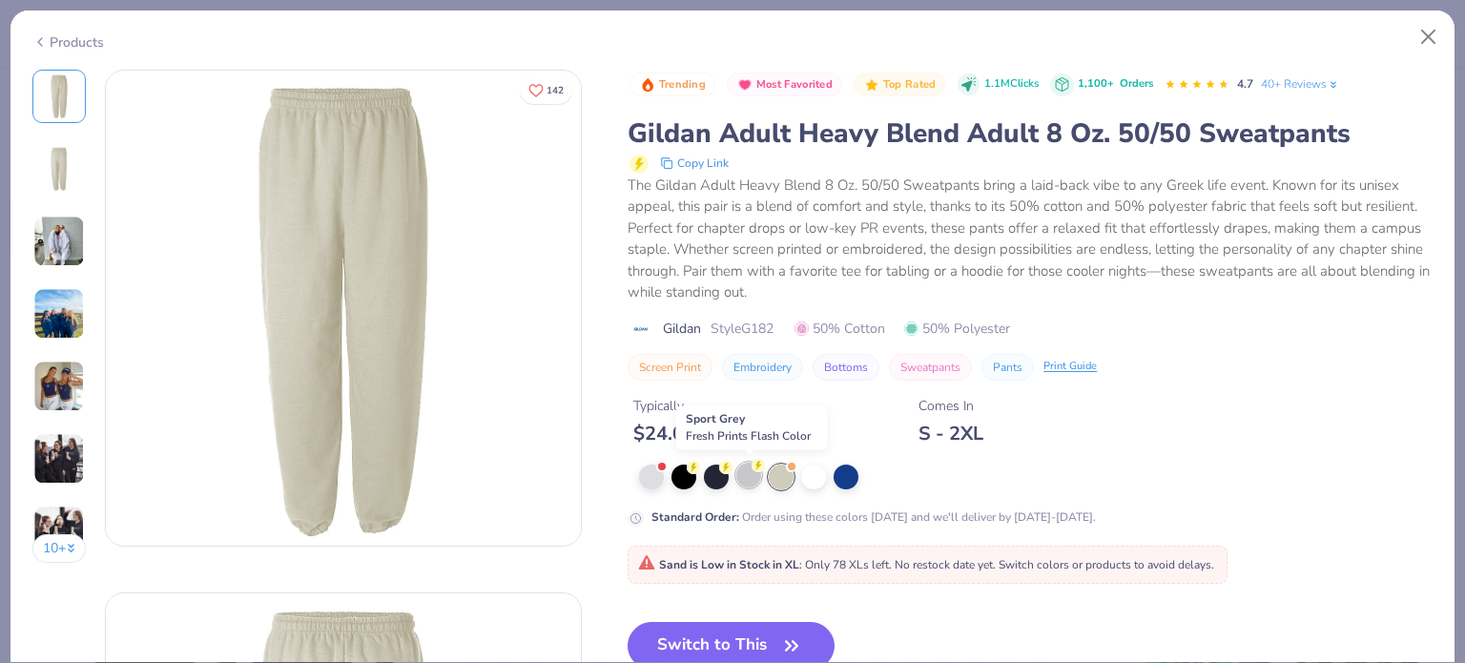
click at [751, 469] on div at bounding box center [748, 475] width 25 height 25
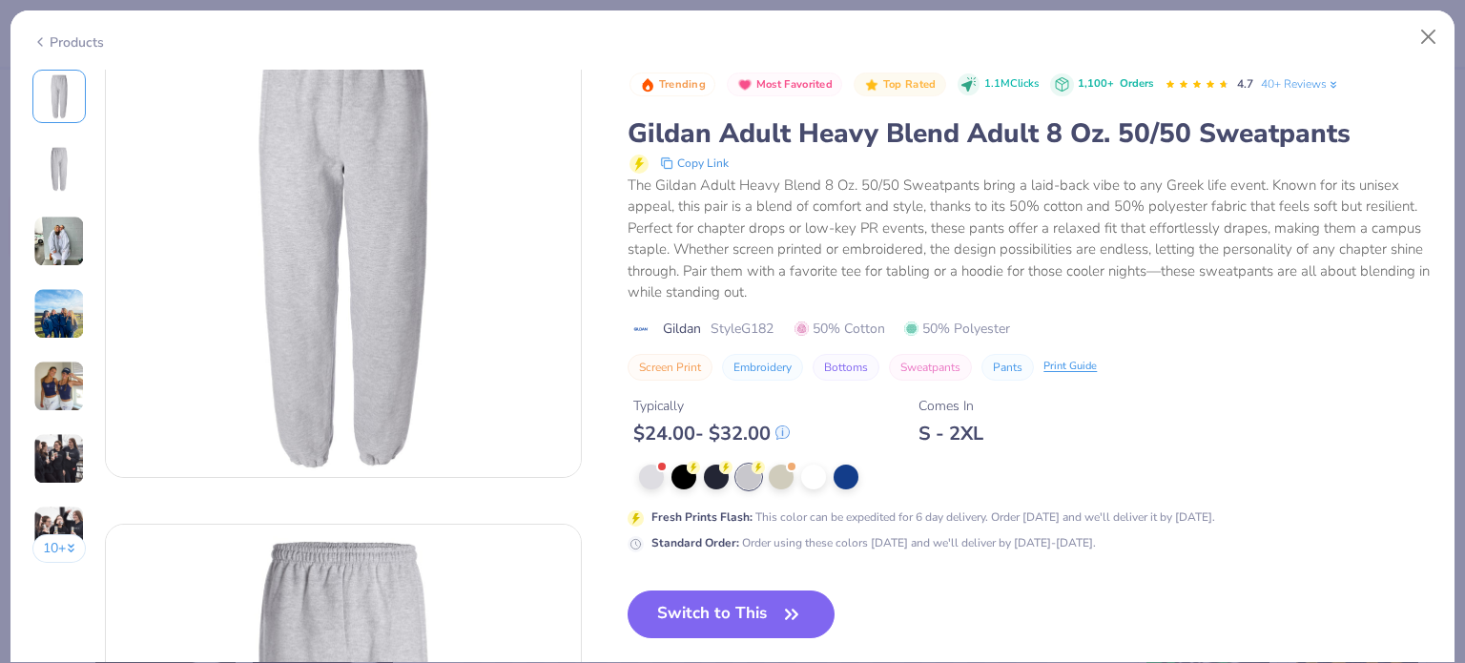
scroll to position [95, 0]
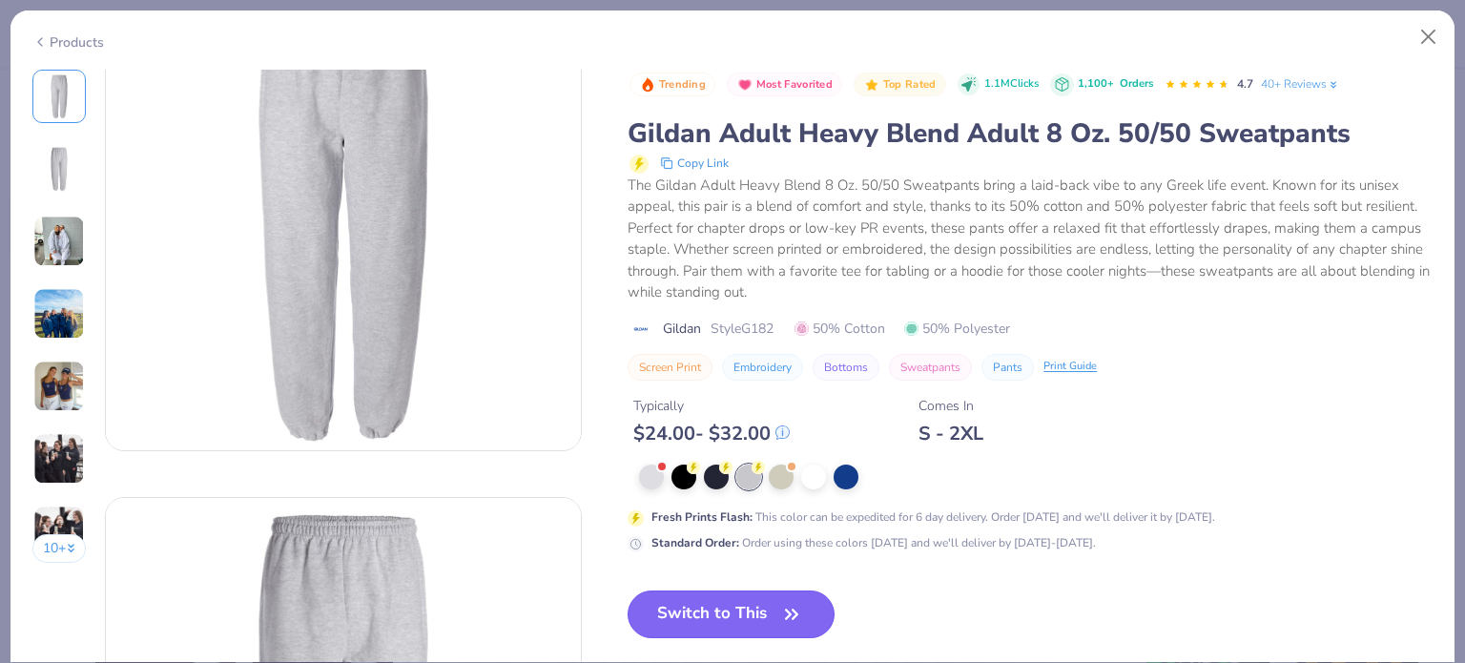
click at [748, 606] on button "Switch to This" at bounding box center [731, 614] width 207 height 48
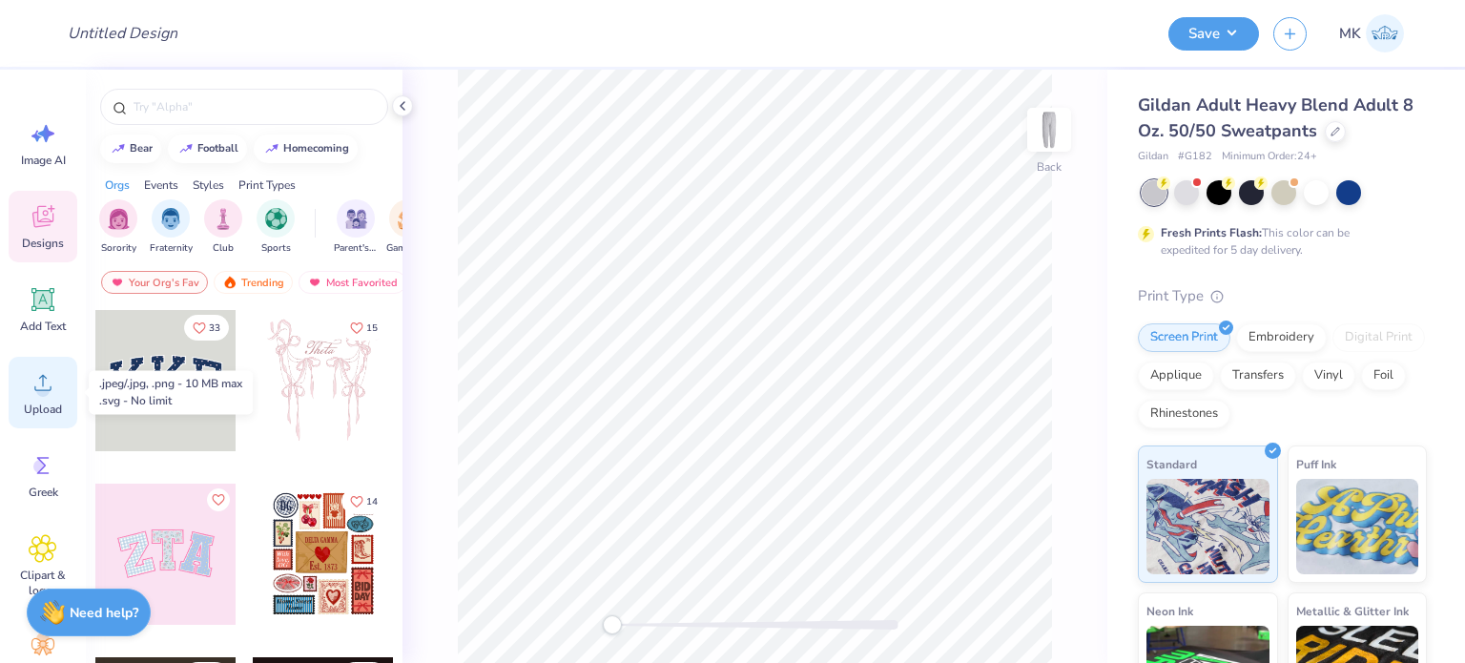
click at [53, 386] on icon at bounding box center [43, 382] width 29 height 29
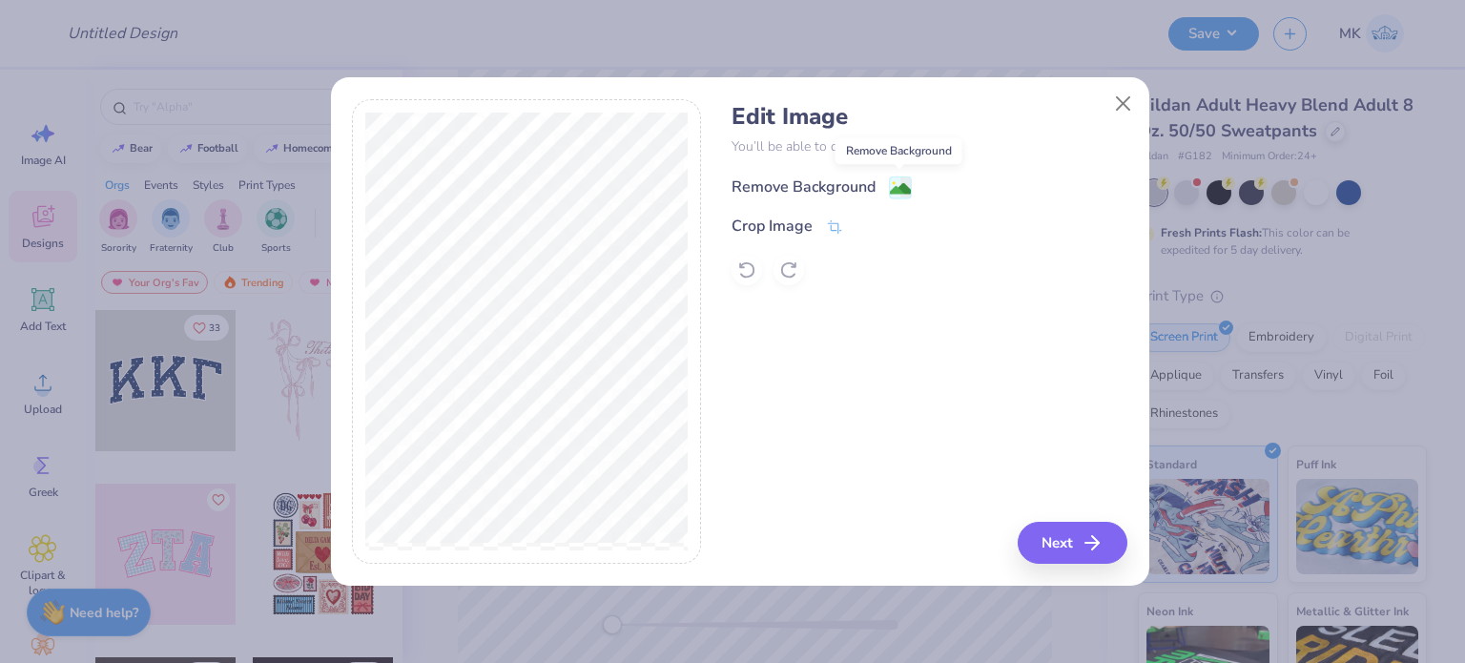
click at [898, 182] on image at bounding box center [900, 188] width 21 height 21
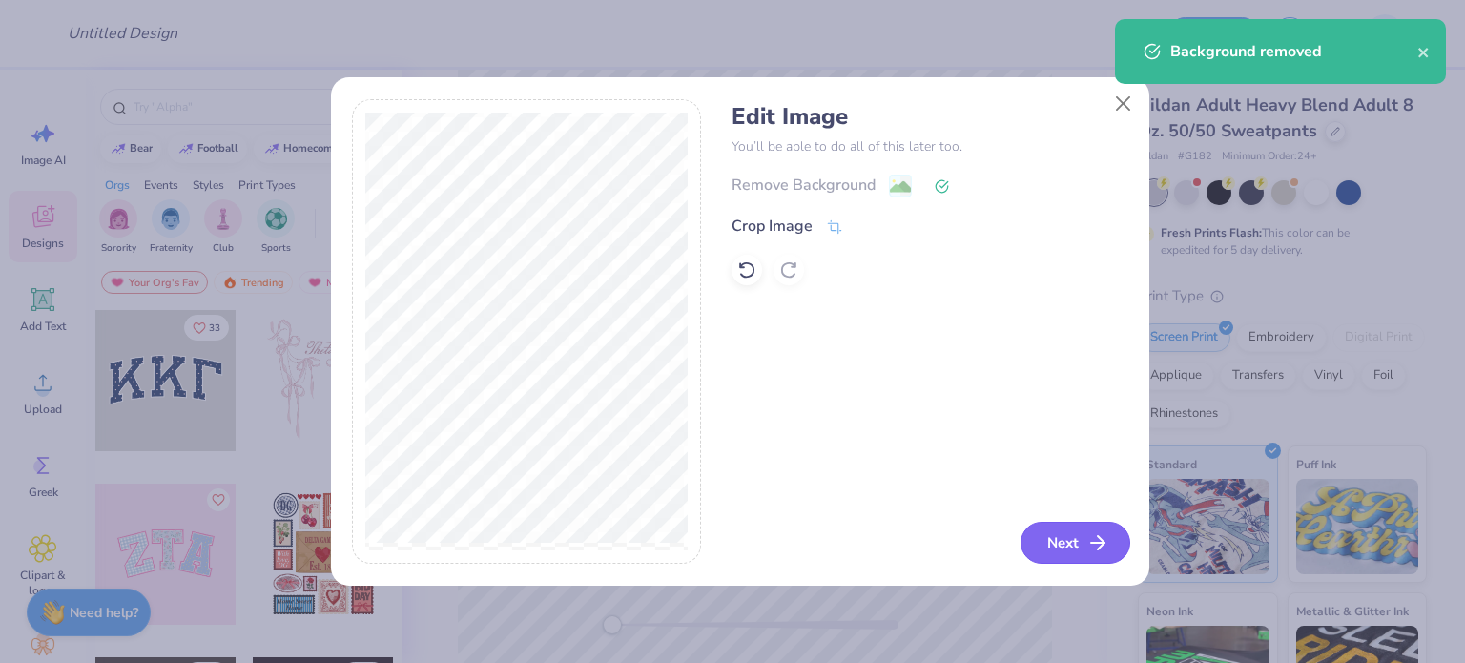
click at [1059, 550] on button "Next" at bounding box center [1076, 543] width 110 height 42
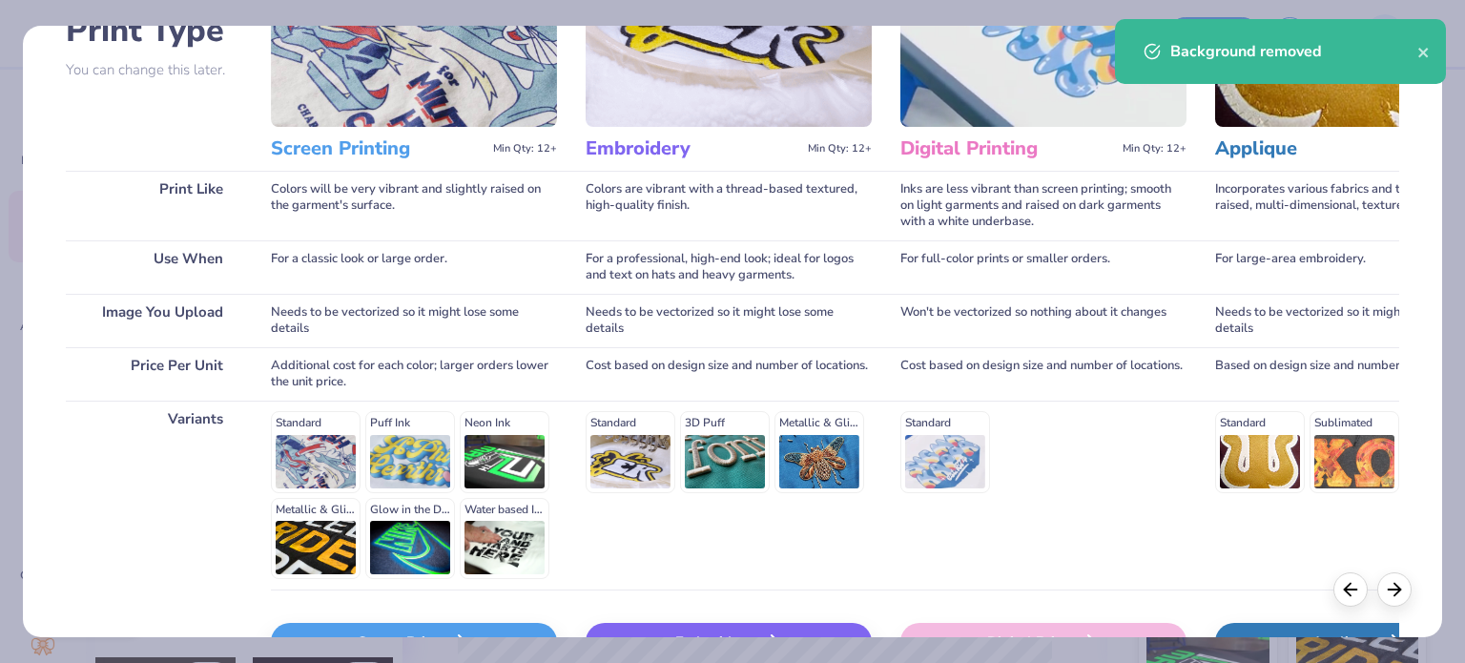
scroll to position [287, 0]
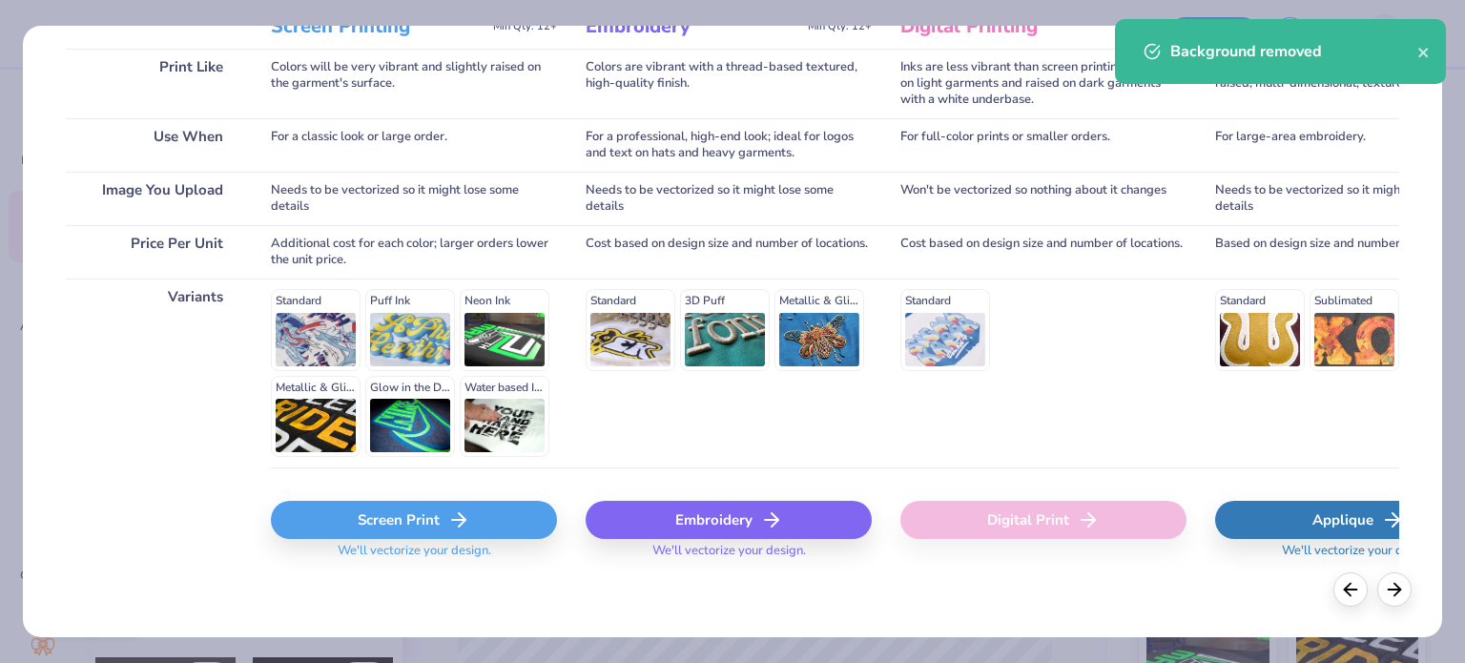
click at [370, 526] on div "Screen Print" at bounding box center [414, 520] width 286 height 38
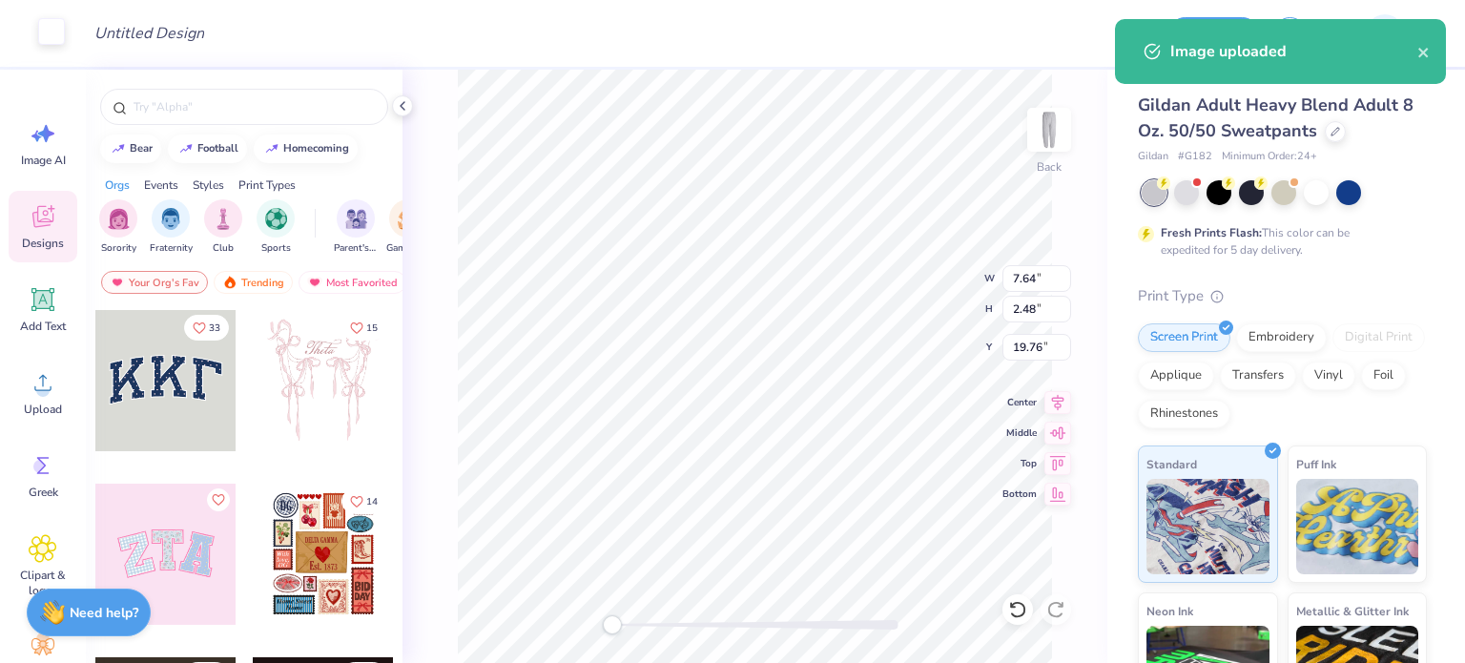
click at [54, 24] on div at bounding box center [51, 31] width 27 height 27
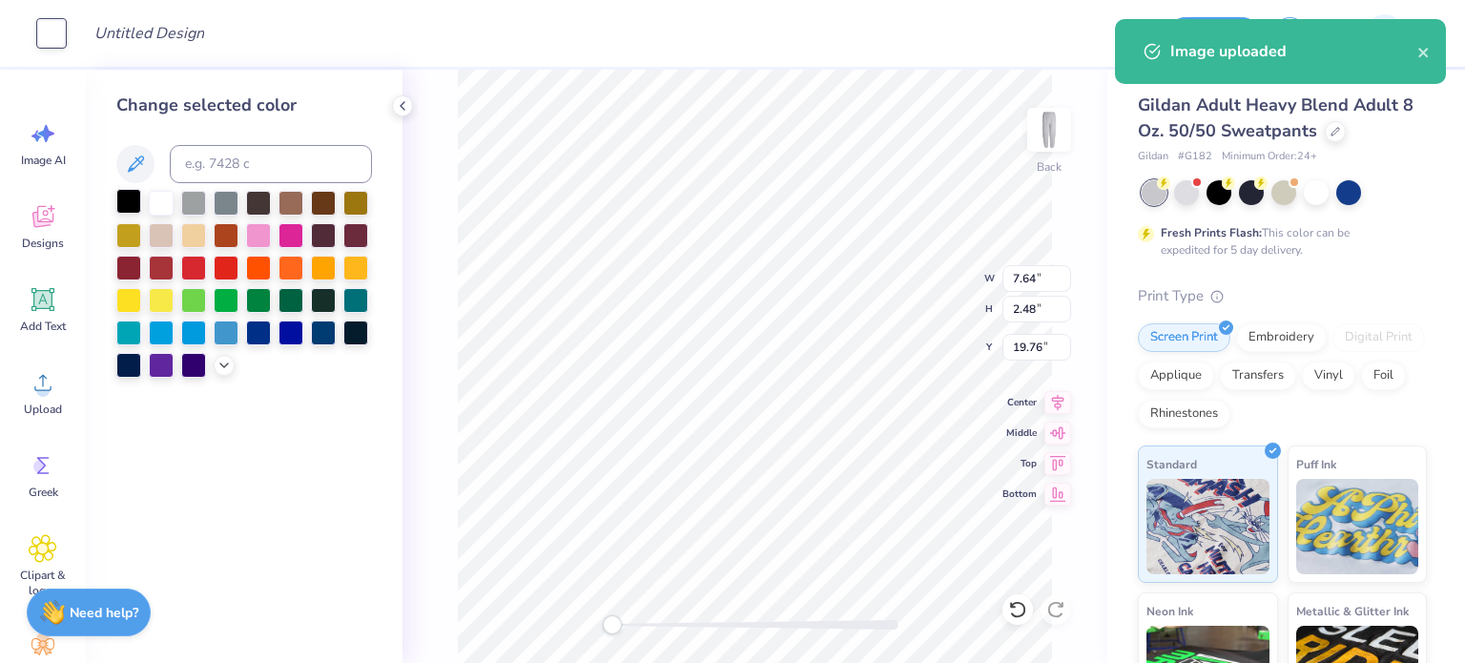
click at [134, 196] on div at bounding box center [128, 201] width 25 height 25
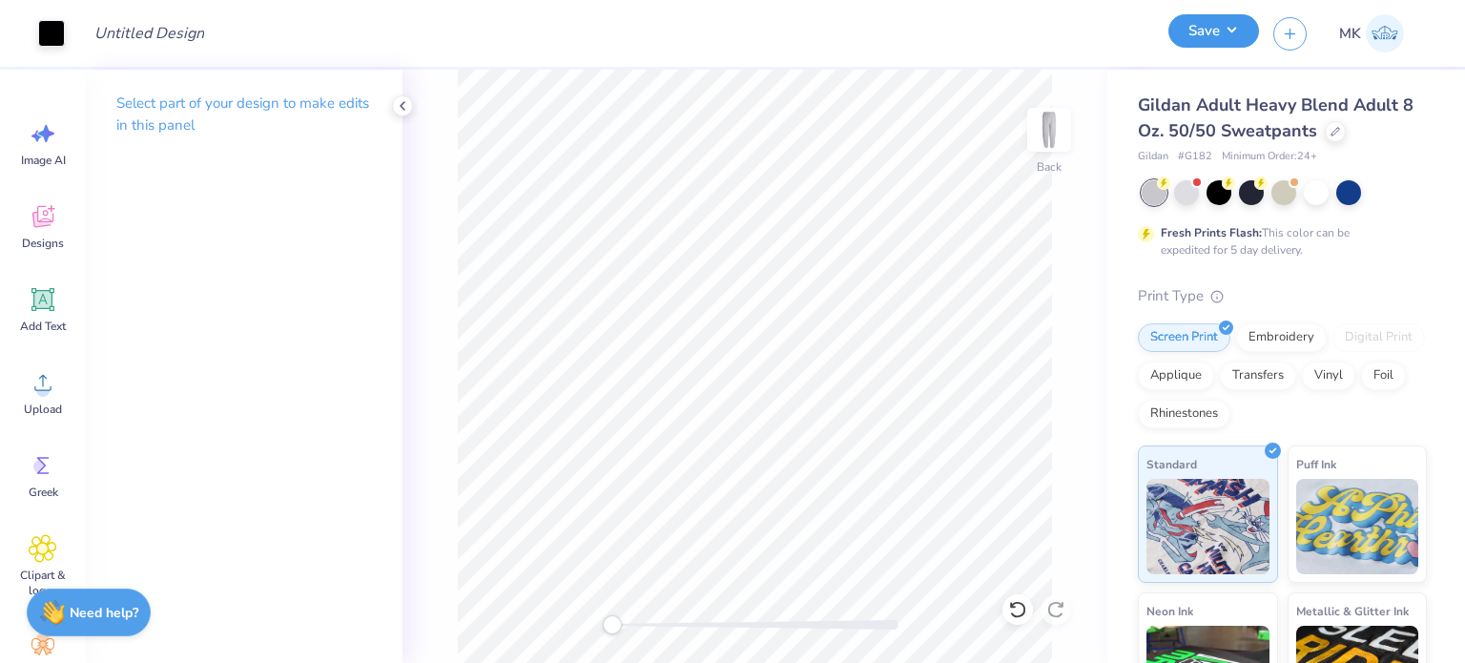
click at [1231, 24] on button "Save" at bounding box center [1214, 30] width 91 height 33
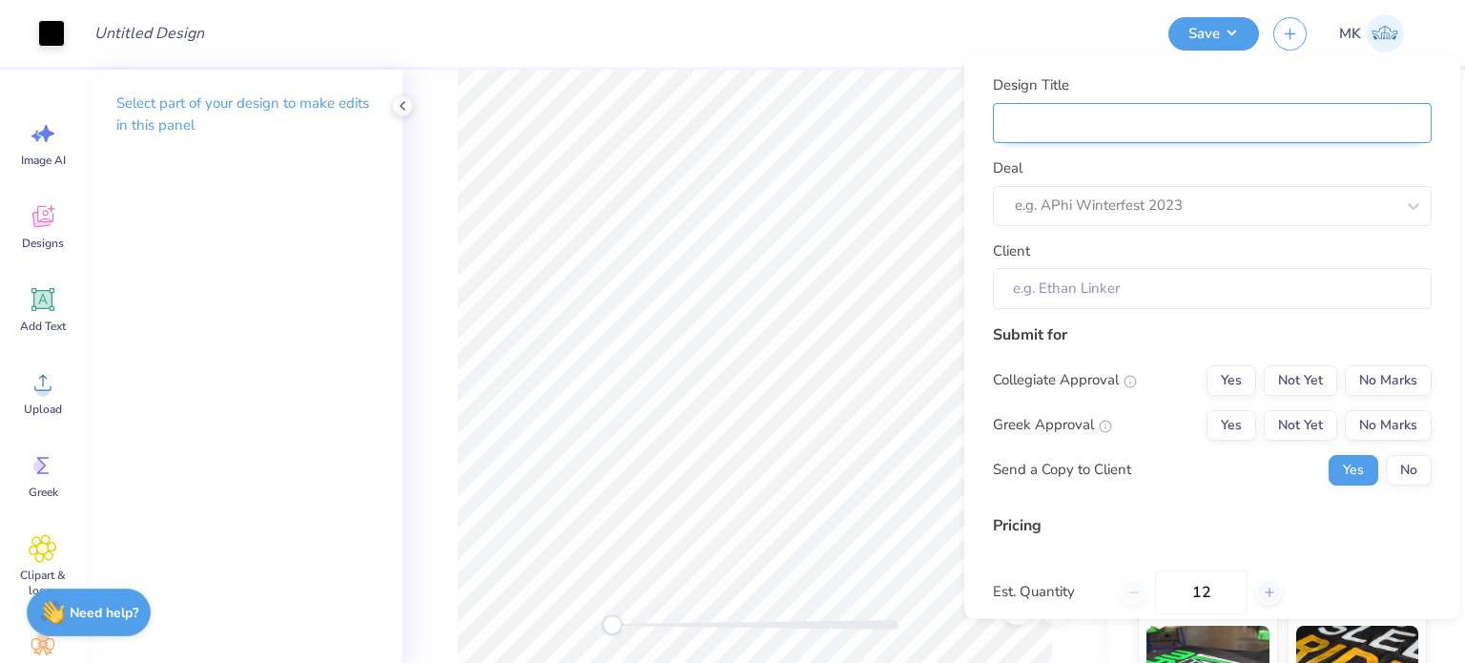
click at [1168, 106] on input "Design Title" at bounding box center [1212, 122] width 439 height 41
paste input "Phi Alpha Delta"
type input "Phi Alpha Delta"
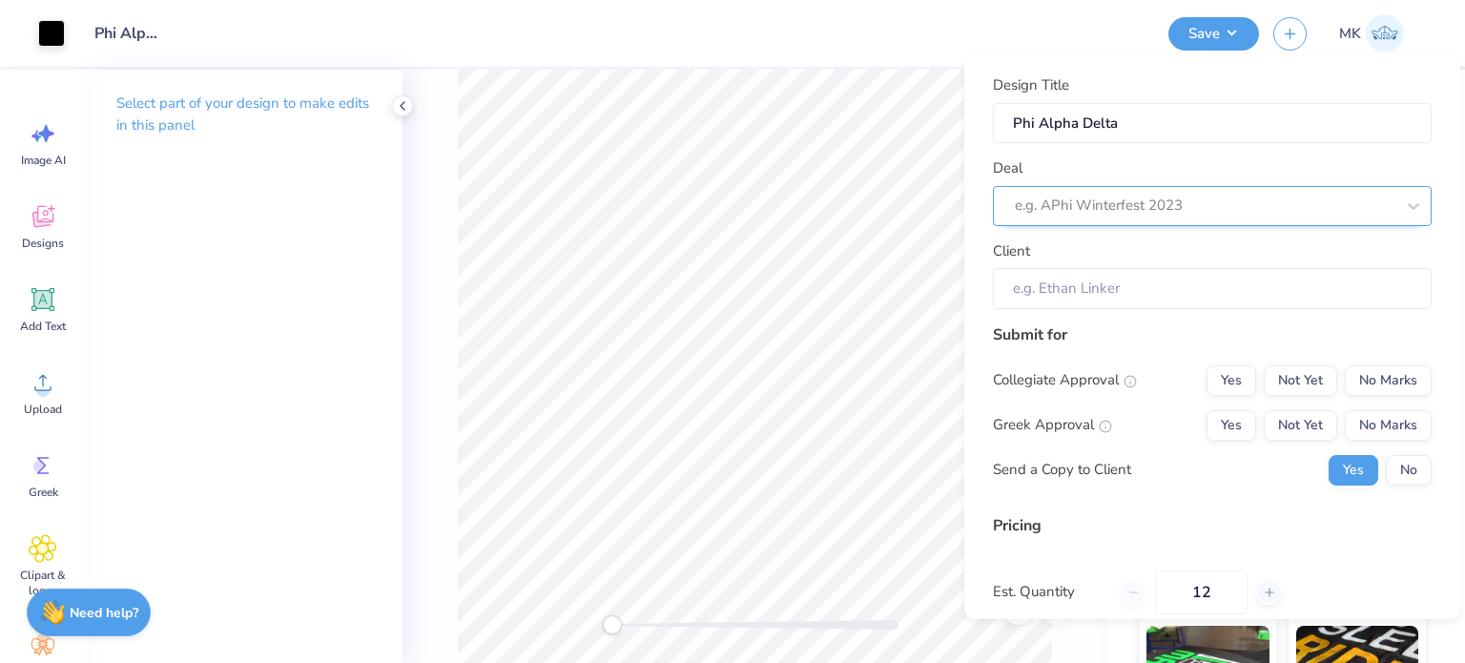
click at [1039, 221] on div "e.g. APhi Winterfest 2023" at bounding box center [1212, 205] width 439 height 40
paste input "Phi Alpha Delta"
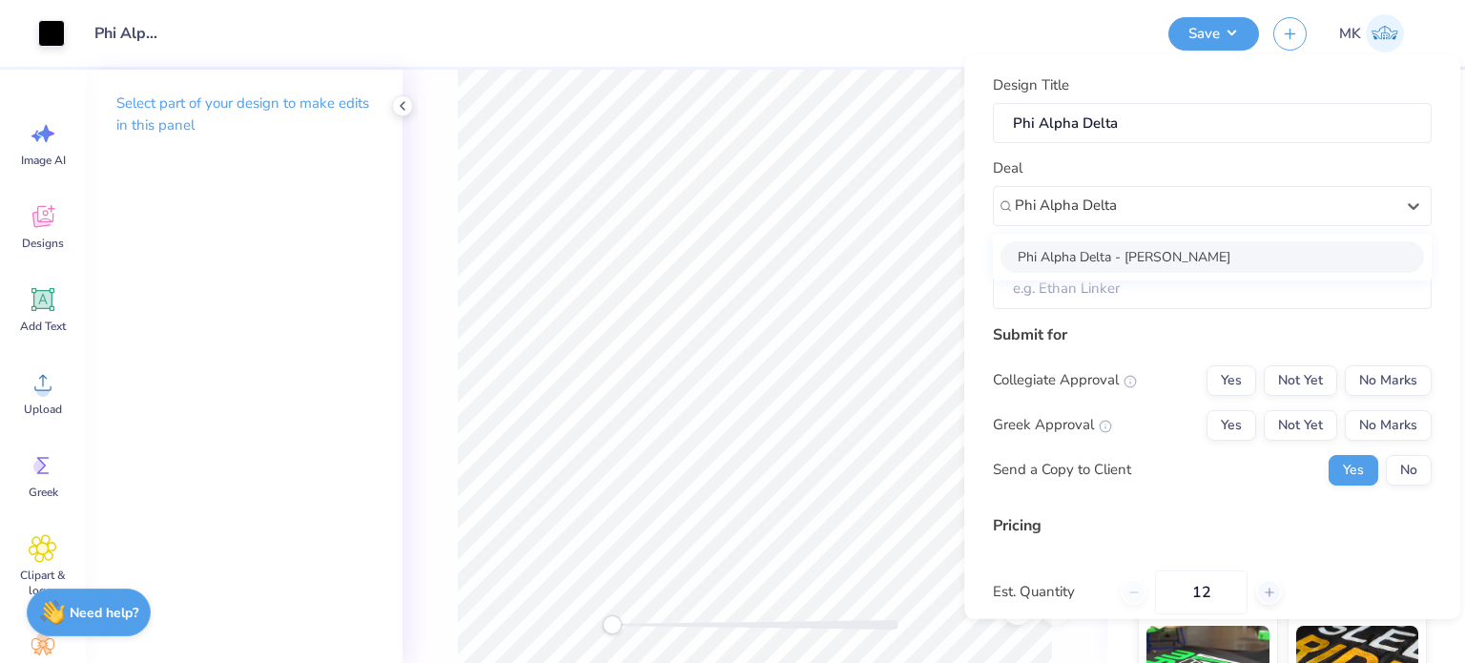
click at [1061, 251] on div "Phi Alpha Delta - Ashley Simonis" at bounding box center [1213, 255] width 424 height 31
type input "Phi Alpha Delta"
type input "Ashley Simonis"
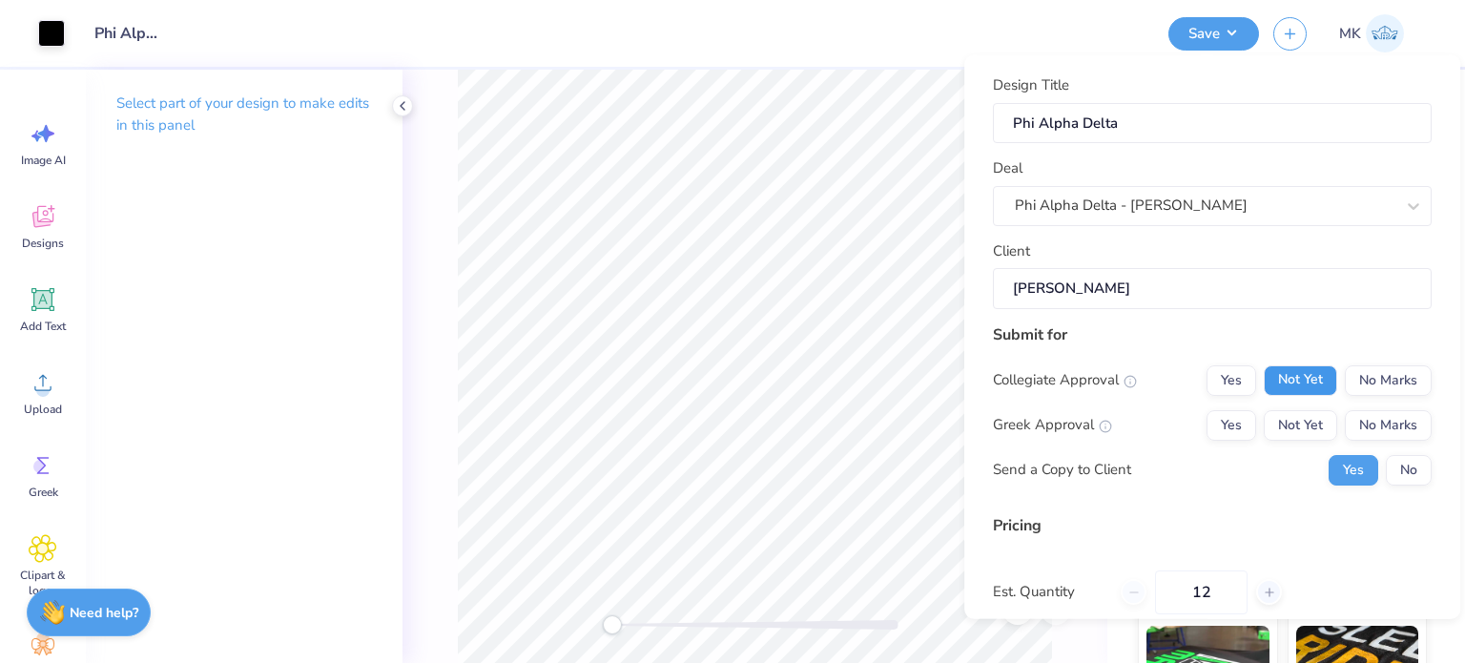
click at [1310, 383] on button "Not Yet" at bounding box center [1300, 379] width 73 height 31
click at [1292, 429] on button "Not Yet" at bounding box center [1300, 424] width 73 height 31
click at [1404, 468] on button "No" at bounding box center [1409, 469] width 46 height 31
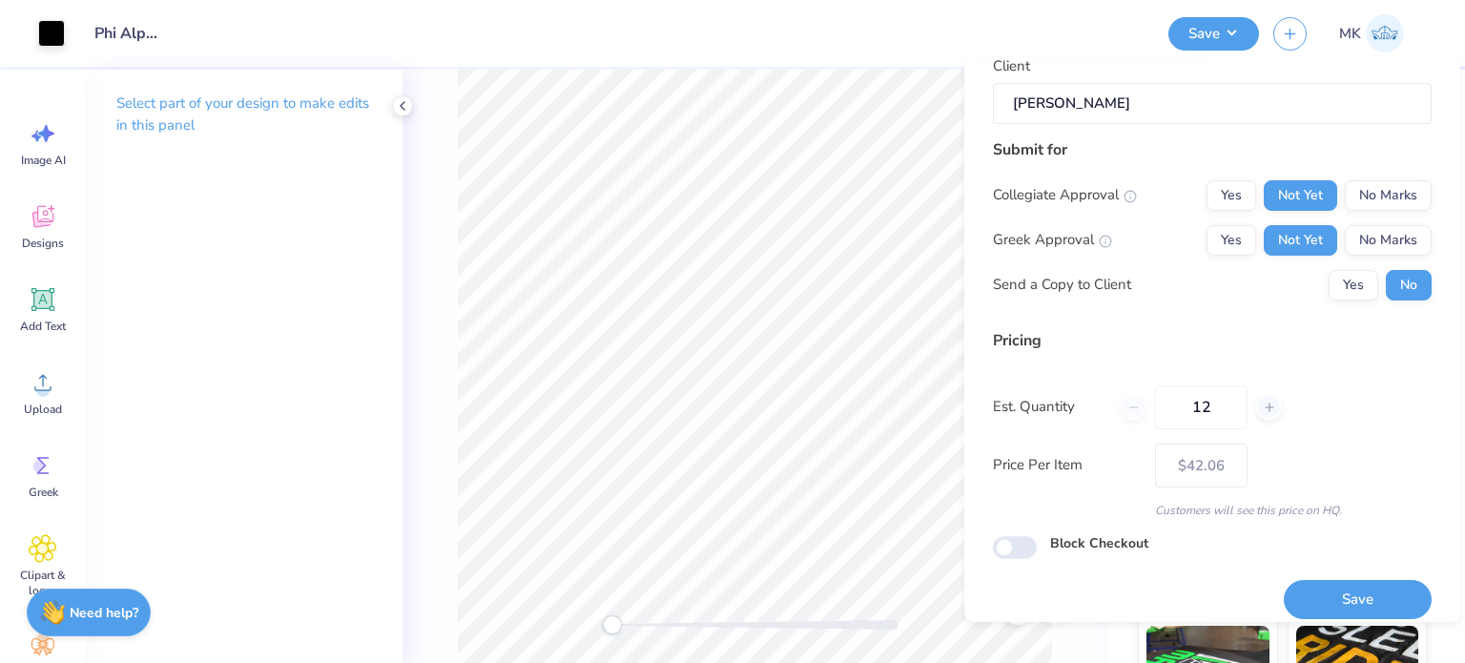
scroll to position [191, 0]
click at [1309, 601] on button "Save" at bounding box center [1358, 596] width 148 height 39
type input "– –"
